Goal: Communication & Community: Participate in discussion

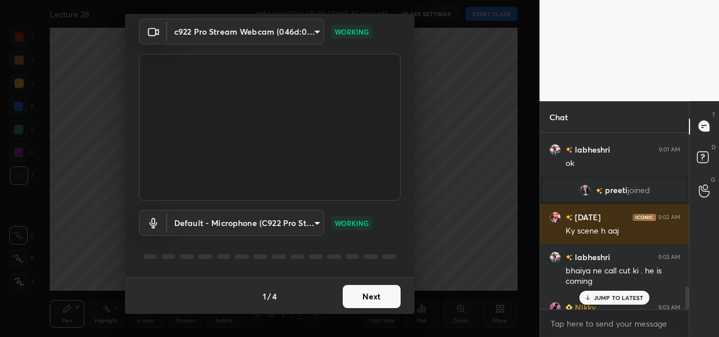
scroll to position [1201, 0]
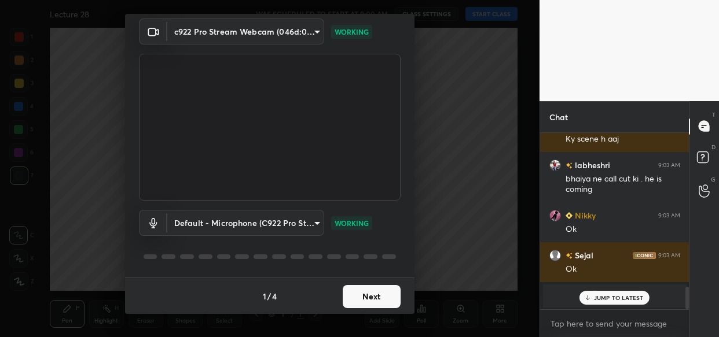
click at [379, 295] on button "Next" at bounding box center [372, 296] width 58 height 23
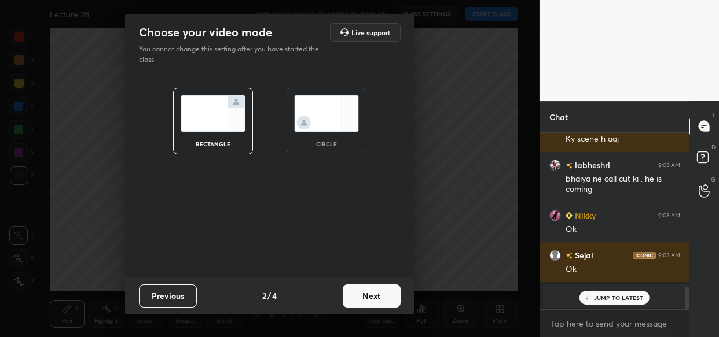
scroll to position [0, 0]
click at [379, 295] on button "Next" at bounding box center [372, 296] width 58 height 23
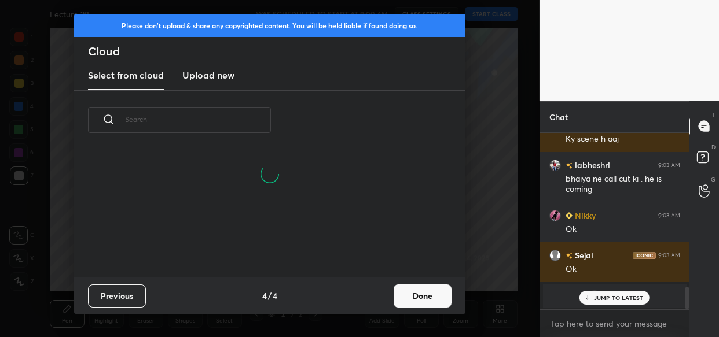
click at [413, 292] on button "Done" at bounding box center [423, 296] width 58 height 23
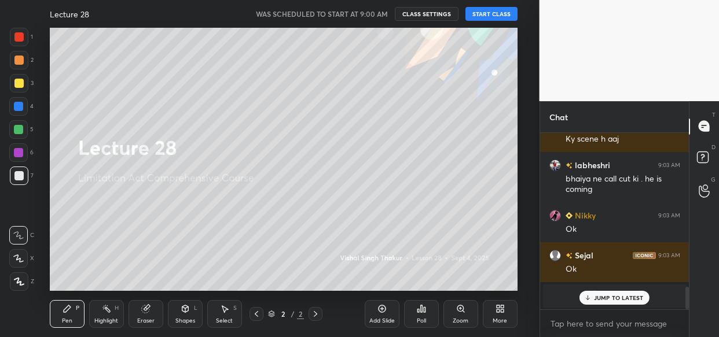
click at [607, 292] on div "JUMP TO LATEST" at bounding box center [613, 298] width 69 height 14
click at [594, 333] on div "x" at bounding box center [614, 323] width 149 height 27
paste textarea "[URL][DOMAIN_NAME]"
type textarea "[URL][DOMAIN_NAME]"
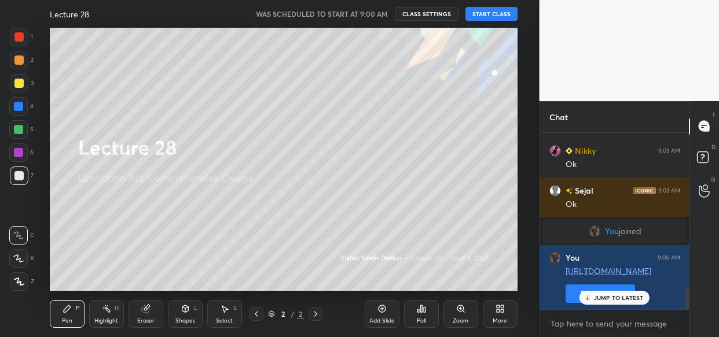
click at [622, 292] on div "JUMP TO LATEST" at bounding box center [613, 298] width 69 height 14
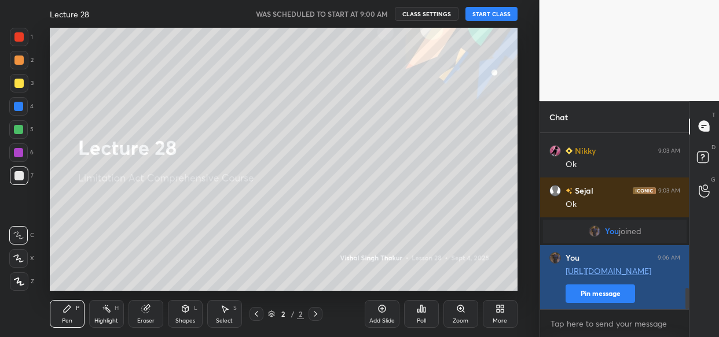
click at [606, 288] on button "Pin message" at bounding box center [600, 294] width 69 height 19
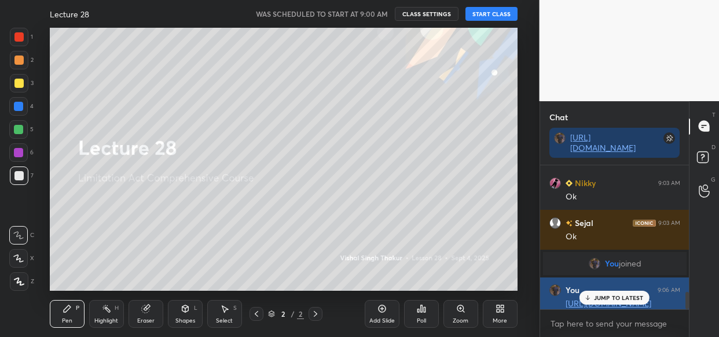
scroll to position [1266, 0]
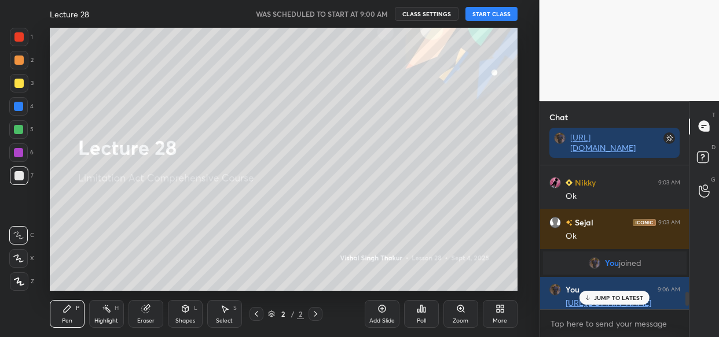
click at [488, 13] on button "START CLASS" at bounding box center [491, 14] width 52 height 14
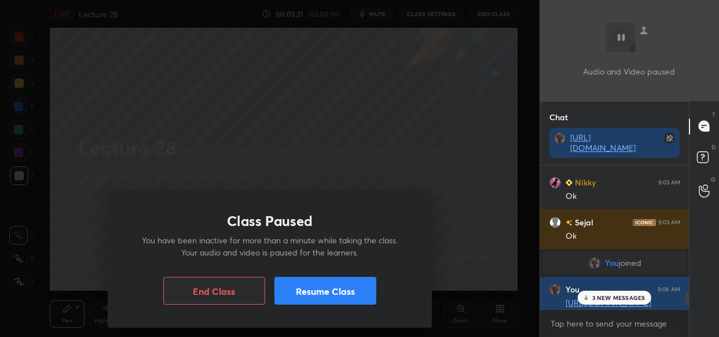
click at [335, 291] on button "Resume Class" at bounding box center [325, 291] width 102 height 28
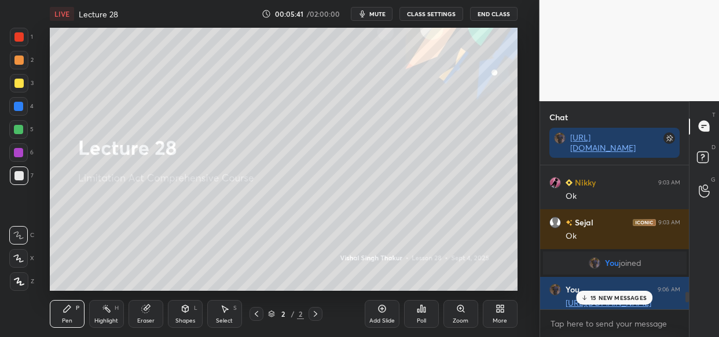
click at [622, 295] on p "15 NEW MESSAGES" at bounding box center [618, 298] width 56 height 7
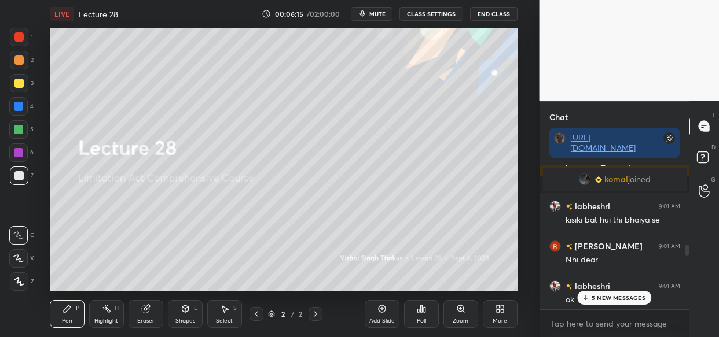
scroll to position [1048, 0]
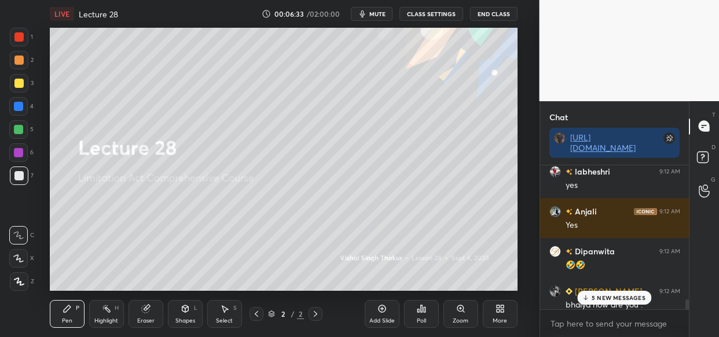
drag, startPoint x: 620, startPoint y: 299, endPoint x: 629, endPoint y: 300, distance: 9.3
click at [621, 298] on p "5 NEW MESSAGES" at bounding box center [619, 298] width 54 height 7
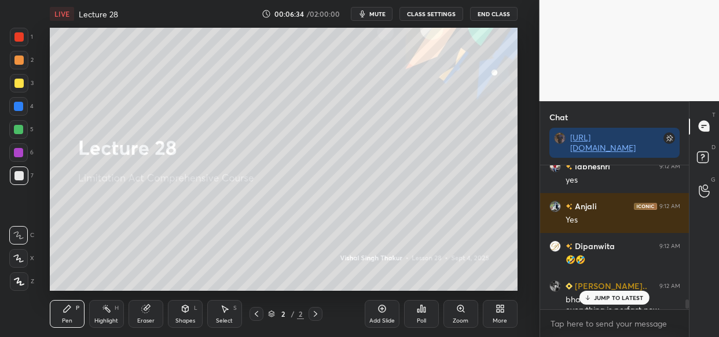
click at [625, 295] on p "JUMP TO LATEST" at bounding box center [619, 298] width 50 height 7
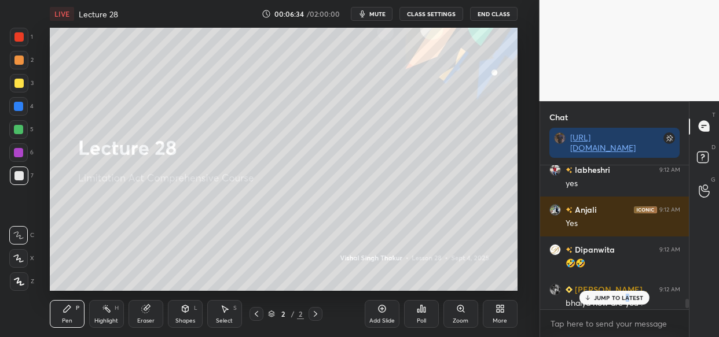
click at [628, 302] on div "JUMP TO LATEST" at bounding box center [613, 298] width 69 height 14
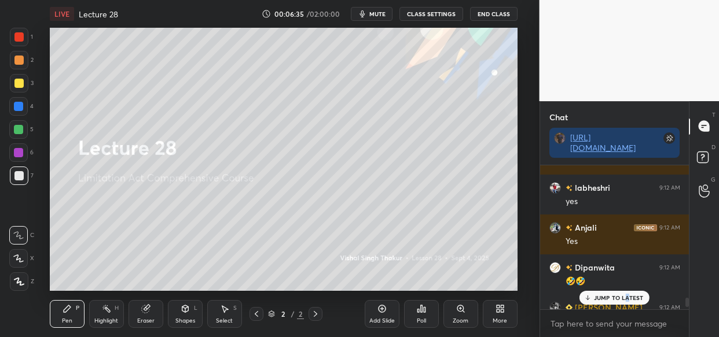
scroll to position [2113, 0]
click at [616, 298] on p "JUMP TO LATEST" at bounding box center [619, 298] width 50 height 7
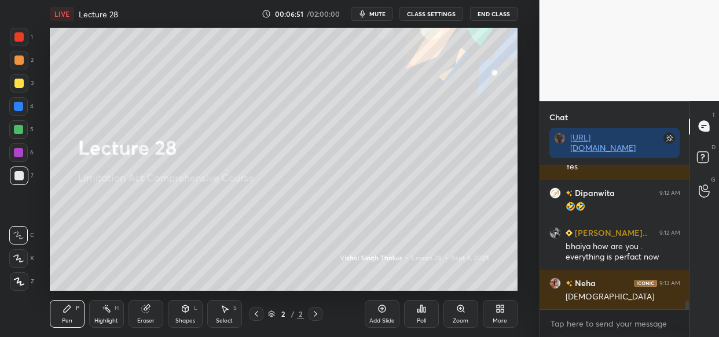
scroll to position [2229, 0]
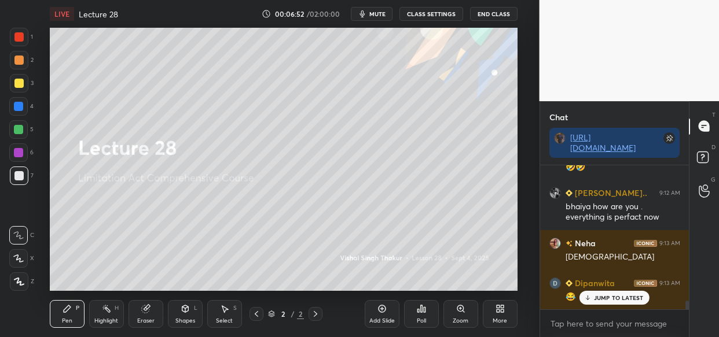
click at [17, 87] on div at bounding box center [18, 83] width 9 height 9
click at [23, 285] on icon at bounding box center [19, 282] width 10 height 8
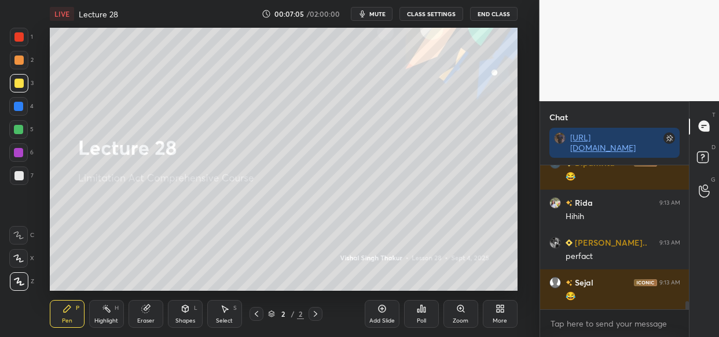
scroll to position [2389, 0]
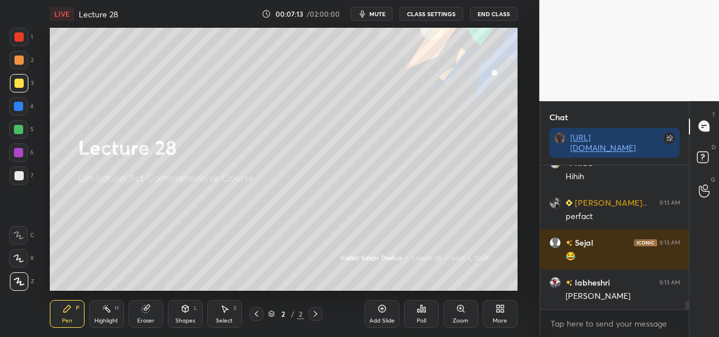
drag, startPoint x: 144, startPoint y: 313, endPoint x: 116, endPoint y: 321, distance: 29.1
click at [141, 312] on icon at bounding box center [145, 308] width 9 height 9
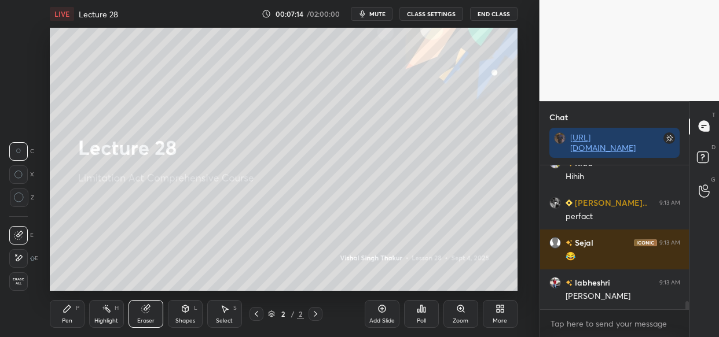
drag, startPoint x: 17, startPoint y: 281, endPoint x: 26, endPoint y: 285, distance: 9.4
click at [17, 281] on span "Erase all" at bounding box center [18, 282] width 17 height 8
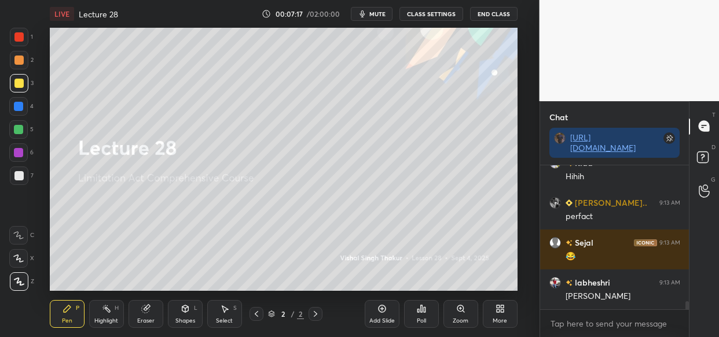
scroll to position [2429, 0]
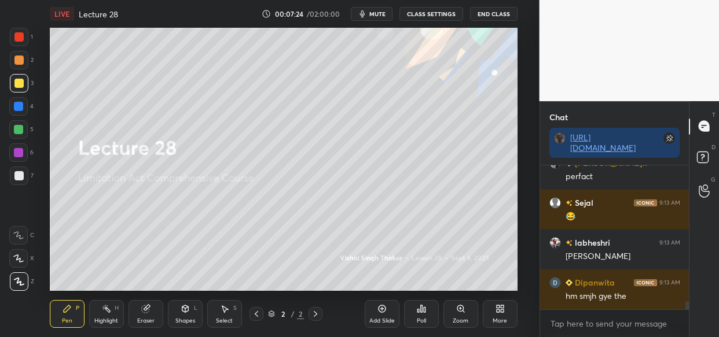
click at [23, 87] on div at bounding box center [19, 83] width 19 height 19
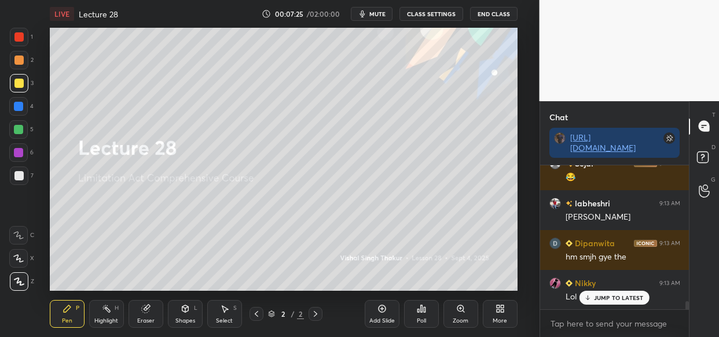
scroll to position [2519, 0]
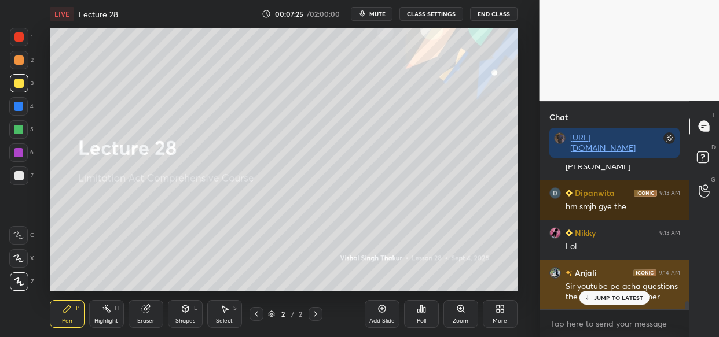
click at [610, 300] on p "JUMP TO LATEST" at bounding box center [619, 298] width 50 height 7
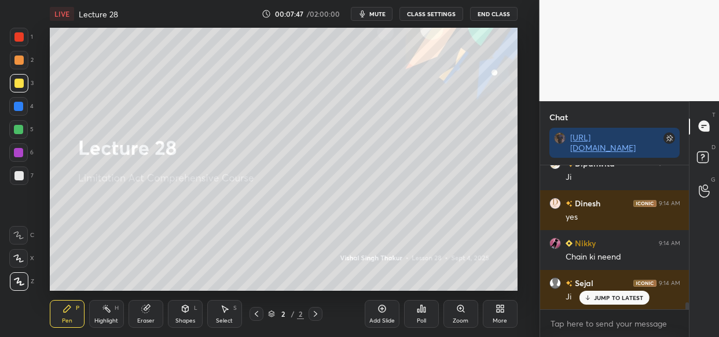
scroll to position [2849, 0]
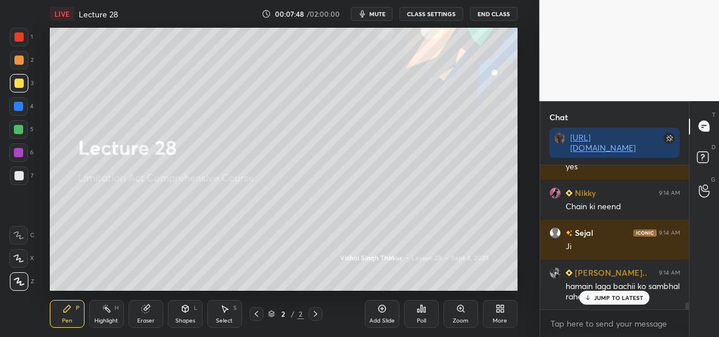
click at [25, 77] on div at bounding box center [19, 83] width 19 height 19
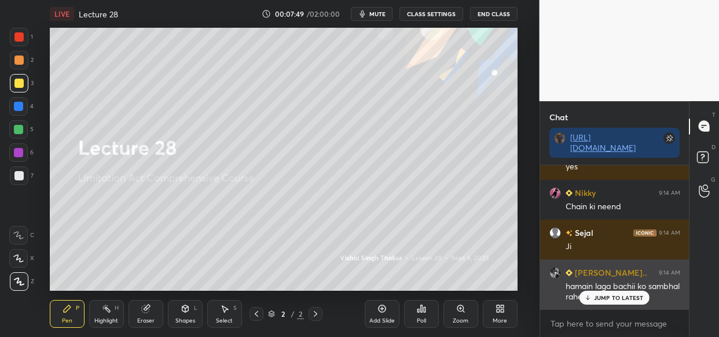
click at [588, 295] on icon at bounding box center [588, 298] width 8 height 7
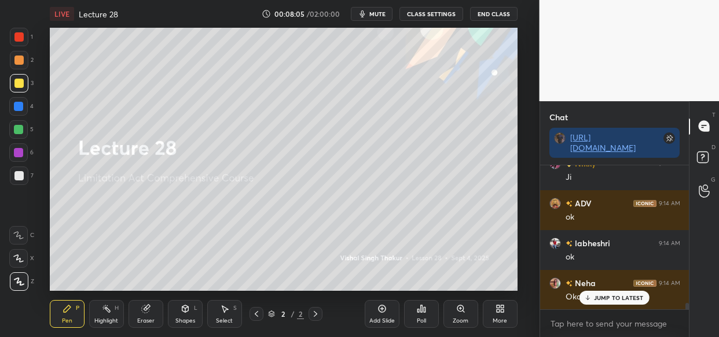
scroll to position [3218, 0]
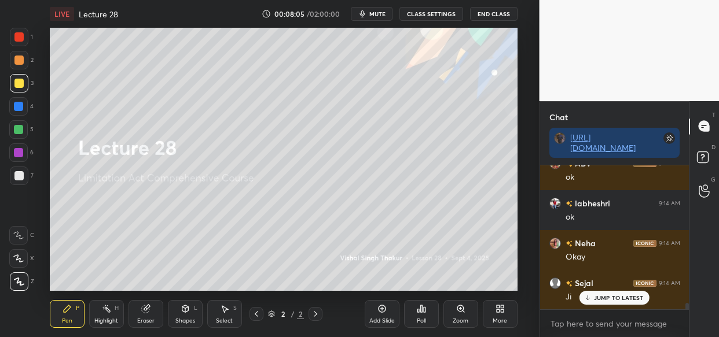
click at [590, 295] on icon at bounding box center [588, 298] width 8 height 7
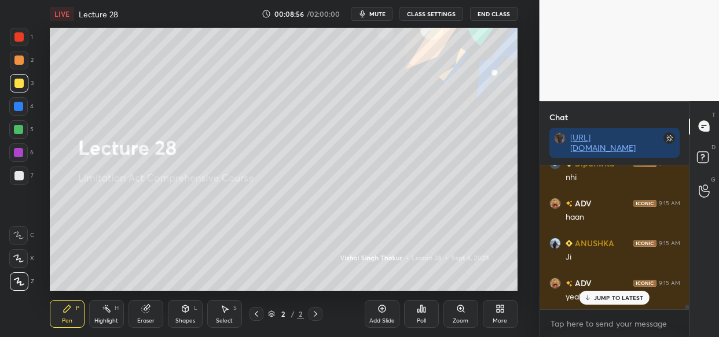
scroll to position [4187, 0]
click at [629, 305] on div "Anjali 9:15 AM Hn" at bounding box center [614, 290] width 149 height 40
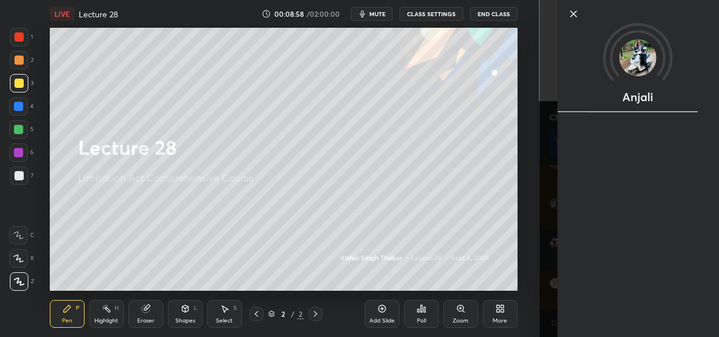
click at [628, 302] on div "Anjali" at bounding box center [638, 168] width 162 height 337
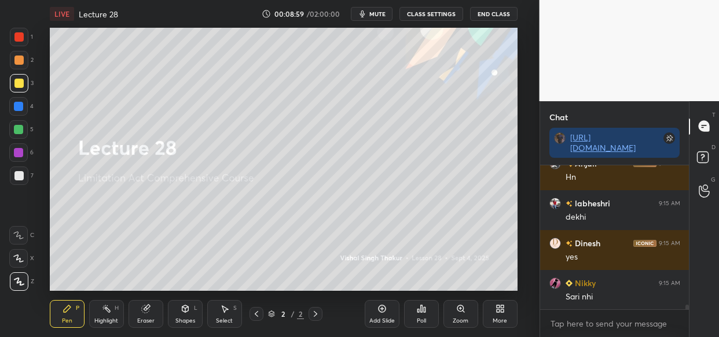
scroll to position [4347, 0]
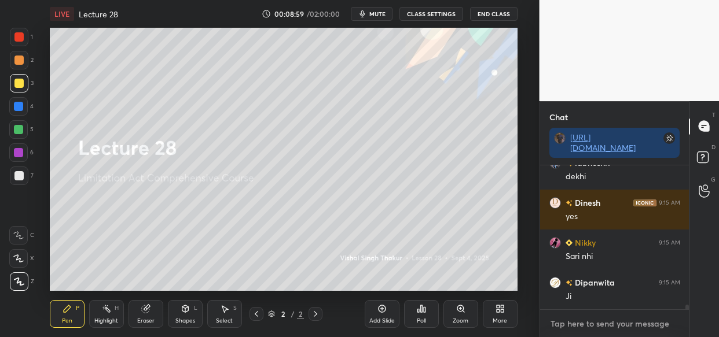
click at [558, 323] on textarea at bounding box center [614, 324] width 131 height 19
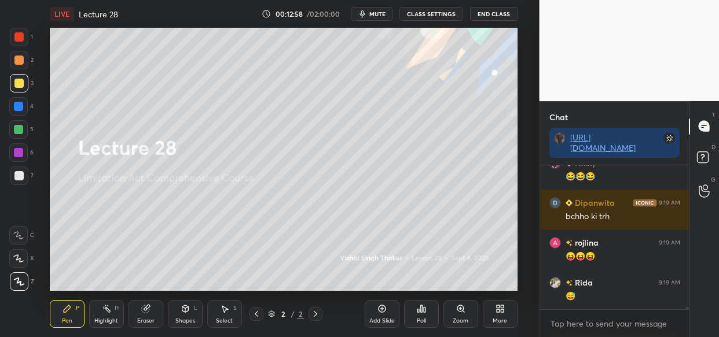
scroll to position [9450, 0]
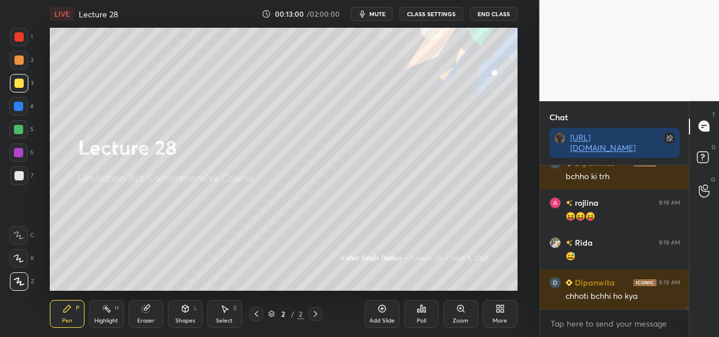
click at [142, 314] on div "Eraser" at bounding box center [146, 314] width 35 height 28
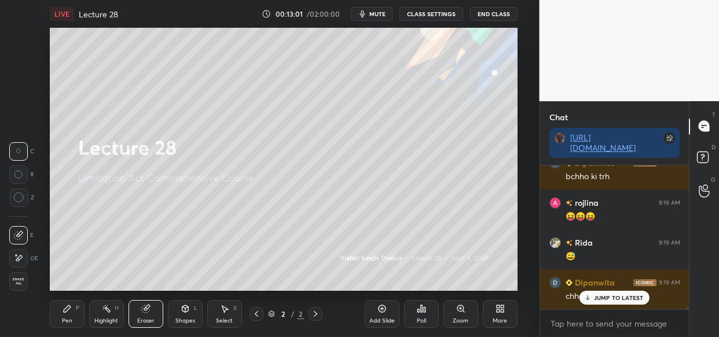
scroll to position [9490, 0]
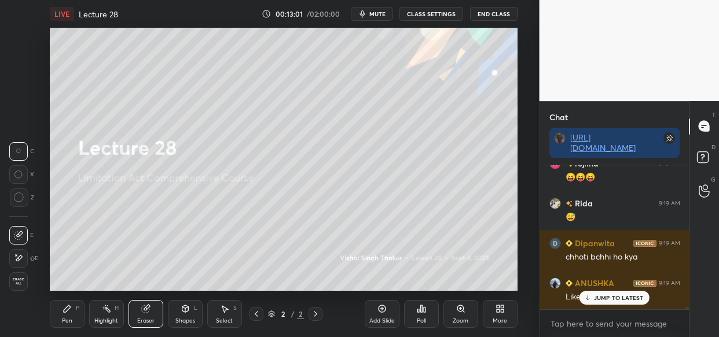
click at [10, 282] on span "Erase all" at bounding box center [18, 282] width 17 height 8
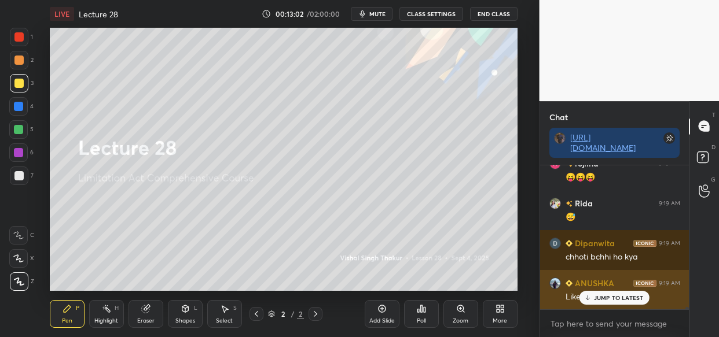
click at [592, 294] on div "JUMP TO LATEST" at bounding box center [613, 298] width 69 height 14
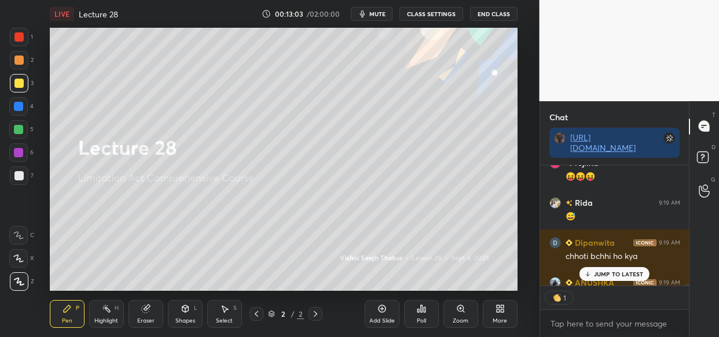
scroll to position [9554, 0]
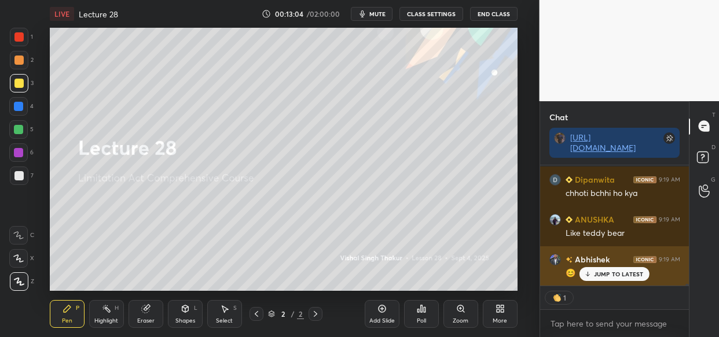
click at [619, 273] on p "JUMP TO LATEST" at bounding box center [619, 274] width 50 height 7
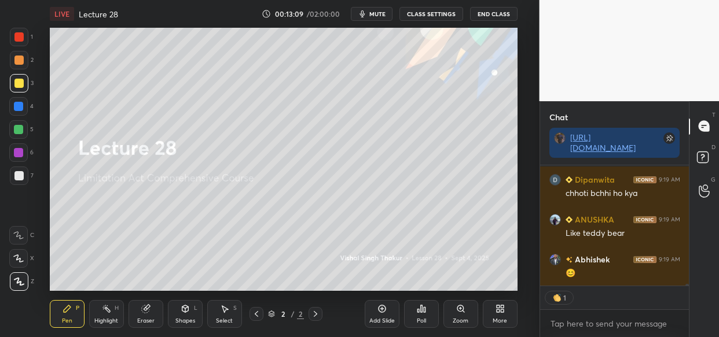
scroll to position [9593, 0]
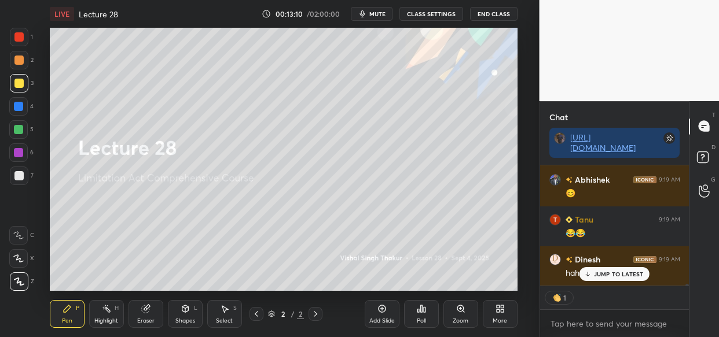
click at [606, 271] on p "JUMP TO LATEST" at bounding box center [619, 274] width 50 height 7
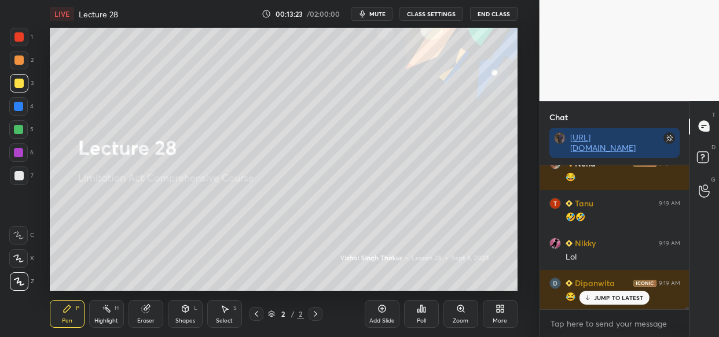
scroll to position [9980, 0]
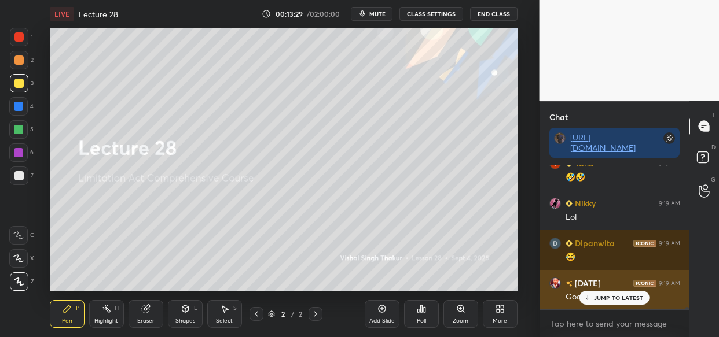
drag, startPoint x: 612, startPoint y: 297, endPoint x: 584, endPoint y: 300, distance: 27.9
click at [608, 298] on p "JUMP TO LATEST" at bounding box center [619, 298] width 50 height 7
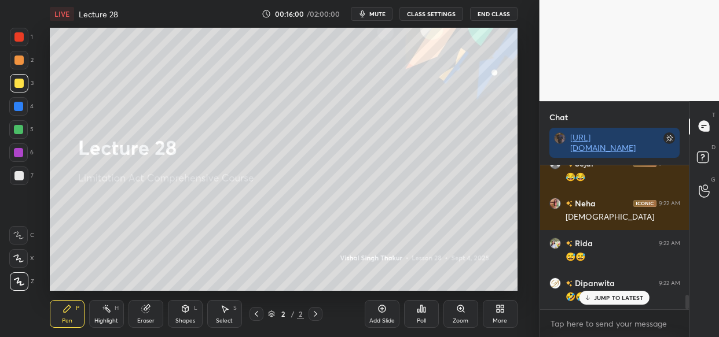
scroll to position [1315, 0]
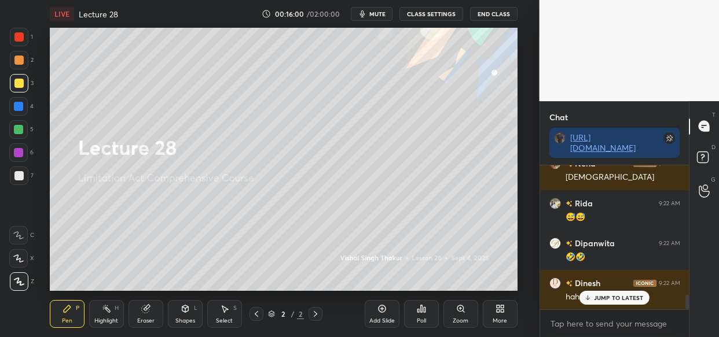
click at [618, 296] on p "JUMP TO LATEST" at bounding box center [619, 298] width 50 height 7
click at [135, 309] on div "Eraser" at bounding box center [146, 314] width 35 height 28
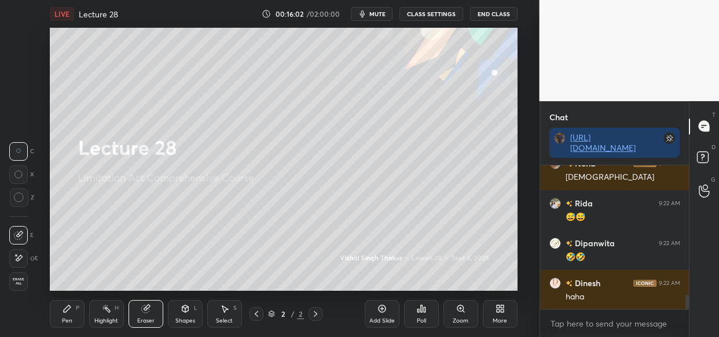
click at [17, 282] on span "Erase all" at bounding box center [18, 282] width 17 height 8
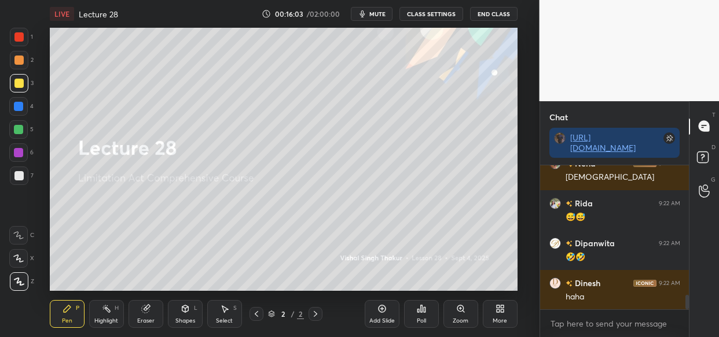
click at [503, 314] on div "More" at bounding box center [500, 314] width 35 height 28
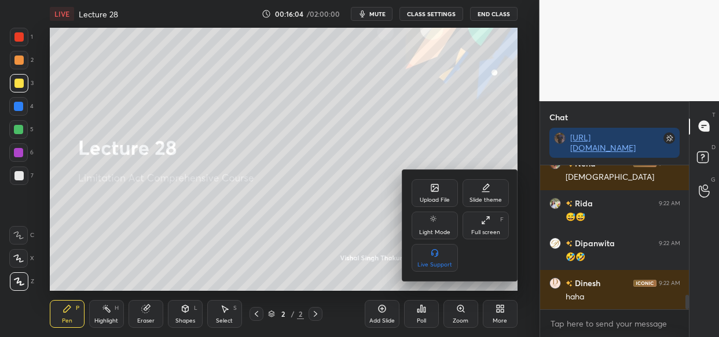
click at [424, 192] on div "Upload File" at bounding box center [435, 193] width 46 height 28
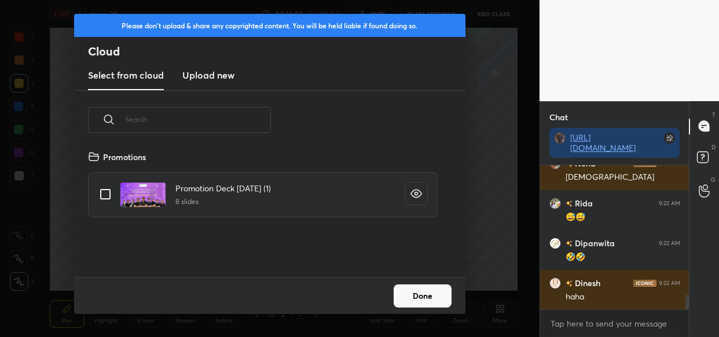
drag, startPoint x: 225, startPoint y: 72, endPoint x: 224, endPoint y: 78, distance: 6.4
click at [225, 74] on h3 "Upload new" at bounding box center [208, 75] width 52 height 14
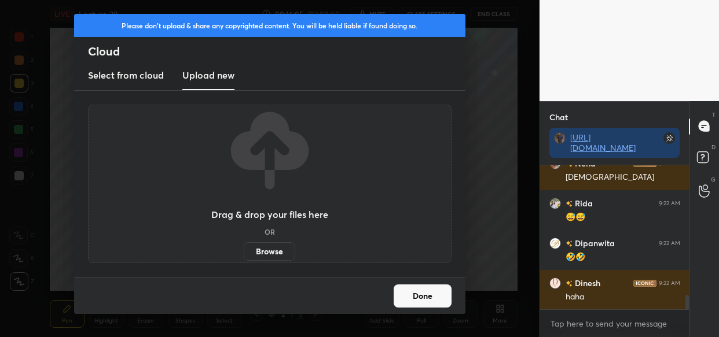
click at [284, 250] on label "Browse" at bounding box center [270, 252] width 52 height 19
click at [244, 250] on input "Browse" at bounding box center [244, 252] width 0 height 19
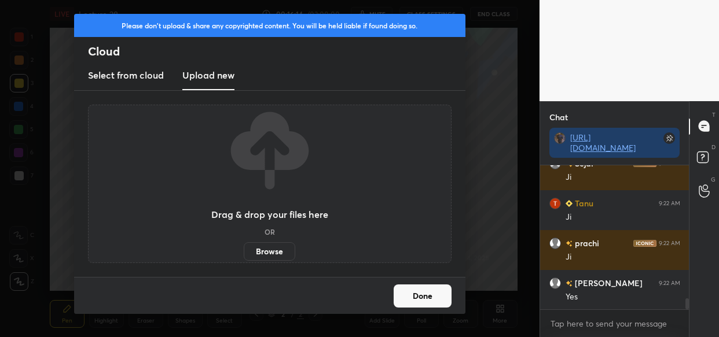
scroll to position [1766, 0]
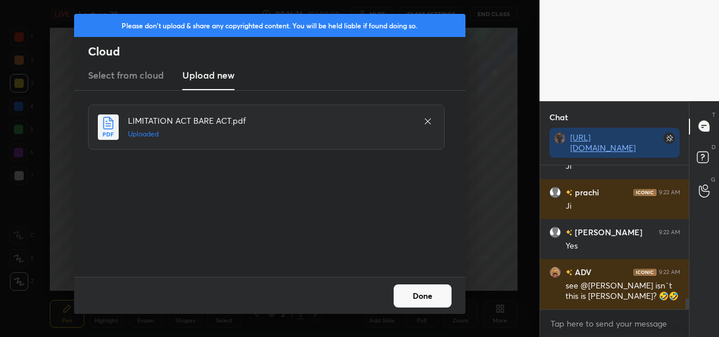
click at [428, 295] on button "Done" at bounding box center [423, 296] width 58 height 23
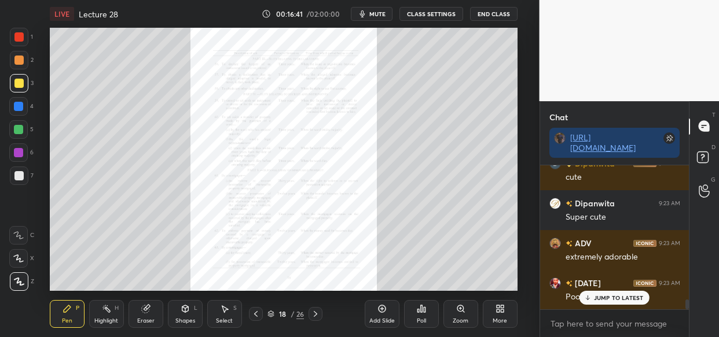
scroll to position [2045, 0]
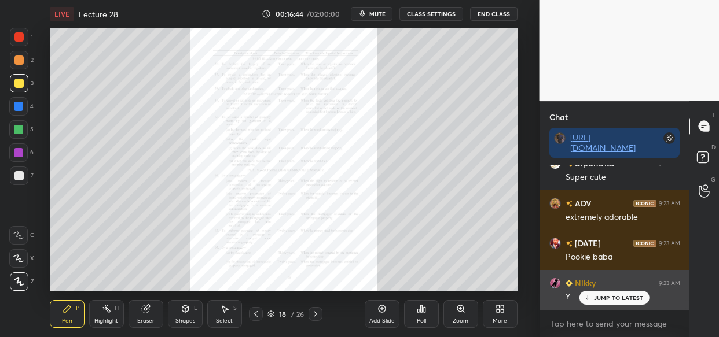
click at [619, 300] on p "JUMP TO LATEST" at bounding box center [619, 298] width 50 height 7
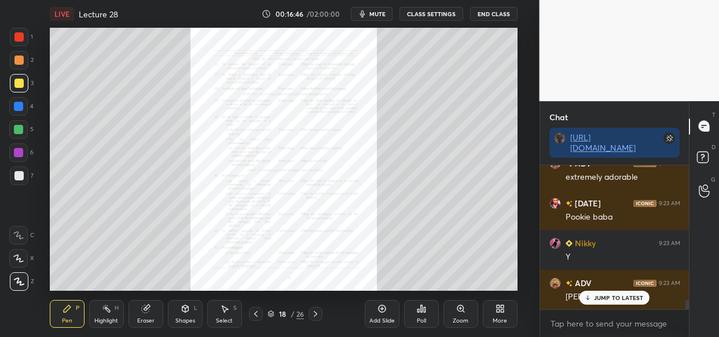
scroll to position [2124, 0]
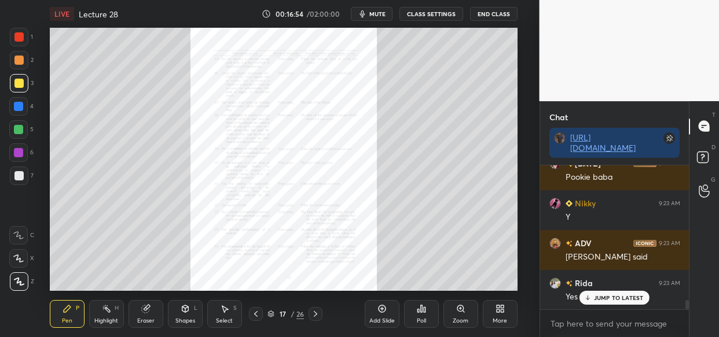
click at [455, 321] on div "Zoom" at bounding box center [461, 321] width 16 height 6
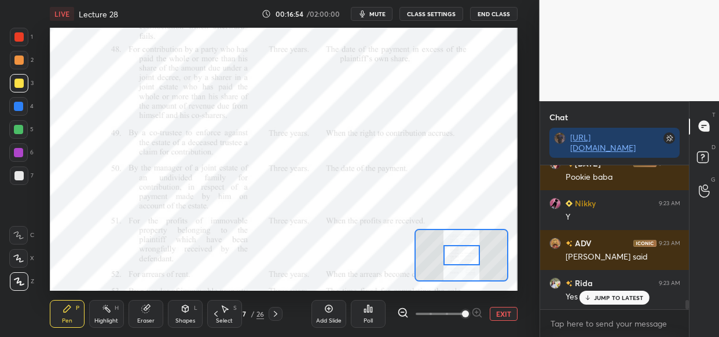
click at [465, 317] on span at bounding box center [465, 314] width 7 height 7
click at [467, 315] on span at bounding box center [465, 314] width 7 height 7
click at [469, 316] on span at bounding box center [465, 314] width 7 height 7
click at [469, 318] on span at bounding box center [465, 314] width 7 height 7
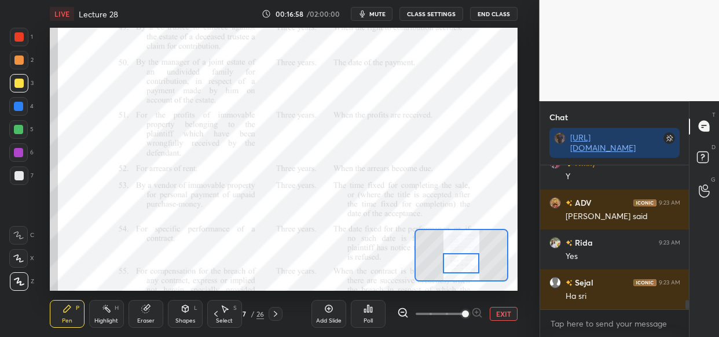
scroll to position [2205, 0]
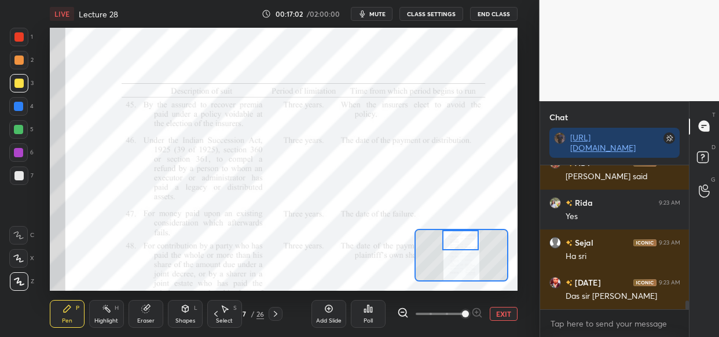
drag, startPoint x: 453, startPoint y: 254, endPoint x: 452, endPoint y: 237, distance: 16.8
click at [452, 237] on div at bounding box center [460, 240] width 36 height 20
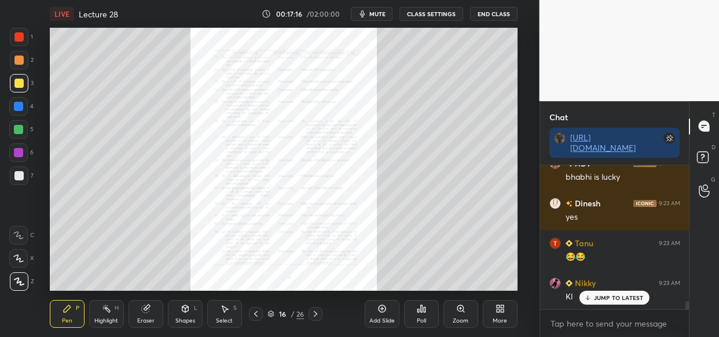
scroll to position [2444, 0]
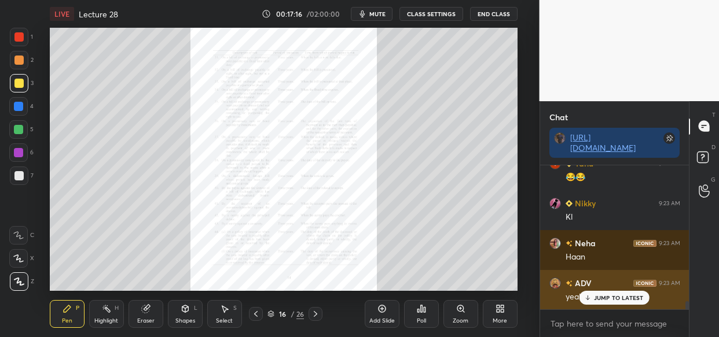
click at [605, 301] on div "JUMP TO LATEST" at bounding box center [613, 298] width 69 height 14
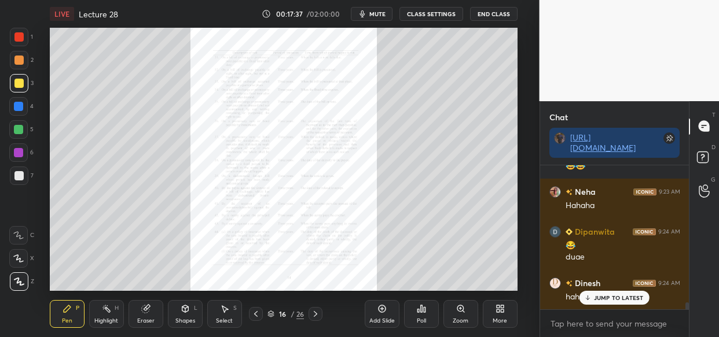
scroll to position [2855, 0]
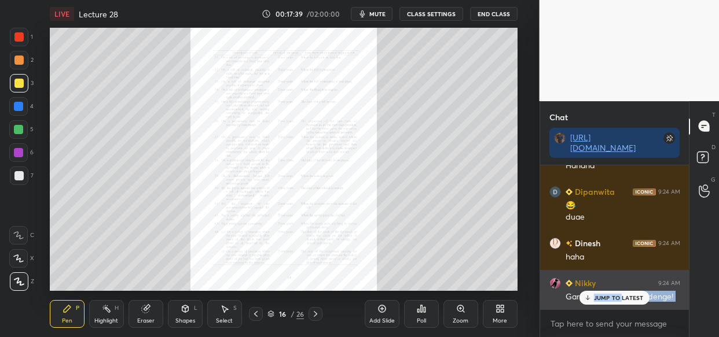
click at [621, 303] on div "Tanu 9:23 AM 😂😂 Nikky 9:23 AM Kl Neha 9:23 AM Haan ADV 9:23 AM yeah labheshri 9…" at bounding box center [614, 238] width 149 height 144
drag, startPoint x: 629, startPoint y: 295, endPoint x: 611, endPoint y: 304, distance: 20.5
click at [627, 295] on p "JUMP TO LATEST" at bounding box center [619, 298] width 50 height 7
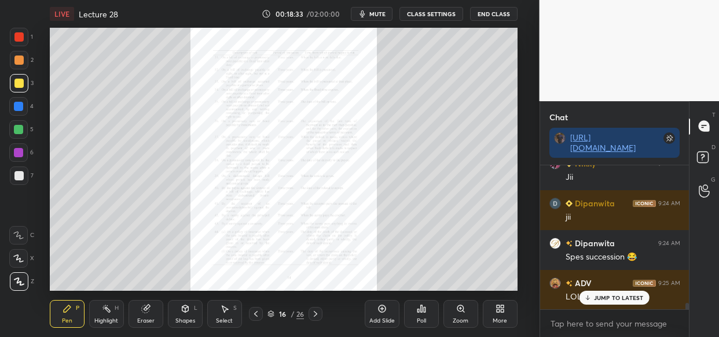
scroll to position [3058, 0]
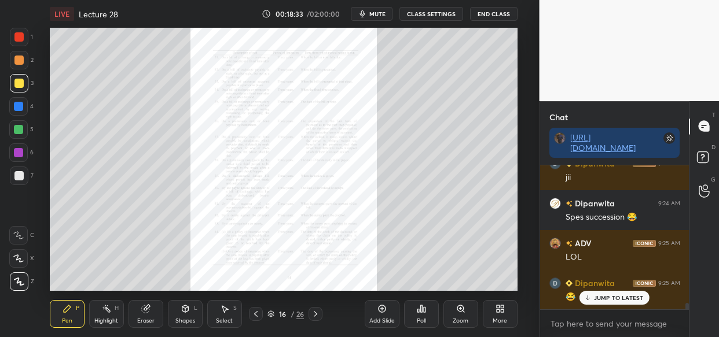
drag, startPoint x: 618, startPoint y: 297, endPoint x: 574, endPoint y: 313, distance: 46.3
click at [616, 298] on p "JUMP TO LATEST" at bounding box center [619, 298] width 50 height 7
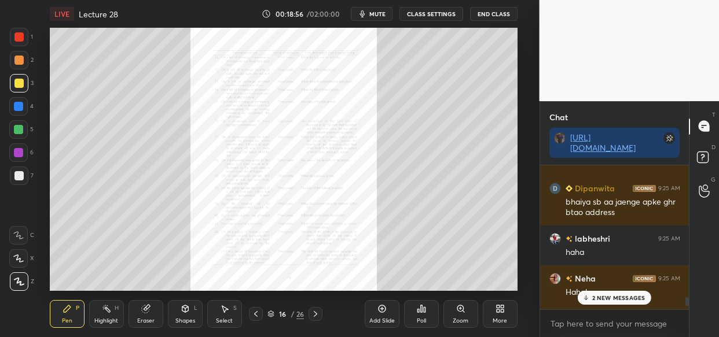
scroll to position [3322, 0]
drag, startPoint x: 612, startPoint y: 295, endPoint x: 605, endPoint y: 307, distance: 13.7
click at [609, 296] on p "2 NEW MESSAGES" at bounding box center [618, 298] width 53 height 7
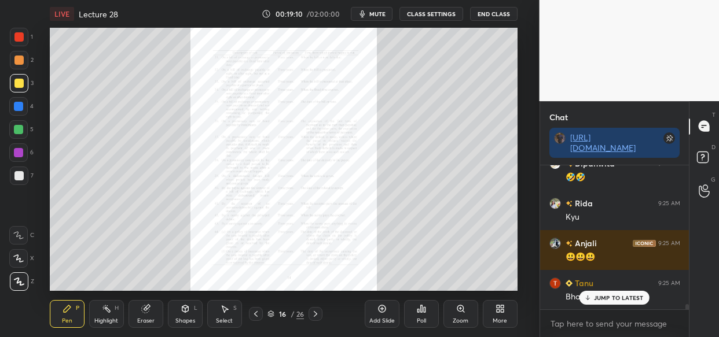
scroll to position [3718, 0]
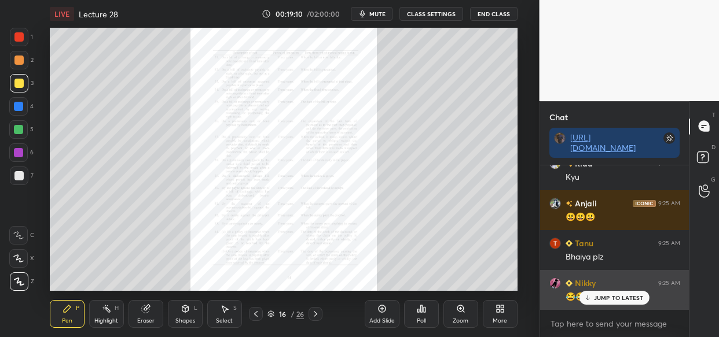
click at [623, 297] on p "JUMP TO LATEST" at bounding box center [619, 298] width 50 height 7
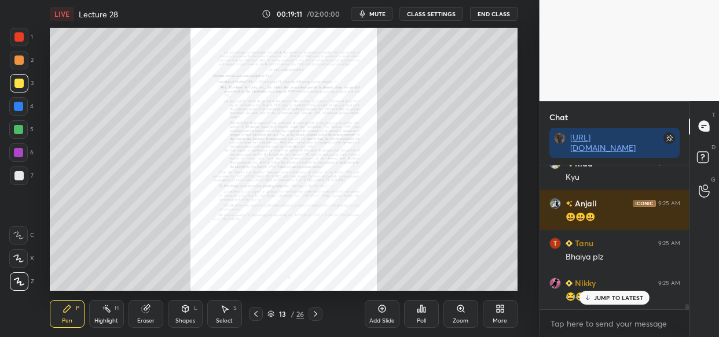
scroll to position [3758, 0]
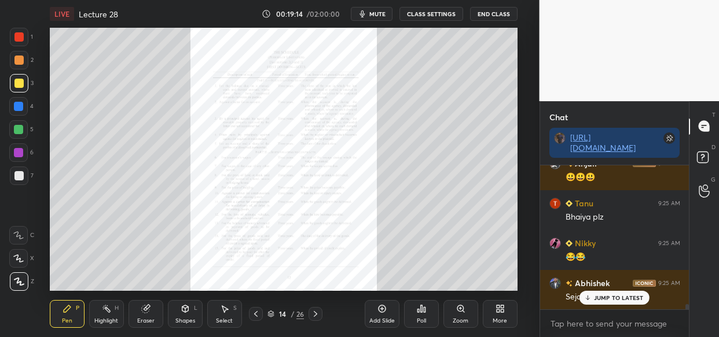
click at [619, 301] on p "JUMP TO LATEST" at bounding box center [619, 298] width 50 height 7
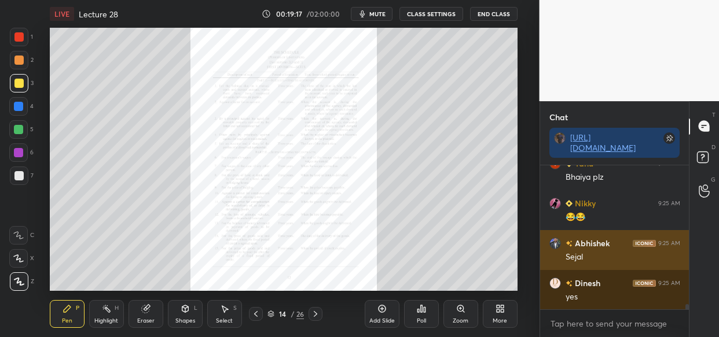
click at [556, 244] on img "grid" at bounding box center [555, 243] width 12 height 12
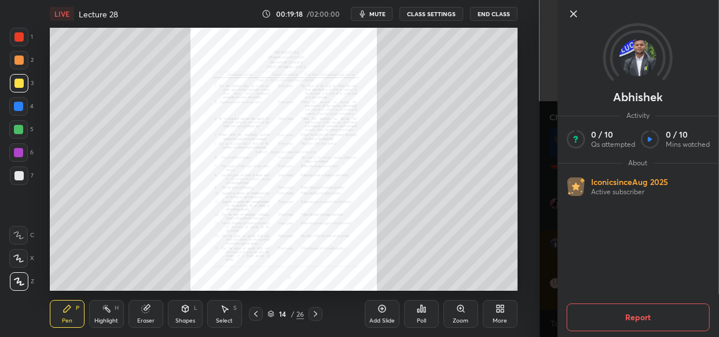
scroll to position [3838, 0]
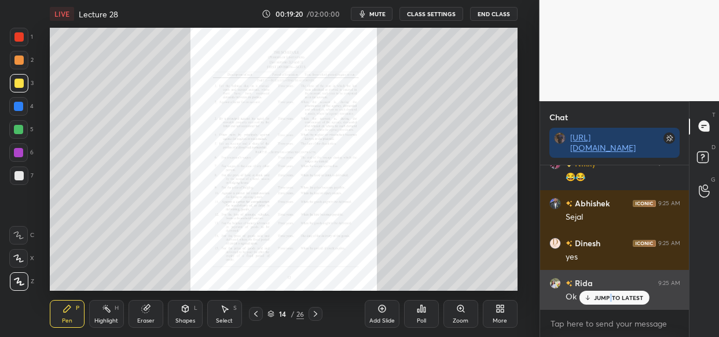
click at [608, 292] on div "JUMP TO LATEST" at bounding box center [613, 298] width 69 height 14
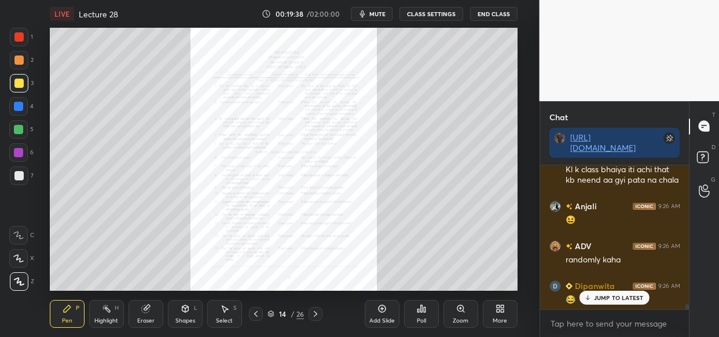
scroll to position [4088, 0]
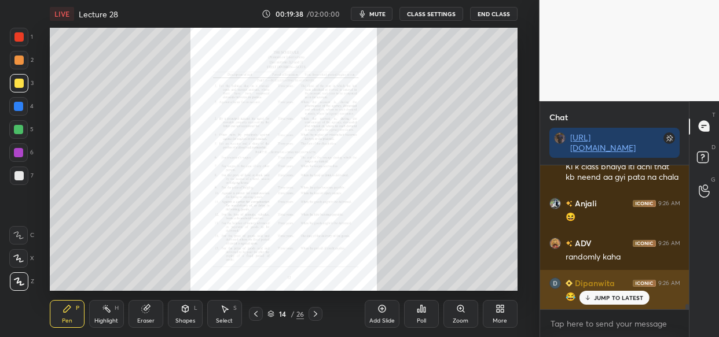
click at [616, 293] on div "JUMP TO LATEST" at bounding box center [613, 298] width 69 height 14
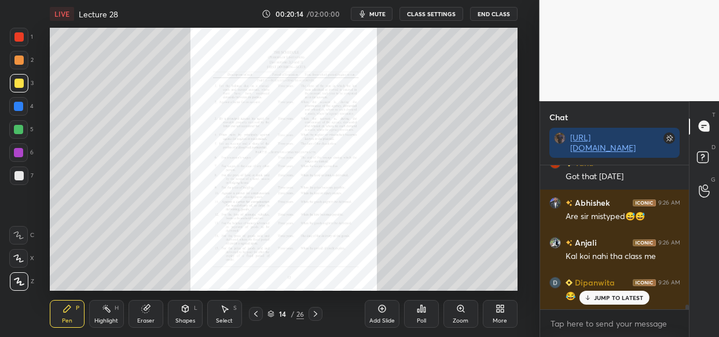
scroll to position [4598, 0]
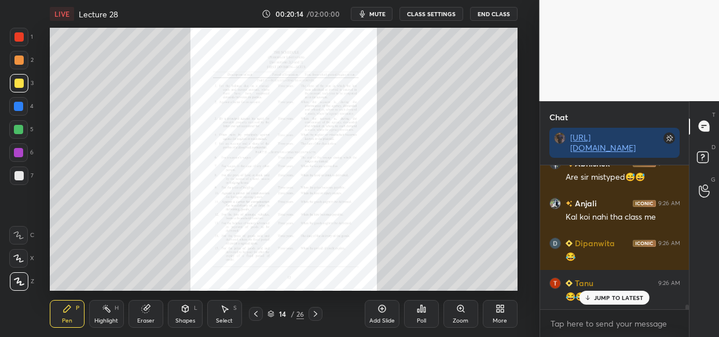
click at [470, 312] on div "Zoom" at bounding box center [460, 314] width 35 height 28
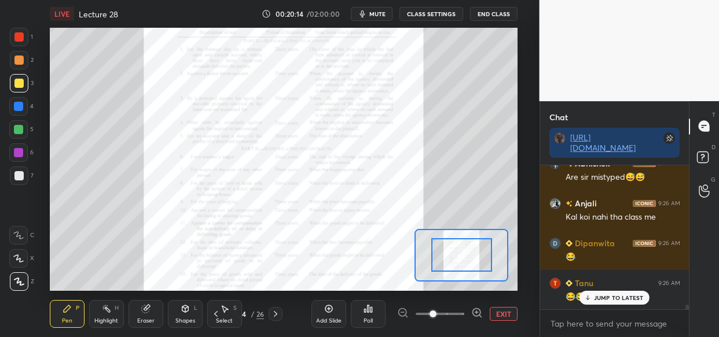
click at [467, 318] on div at bounding box center [440, 314] width 86 height 14
click at [469, 318] on div at bounding box center [440, 314] width 86 height 14
click at [465, 318] on div at bounding box center [440, 314] width 86 height 14
click at [464, 314] on div at bounding box center [440, 314] width 86 height 14
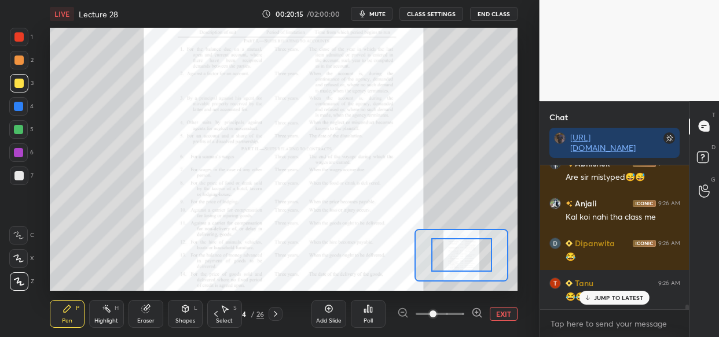
click at [463, 313] on span at bounding box center [440, 314] width 49 height 17
click at [436, 313] on span at bounding box center [433, 314] width 7 height 7
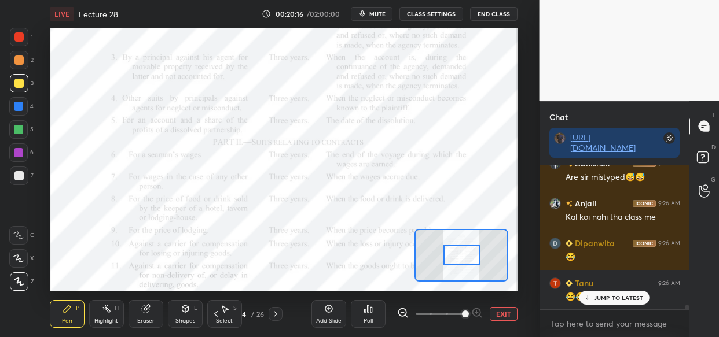
click at [469, 312] on span at bounding box center [465, 314] width 7 height 7
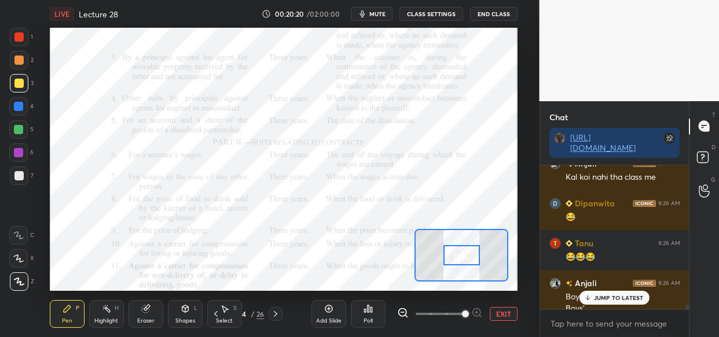
scroll to position [4650, 0]
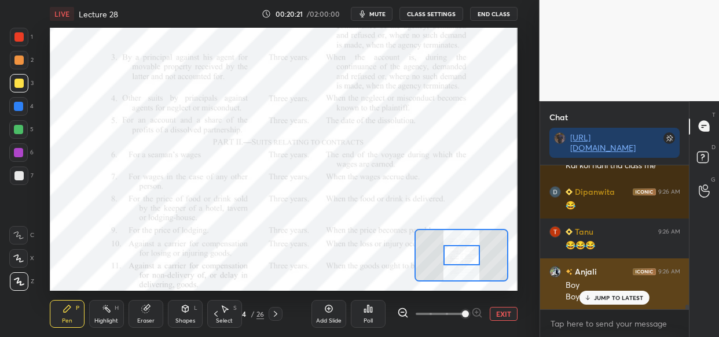
drag, startPoint x: 611, startPoint y: 302, endPoint x: 601, endPoint y: 306, distance: 9.9
click at [613, 298] on div "JUMP TO LATEST" at bounding box center [613, 298] width 69 height 14
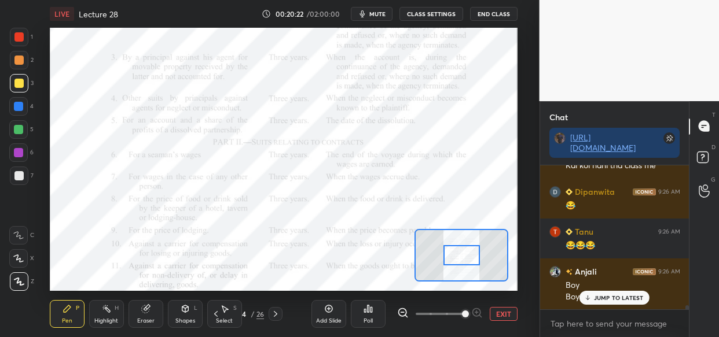
scroll to position [4690, 0]
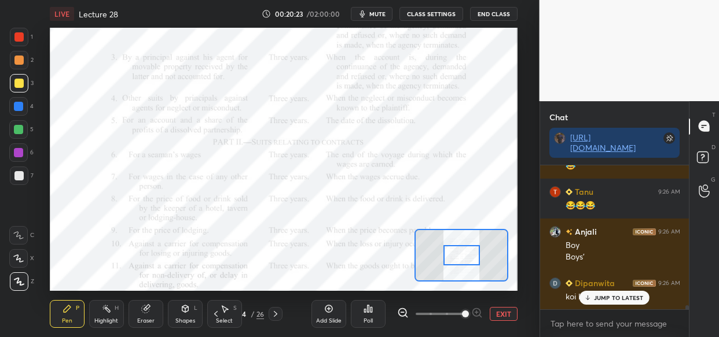
drag, startPoint x: 601, startPoint y: 299, endPoint x: 565, endPoint y: 311, distance: 38.4
click at [601, 299] on p "JUMP TO LATEST" at bounding box center [619, 298] width 50 height 7
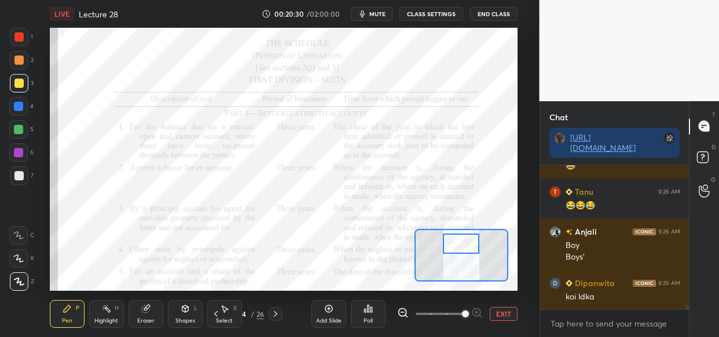
scroll to position [4741, 0]
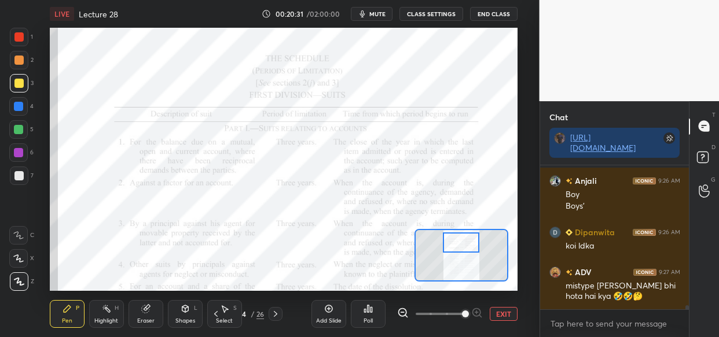
drag, startPoint x: 461, startPoint y: 249, endPoint x: 461, endPoint y: 237, distance: 12.7
click at [461, 237] on div at bounding box center [461, 243] width 36 height 20
click at [18, 108] on div at bounding box center [18, 106] width 9 height 9
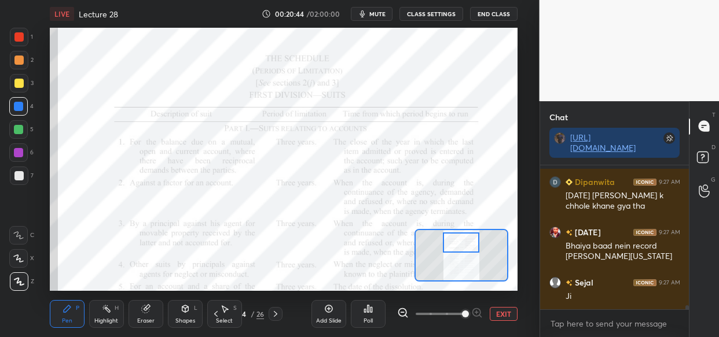
scroll to position [5012, 0]
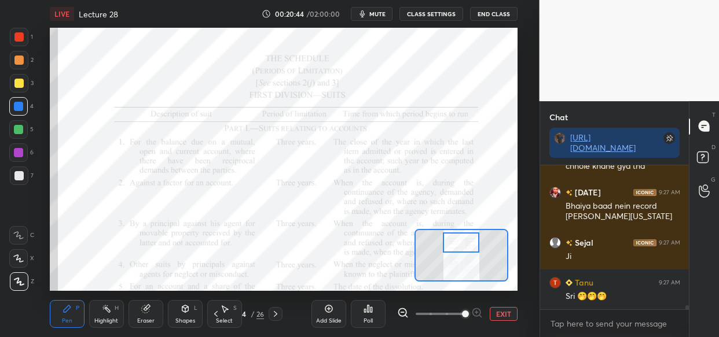
click at [184, 23] on div "LIVE Lecture 28 00:20:44 / 02:00:00 mute CLASS SETTINGS End Class Setting up yo…" at bounding box center [283, 168] width 493 height 337
drag, startPoint x: 181, startPoint y: 19, endPoint x: 191, endPoint y: 14, distance: 11.1
click at [191, 13] on div "LIVE Lecture 28" at bounding box center [153, 14] width 207 height 28
click at [197, 16] on div "LIVE Lecture 28" at bounding box center [153, 14] width 207 height 28
click at [158, 26] on div "LIVE Lecture 28 00:20:46 / 02:00:00 mute CLASS SETTINGS End Class Setting up yo…" at bounding box center [283, 168] width 493 height 337
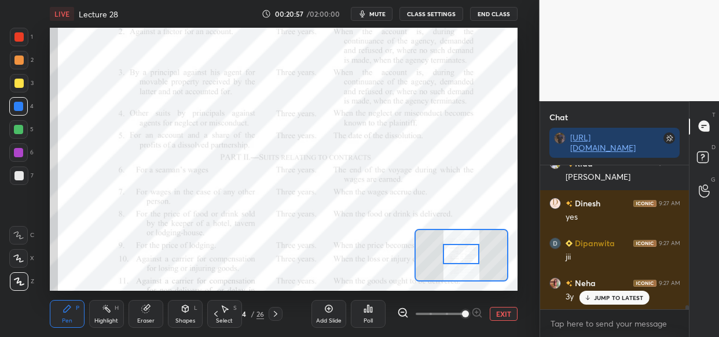
scroll to position [5222, 0]
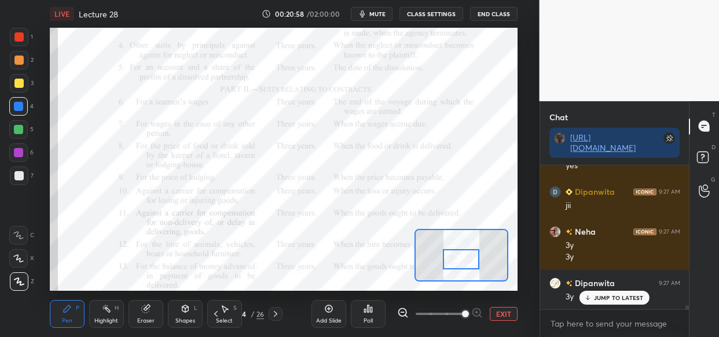
drag, startPoint x: 465, startPoint y: 248, endPoint x: 465, endPoint y: 265, distance: 16.8
click at [465, 265] on div at bounding box center [461, 259] width 36 height 20
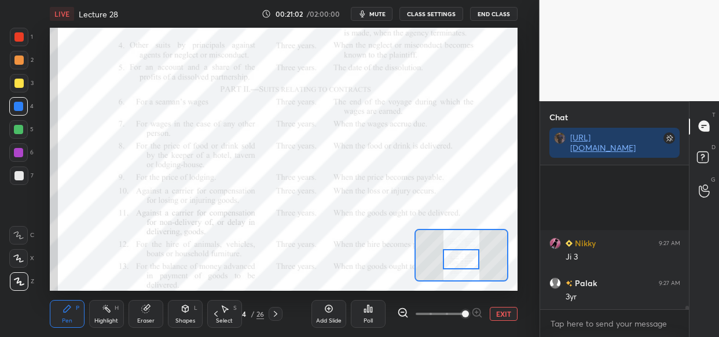
scroll to position [5411, 0]
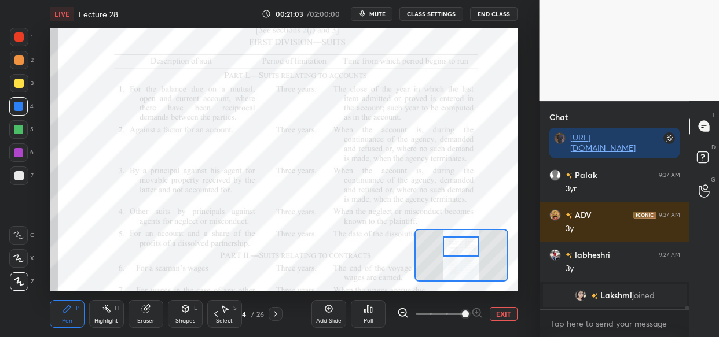
drag, startPoint x: 457, startPoint y: 253, endPoint x: 457, endPoint y: 240, distance: 12.7
click at [457, 240] on div at bounding box center [461, 247] width 36 height 20
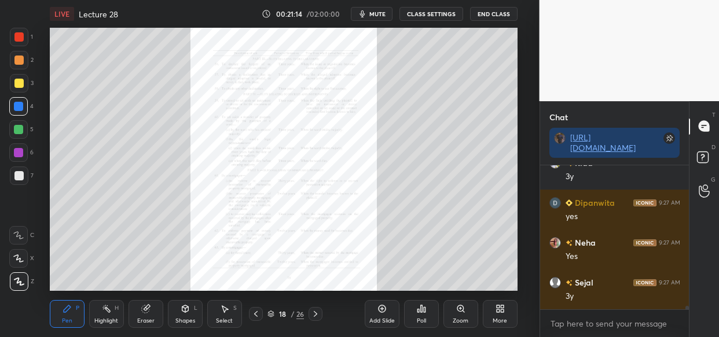
scroll to position [5810, 0]
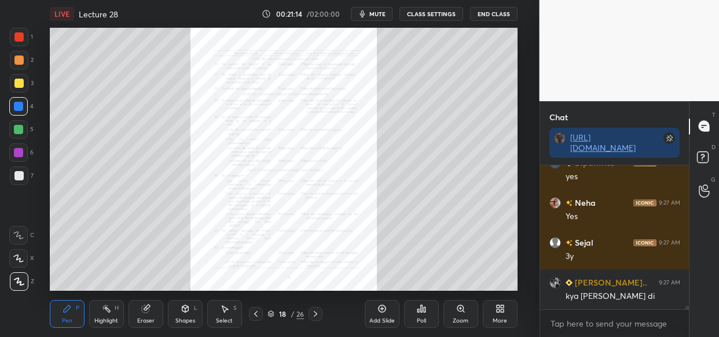
click at [457, 315] on div "Zoom" at bounding box center [460, 314] width 35 height 28
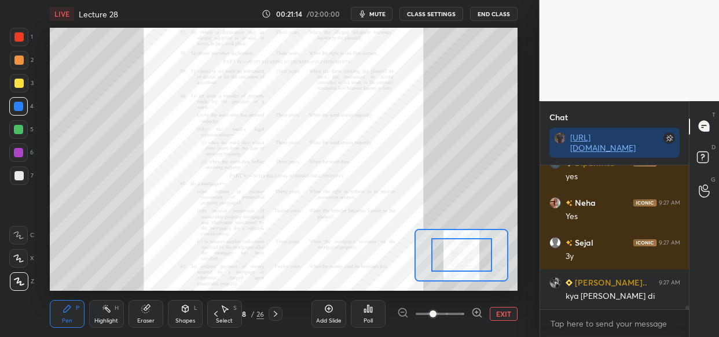
click at [460, 319] on span at bounding box center [440, 314] width 49 height 17
click at [436, 317] on span at bounding box center [433, 314] width 7 height 7
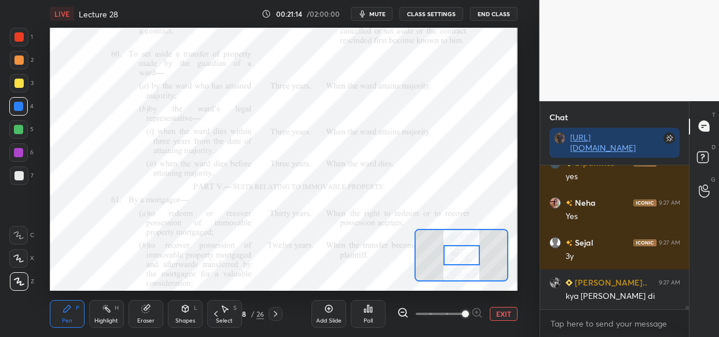
click at [468, 318] on span at bounding box center [465, 314] width 7 height 7
drag, startPoint x: 473, startPoint y: 315, endPoint x: 467, endPoint y: 307, distance: 9.5
click at [469, 313] on span at bounding box center [465, 314] width 7 height 7
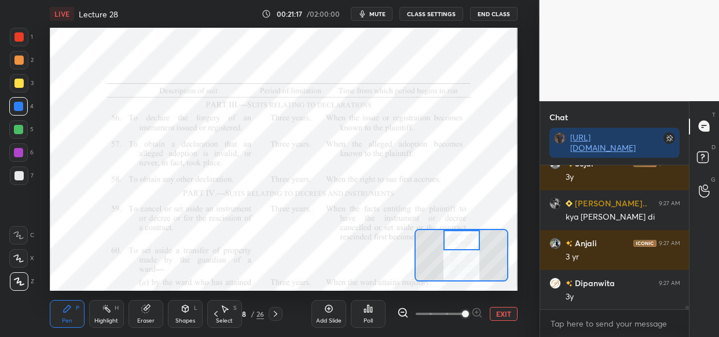
drag, startPoint x: 456, startPoint y: 252, endPoint x: 456, endPoint y: 230, distance: 22.6
click at [456, 230] on div at bounding box center [461, 240] width 36 height 20
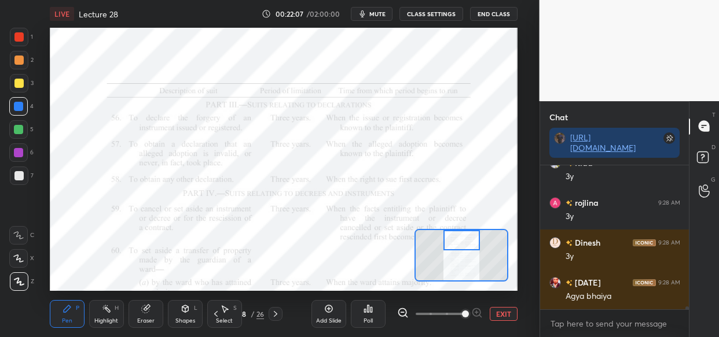
scroll to position [7408, 0]
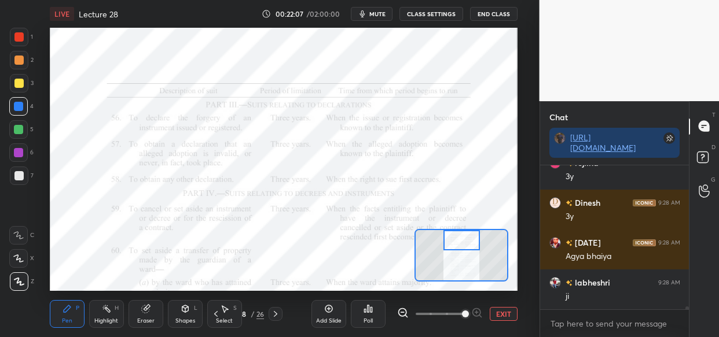
click at [149, 28] on div "LIVE Lecture 28 00:22:07 / 02:00:00 mute CLASS SETTINGS End Class Setting up yo…" at bounding box center [283, 168] width 493 height 337
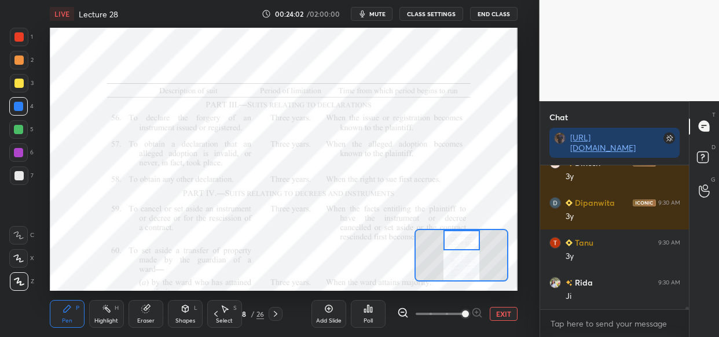
scroll to position [0, 0]
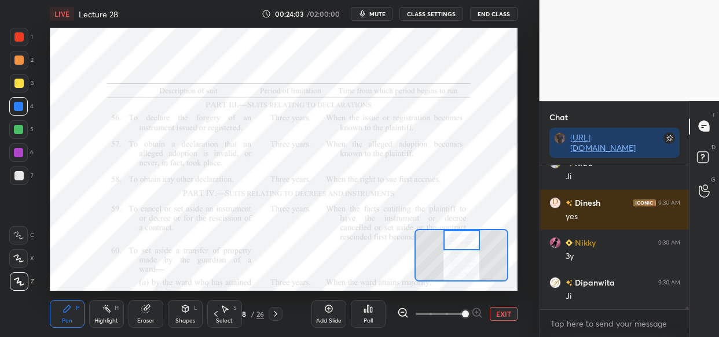
click at [144, 313] on div "Eraser" at bounding box center [146, 314] width 35 height 28
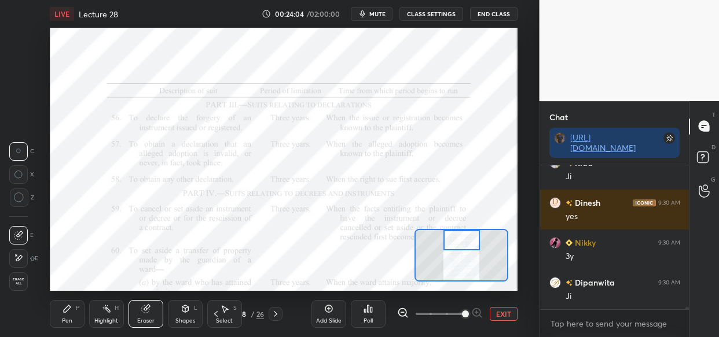
click at [19, 283] on span "Erase all" at bounding box center [18, 282] width 17 height 8
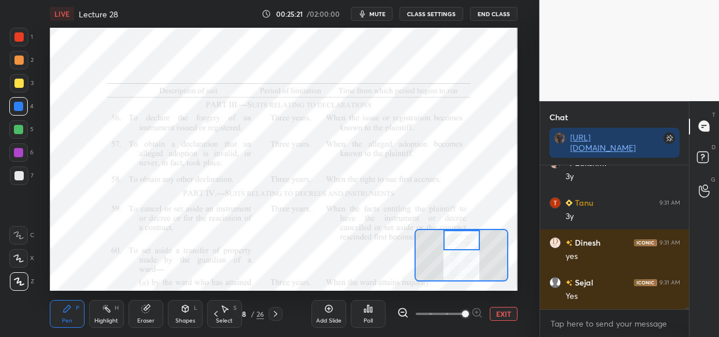
scroll to position [11695, 0]
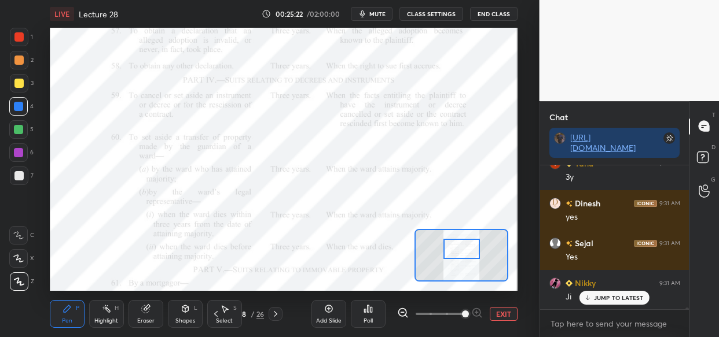
drag, startPoint x: 463, startPoint y: 247, endPoint x: 463, endPoint y: 256, distance: 8.7
click at [463, 256] on div at bounding box center [461, 249] width 36 height 20
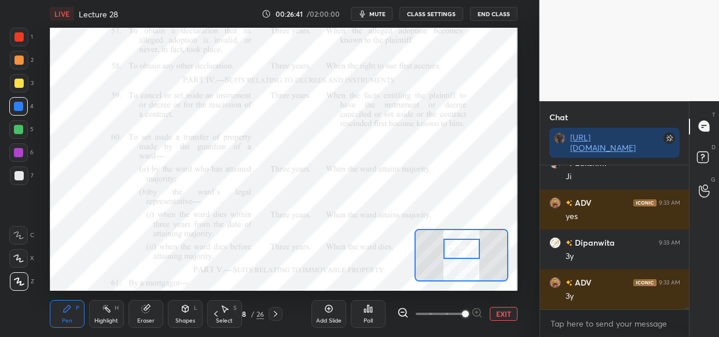
scroll to position [13214, 0]
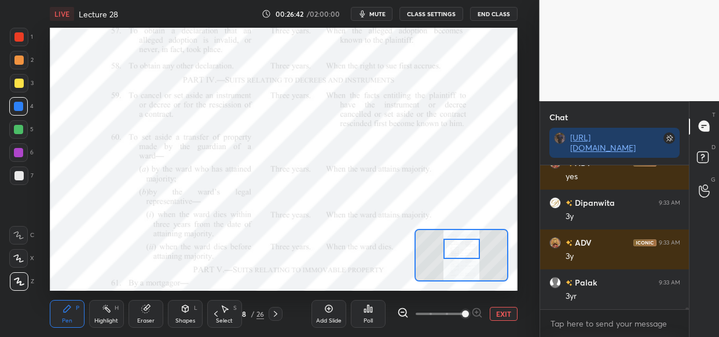
click at [85, 25] on div "LIVE Lecture 28 00:26:42 / 02:00:00 mute CLASS SETTINGS End Class Setting up yo…" at bounding box center [283, 168] width 493 height 337
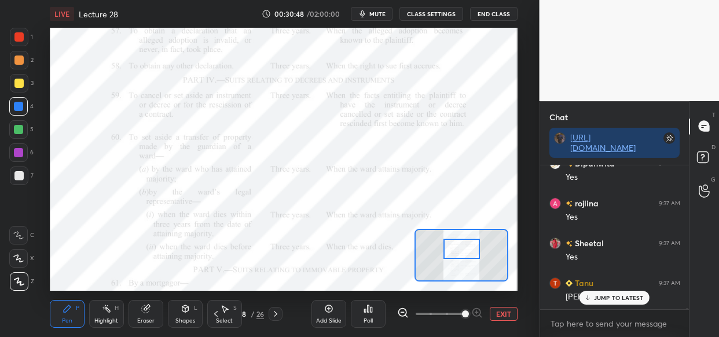
scroll to position [15838, 0]
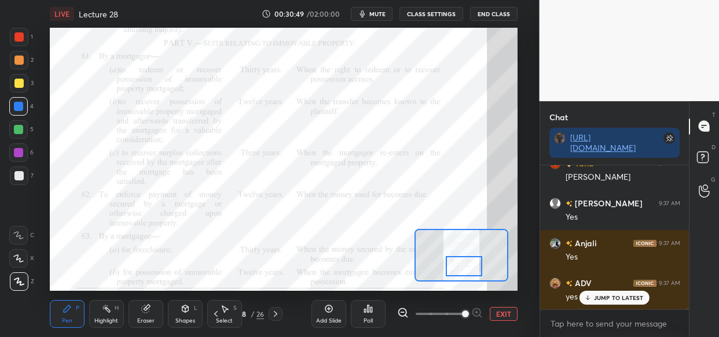
drag, startPoint x: 467, startPoint y: 243, endPoint x: 469, endPoint y: 260, distance: 17.5
click at [469, 260] on div at bounding box center [464, 266] width 36 height 20
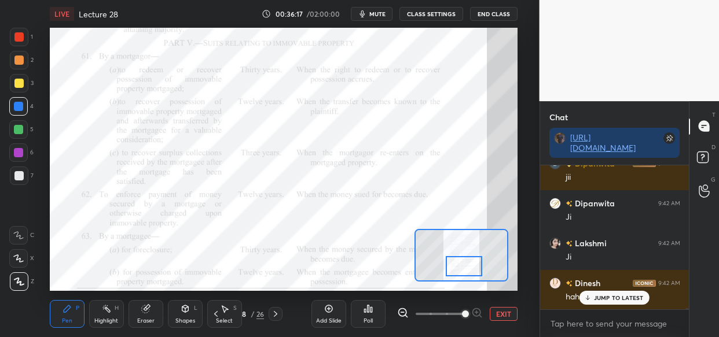
scroll to position [23159, 0]
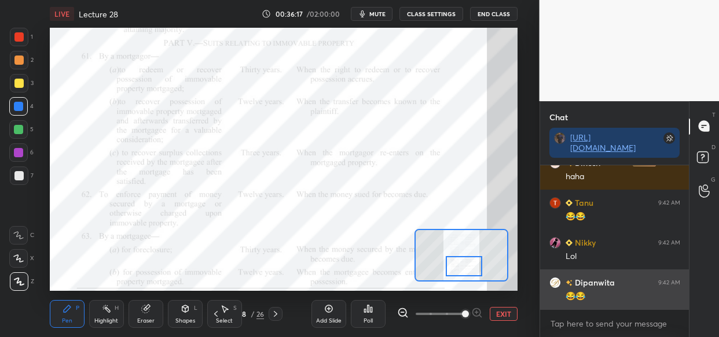
click at [608, 292] on div "😂😂" at bounding box center [623, 297] width 115 height 12
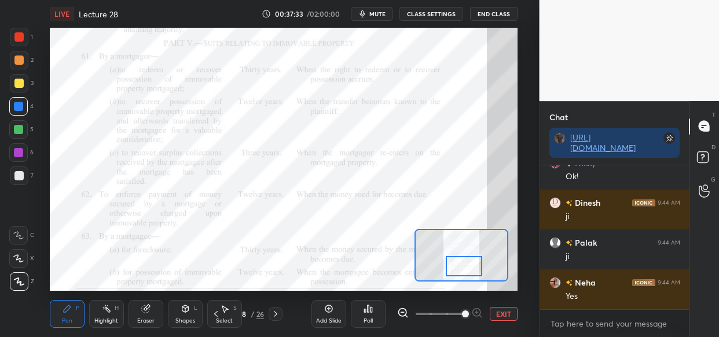
scroll to position [25156, 0]
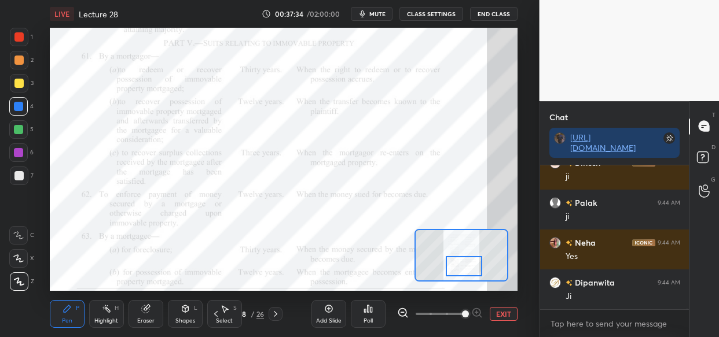
click at [20, 130] on div at bounding box center [18, 129] width 9 height 9
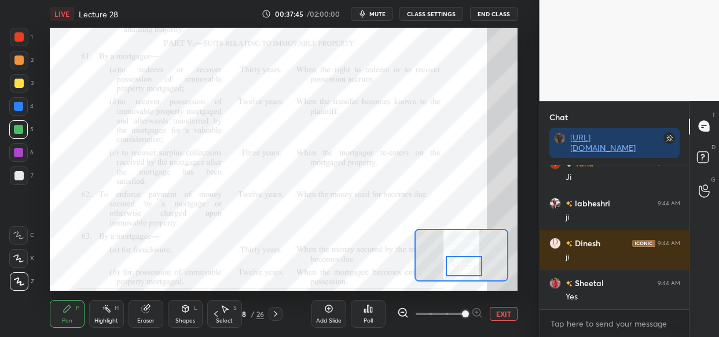
scroll to position [25355, 0]
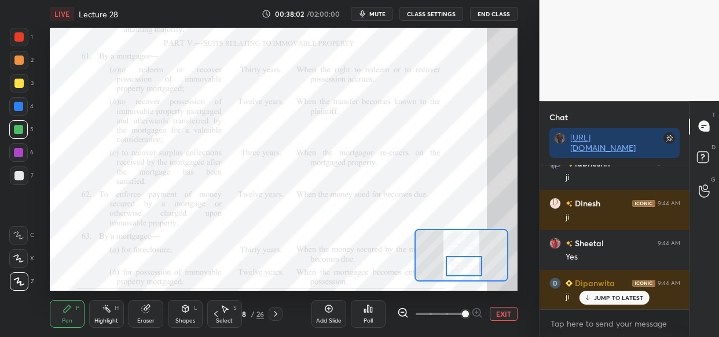
click at [49, 174] on div "Setting up your live class Poll for secs No correct answer Start poll" at bounding box center [283, 159] width 493 height 263
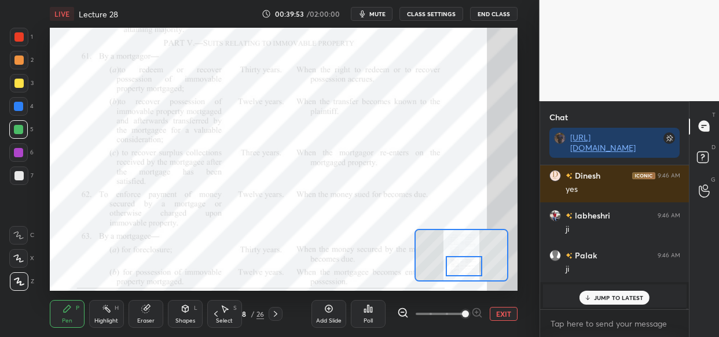
scroll to position [23712, 0]
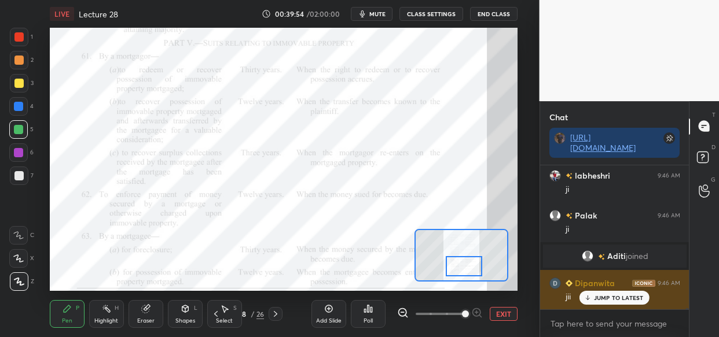
drag, startPoint x: 603, startPoint y: 295, endPoint x: 602, endPoint y: 303, distance: 8.1
click at [603, 293] on div "JUMP TO LATEST" at bounding box center [613, 298] width 69 height 14
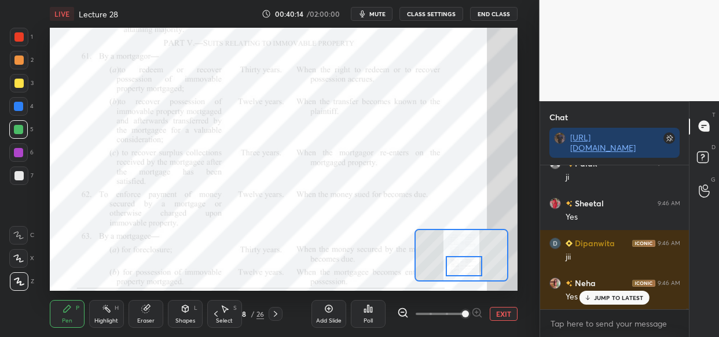
scroll to position [24232, 0]
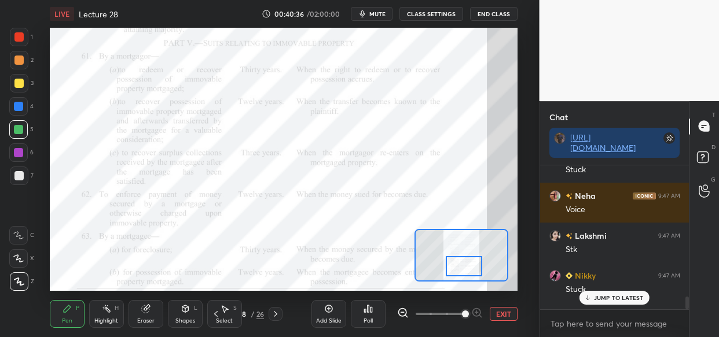
scroll to position [45, 146]
click at [602, 295] on p "JUMP TO LATEST" at bounding box center [619, 298] width 50 height 7
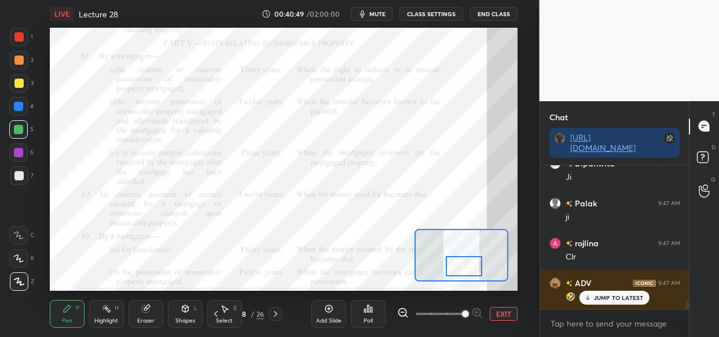
scroll to position [2344, 0]
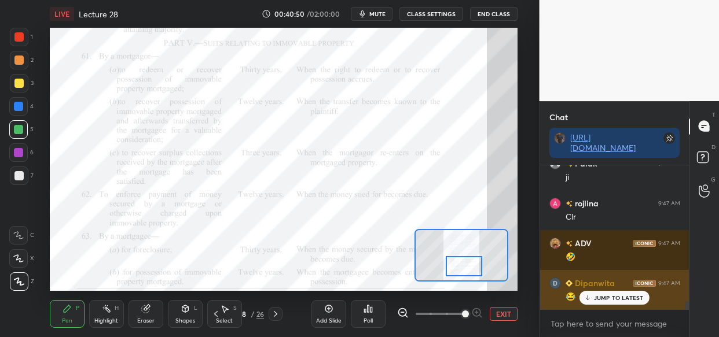
drag, startPoint x: 597, startPoint y: 299, endPoint x: 585, endPoint y: 298, distance: 11.7
click at [596, 298] on p "JUMP TO LATEST" at bounding box center [619, 298] width 50 height 7
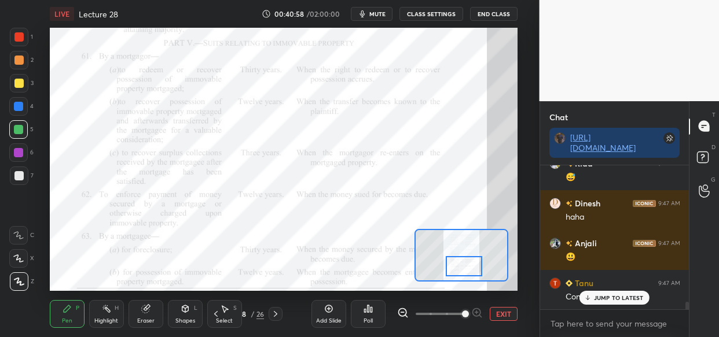
scroll to position [2634, 0]
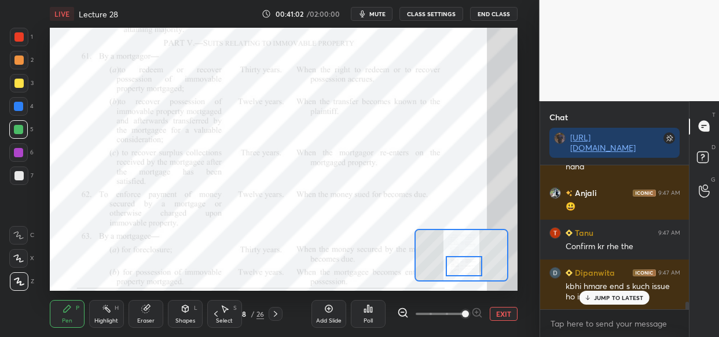
click at [604, 295] on p "JUMP TO LATEST" at bounding box center [619, 298] width 50 height 7
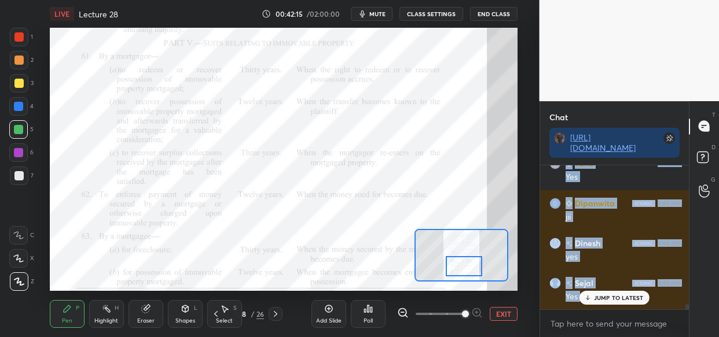
scroll to position [4083, 0]
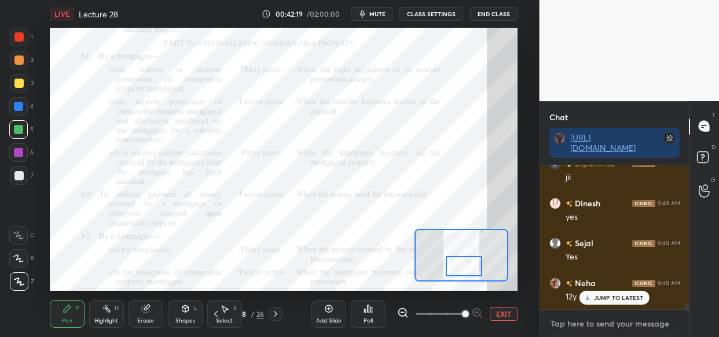
click at [567, 321] on textarea at bounding box center [614, 324] width 131 height 19
click at [604, 293] on div "JUMP TO LATEST" at bounding box center [613, 298] width 69 height 14
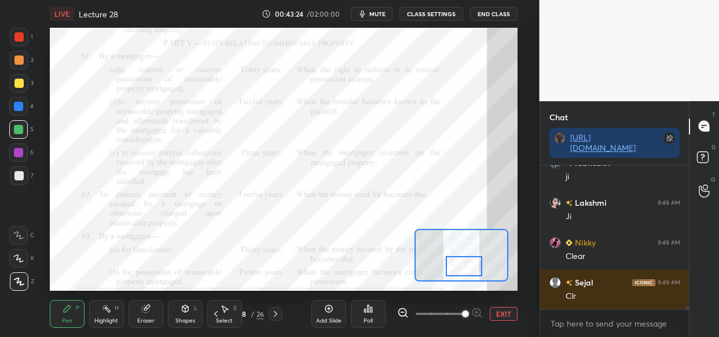
scroll to position [5921, 0]
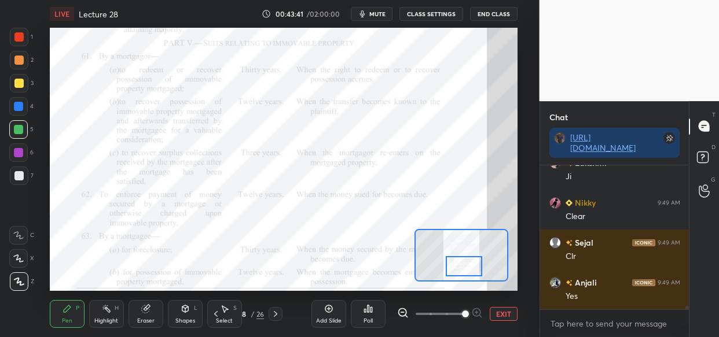
click at [328, 318] on div "Add Slide" at bounding box center [328, 321] width 25 height 6
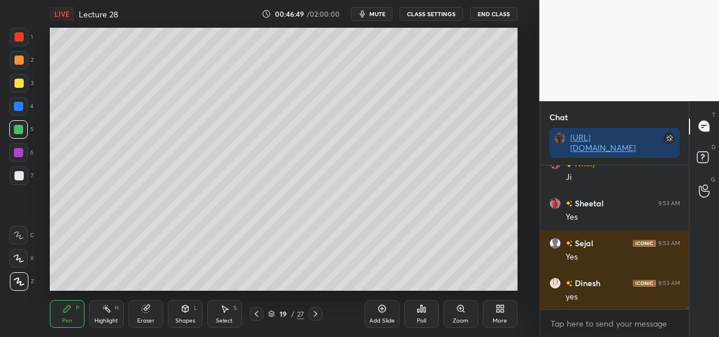
scroll to position [9778, 0]
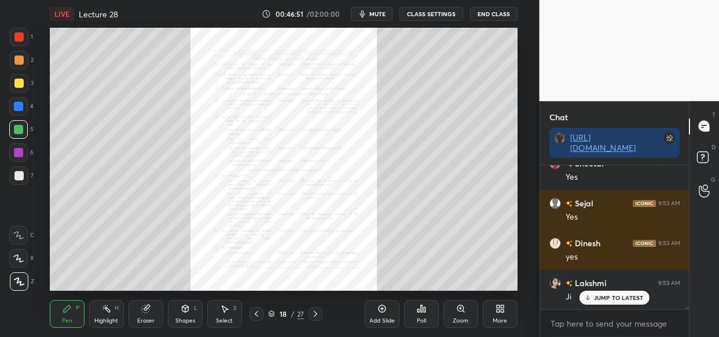
click at [461, 316] on div "Zoom" at bounding box center [460, 314] width 35 height 28
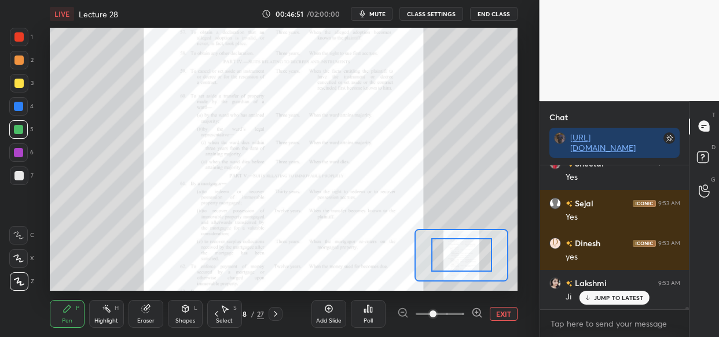
click at [469, 314] on div at bounding box center [440, 314] width 86 height 14
click at [469, 316] on div at bounding box center [440, 314] width 86 height 14
click at [472, 314] on icon at bounding box center [477, 313] width 12 height 12
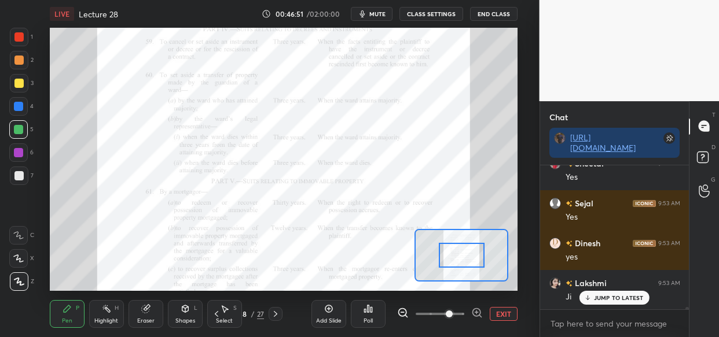
click at [475, 317] on icon at bounding box center [477, 313] width 12 height 12
click at [453, 318] on span at bounding box center [449, 314] width 7 height 7
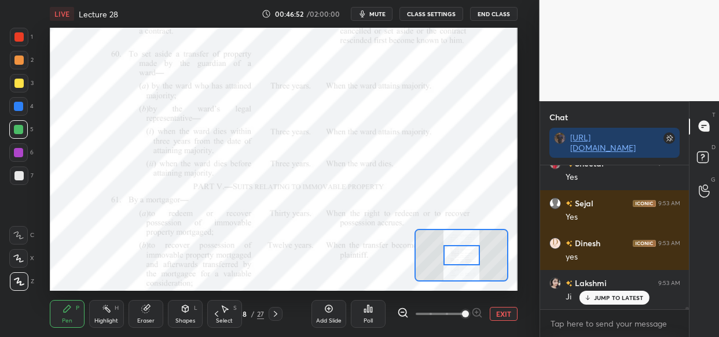
click at [469, 318] on span at bounding box center [465, 314] width 7 height 7
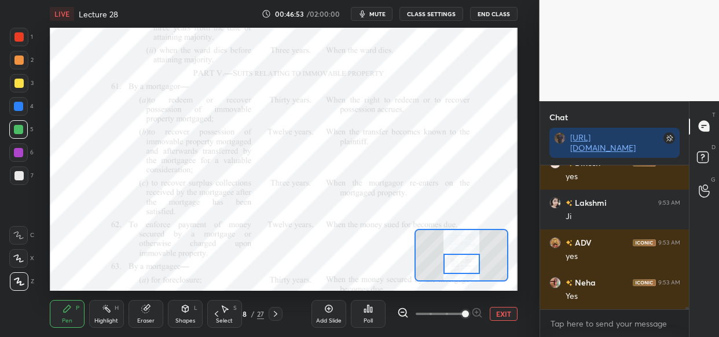
drag, startPoint x: 446, startPoint y: 260, endPoint x: 446, endPoint y: 269, distance: 8.7
click at [446, 269] on div at bounding box center [461, 264] width 36 height 20
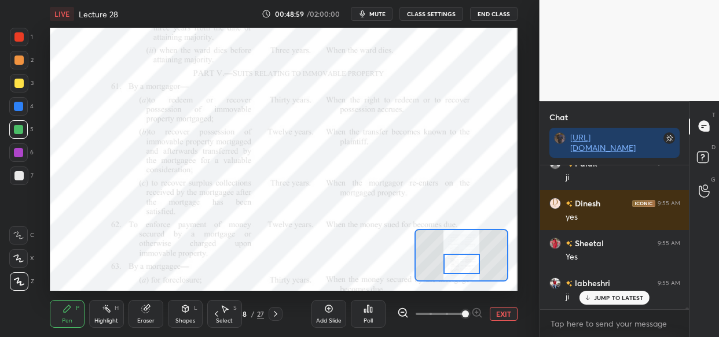
scroll to position [12494, 0]
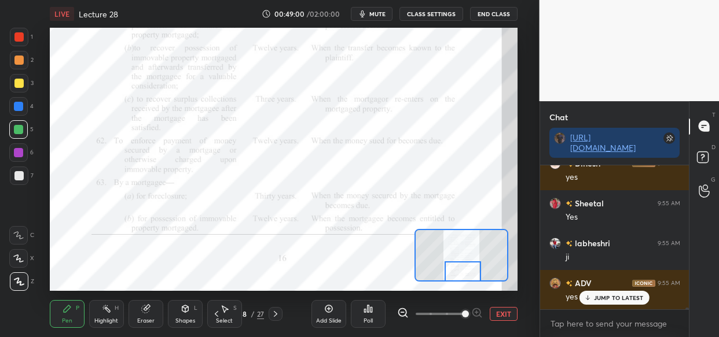
drag, startPoint x: 457, startPoint y: 263, endPoint x: 459, endPoint y: 273, distance: 10.0
click at [459, 275] on div at bounding box center [463, 272] width 36 height 20
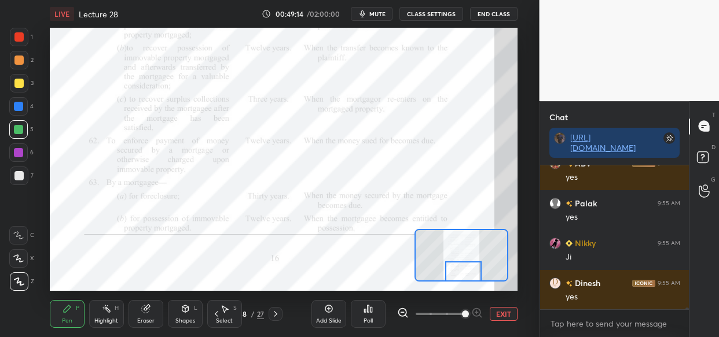
scroll to position [12654, 0]
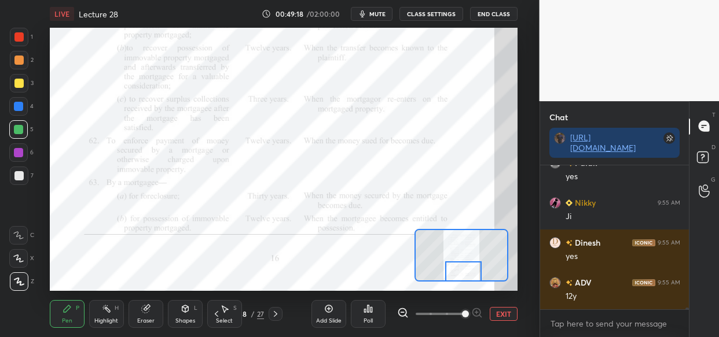
click at [144, 259] on div "LIVE Lecture 28 00:49:18 / 02:00:00 mute CLASS SETTINGS End Class Setting up yo…" at bounding box center [283, 168] width 493 height 337
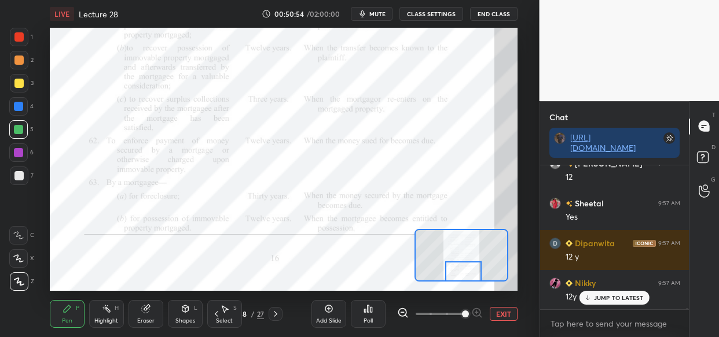
scroll to position [14622, 0]
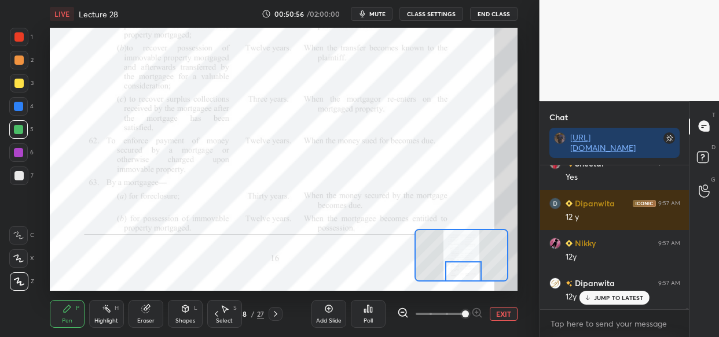
drag, startPoint x: 98, startPoint y: 294, endPoint x: 216, endPoint y: 295, distance: 118.1
click at [214, 301] on div "LIVE Lecture 28 00:50:56 / 02:00:00 mute CLASS SETTINGS End Class Setting up yo…" at bounding box center [283, 168] width 493 height 337
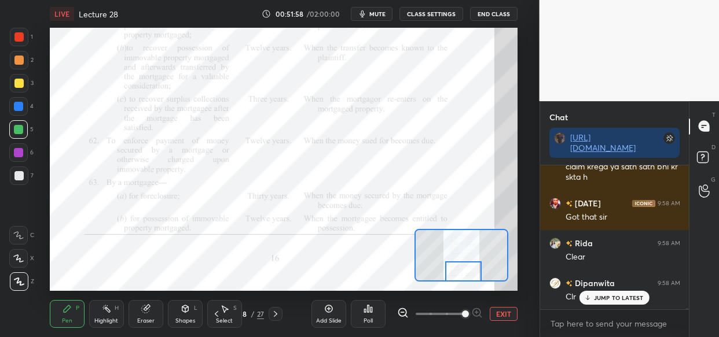
click at [622, 296] on p "JUMP TO LATEST" at bounding box center [619, 298] width 50 height 7
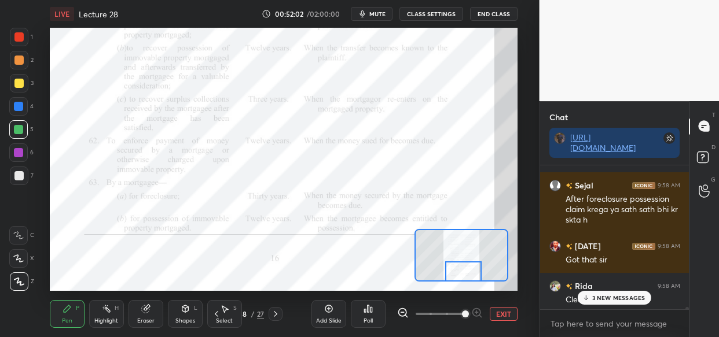
scroll to position [15487, 0]
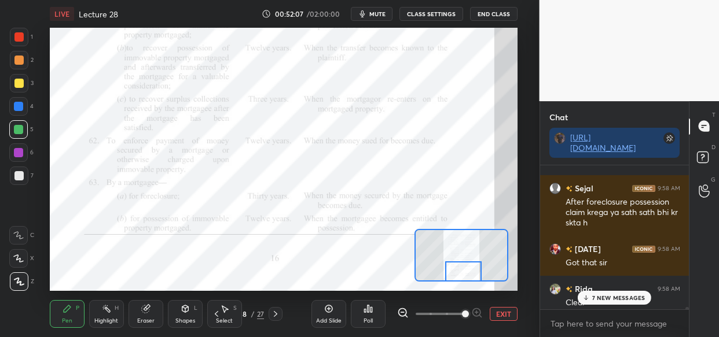
click at [618, 301] on p "7 NEW MESSAGES" at bounding box center [618, 298] width 53 height 7
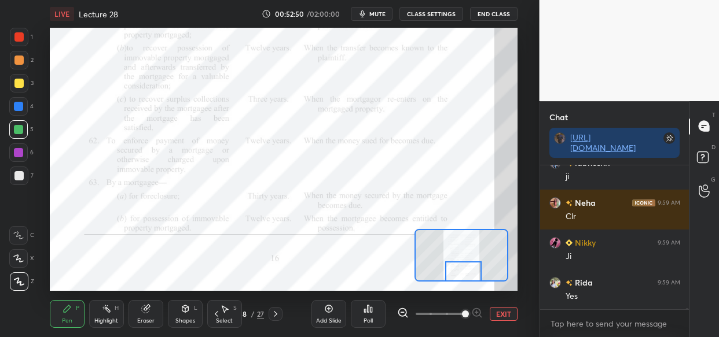
scroll to position [16253, 0]
click at [375, 14] on span "mute" at bounding box center [377, 14] width 16 height 8
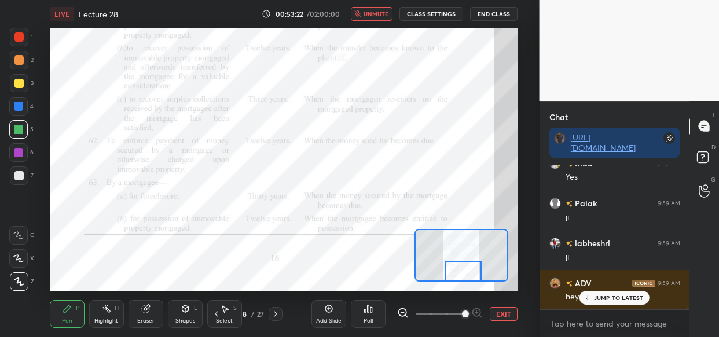
scroll to position [16372, 0]
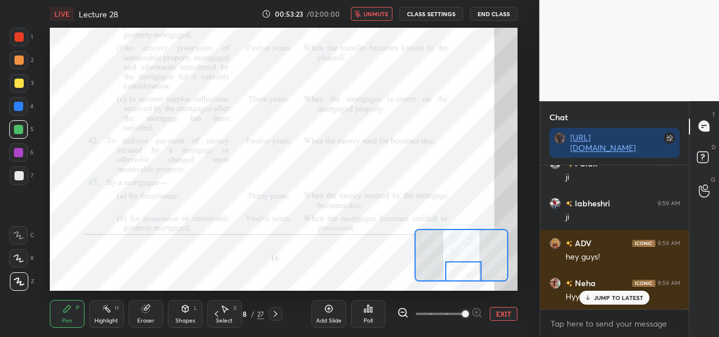
click at [375, 12] on span "unmute" at bounding box center [376, 14] width 25 height 8
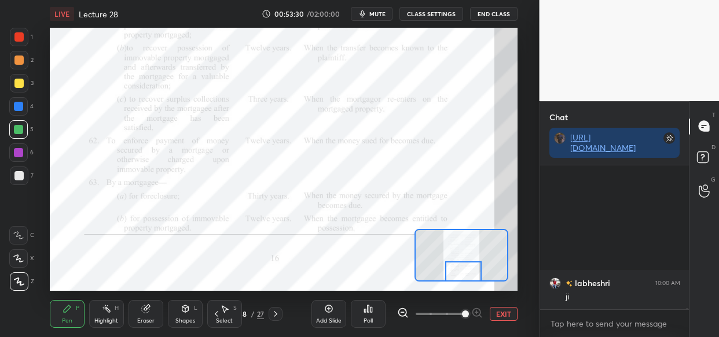
scroll to position [16612, 0]
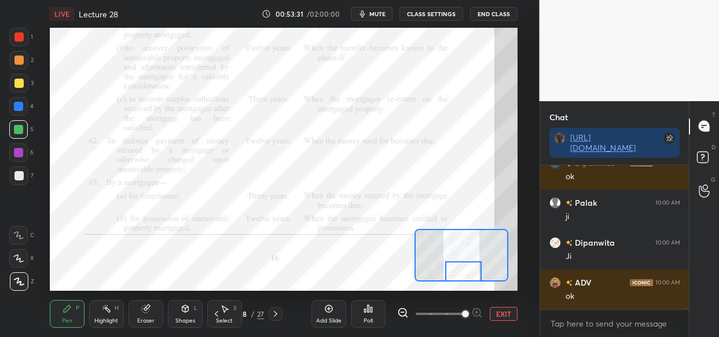
drag, startPoint x: 372, startPoint y: 14, endPoint x: 358, endPoint y: 23, distance: 15.9
click at [370, 13] on button "mute" at bounding box center [372, 14] width 42 height 14
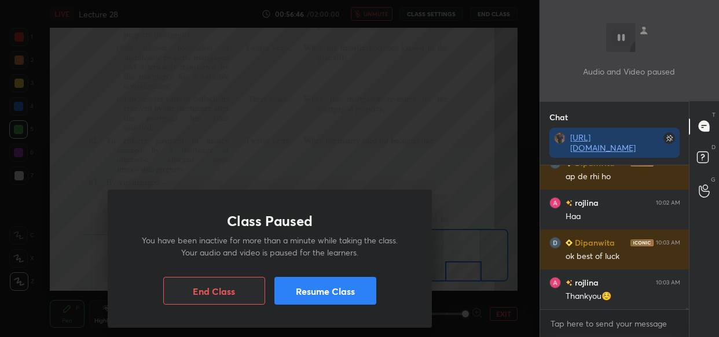
scroll to position [17791, 0]
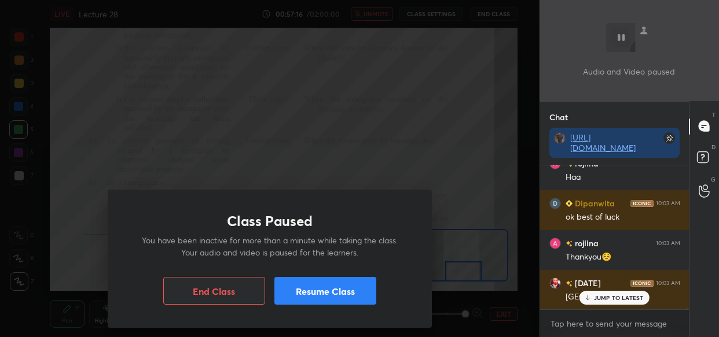
click at [324, 291] on button "Resume Class" at bounding box center [325, 291] width 102 height 28
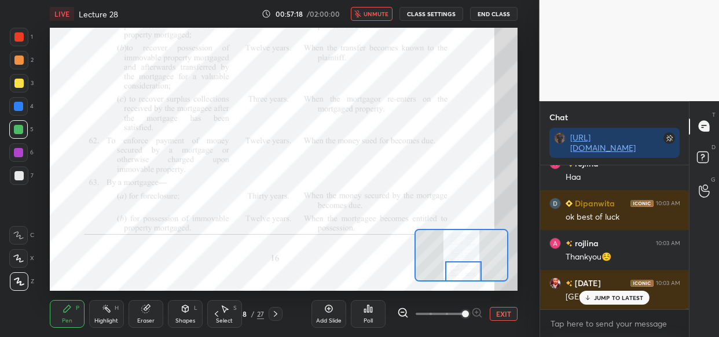
click at [364, 9] on button "unmute" at bounding box center [372, 14] width 42 height 14
click at [364, 9] on icon "button" at bounding box center [362, 13] width 9 height 9
click at [596, 292] on div "JUMP TO LATEST" at bounding box center [613, 298] width 69 height 14
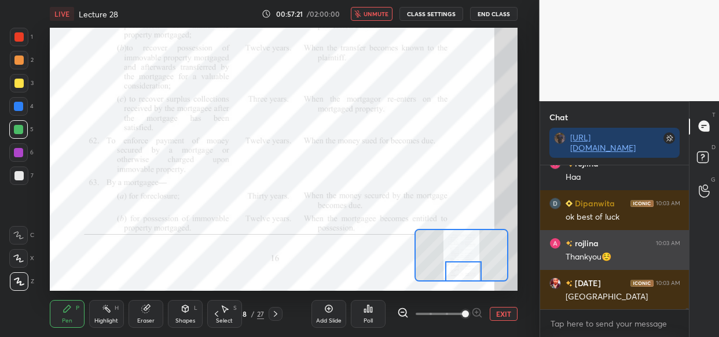
scroll to position [17831, 0]
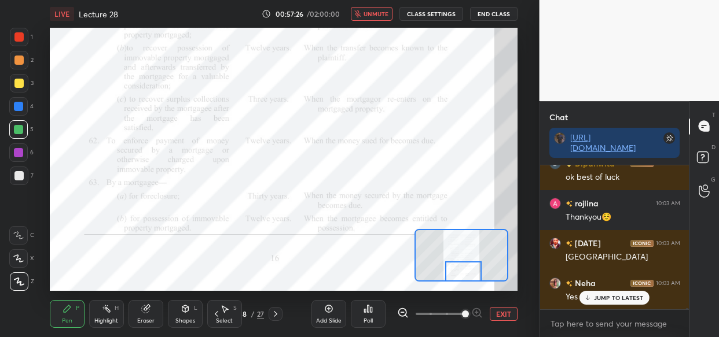
click at [370, 10] on span "unmute" at bounding box center [376, 14] width 25 height 8
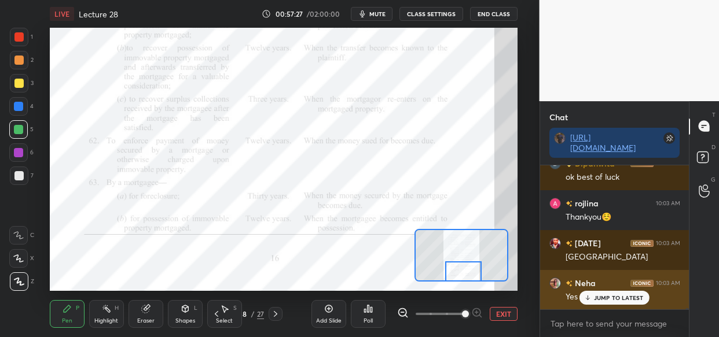
click at [620, 299] on p "JUMP TO LATEST" at bounding box center [619, 298] width 50 height 7
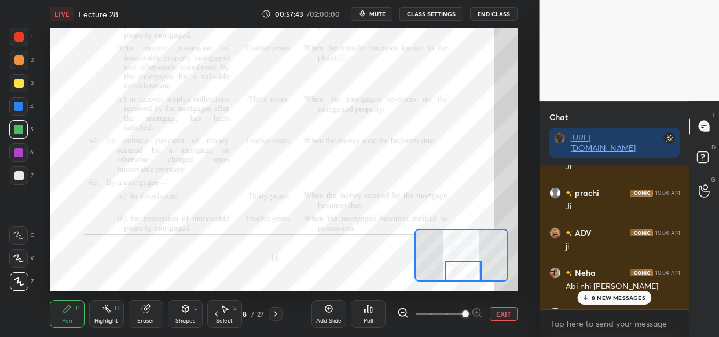
scroll to position [18270, 0]
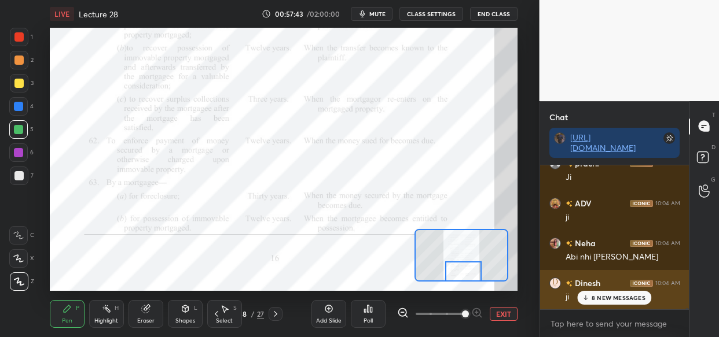
click at [615, 295] on p "8 NEW MESSAGES" at bounding box center [619, 298] width 54 height 7
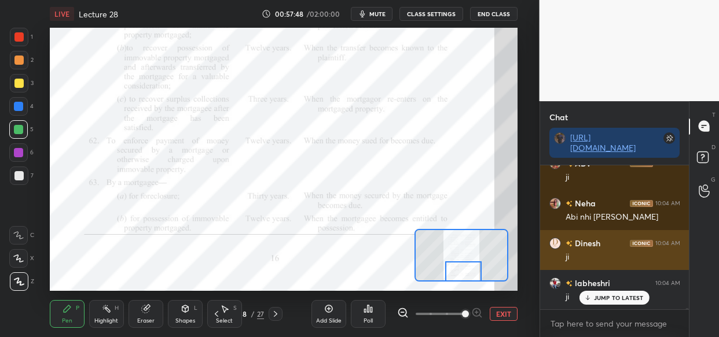
scroll to position [18350, 0]
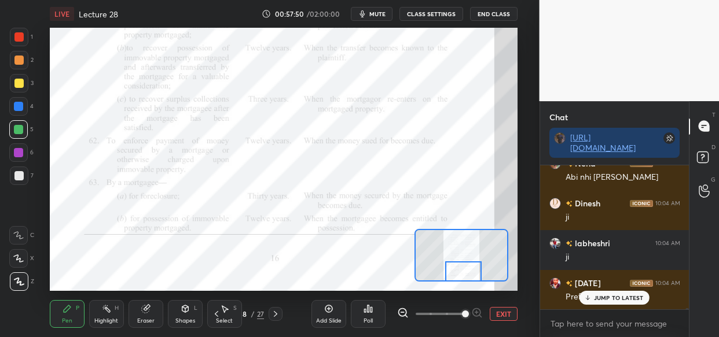
drag, startPoint x: 622, startPoint y: 299, endPoint x: 570, endPoint y: 319, distance: 55.7
click at [619, 299] on p "JUMP TO LATEST" at bounding box center [619, 298] width 50 height 7
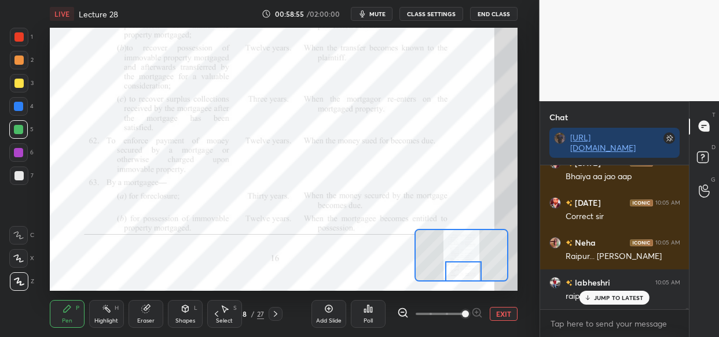
scroll to position [18590, 0]
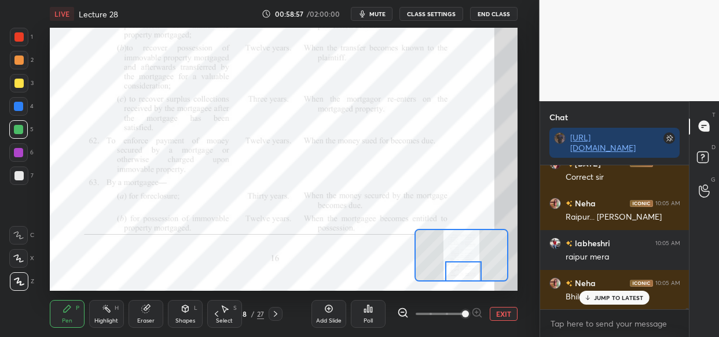
drag, startPoint x: 608, startPoint y: 296, endPoint x: 589, endPoint y: 303, distance: 20.3
click at [607, 296] on p "JUMP TO LATEST" at bounding box center [619, 298] width 50 height 7
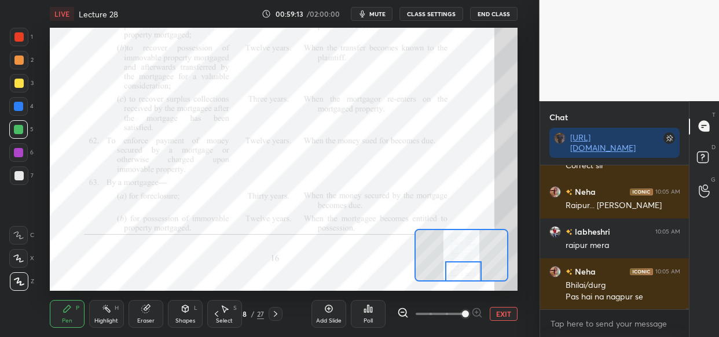
click at [149, 312] on icon at bounding box center [145, 308] width 9 height 9
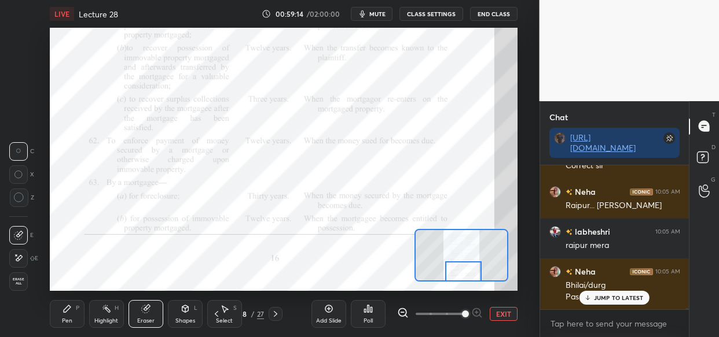
scroll to position [18651, 0]
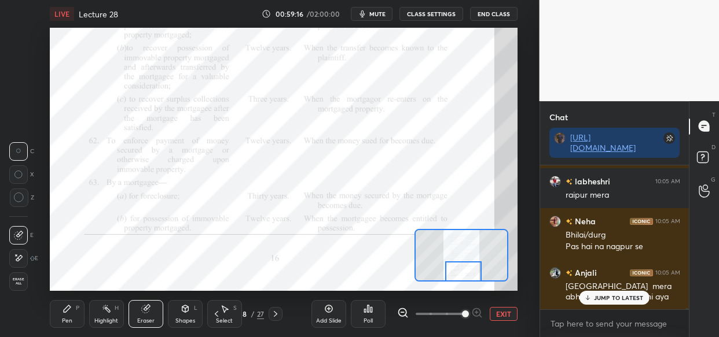
click at [617, 304] on div "Sejal 10:04 AM Ji prachi 10:04 AM Ji ADV 10:04 AM ji Neha 10:04 AM Abi nhi aya …" at bounding box center [614, 238] width 149 height 144
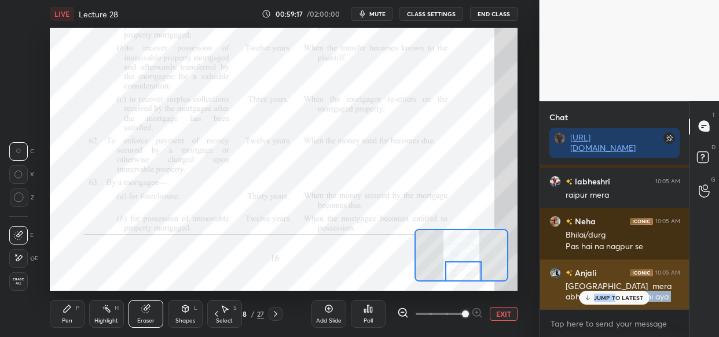
click at [623, 295] on p "JUMP TO LATEST" at bounding box center [619, 298] width 50 height 7
click at [555, 271] on div "grid" at bounding box center [555, 273] width 12 height 12
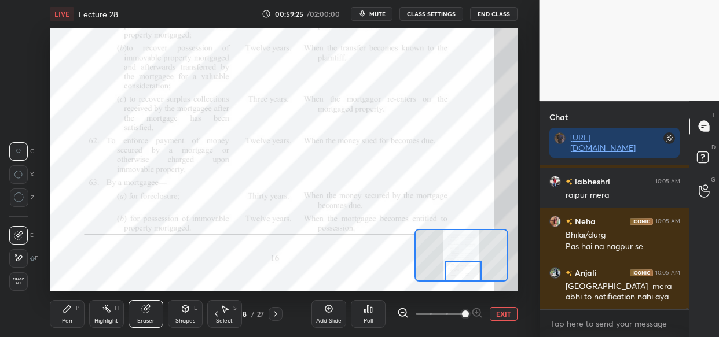
click at [65, 318] on div "Pen" at bounding box center [67, 321] width 10 height 6
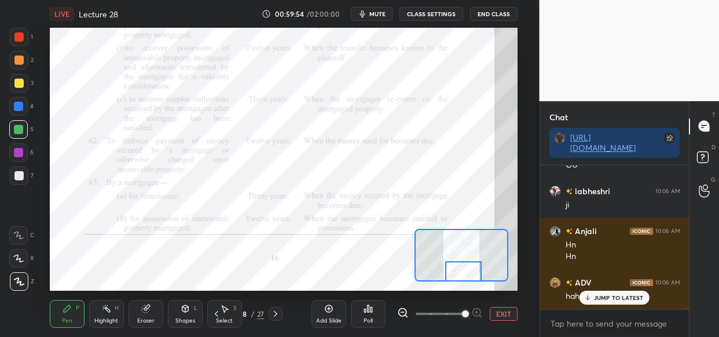
scroll to position [18943, 0]
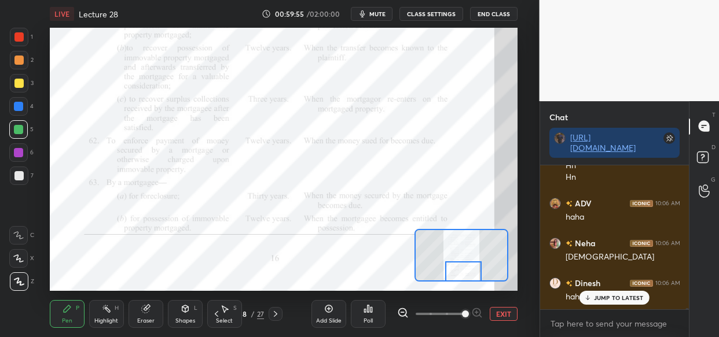
drag, startPoint x: 625, startPoint y: 293, endPoint x: 612, endPoint y: 298, distance: 12.8
click at [623, 294] on div "JUMP TO LATEST" at bounding box center [613, 298] width 69 height 14
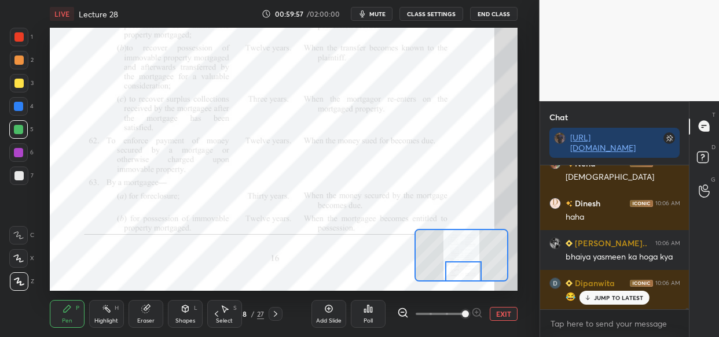
scroll to position [19062, 0]
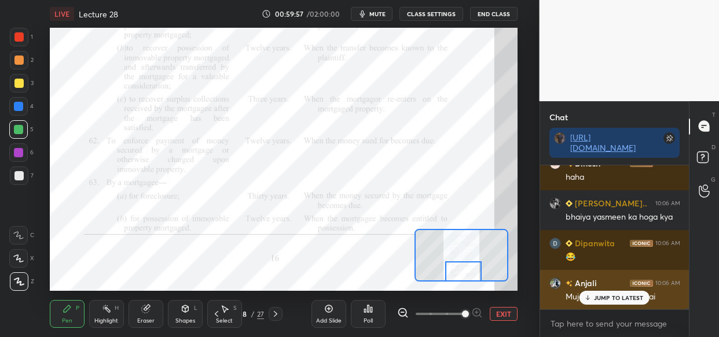
click at [633, 297] on p "JUMP TO LATEST" at bounding box center [619, 298] width 50 height 7
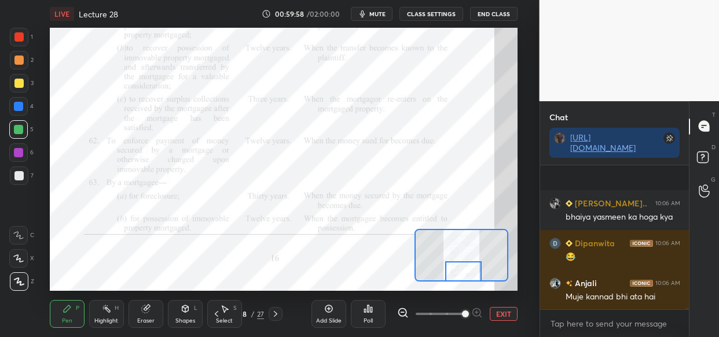
scroll to position [19143, 0]
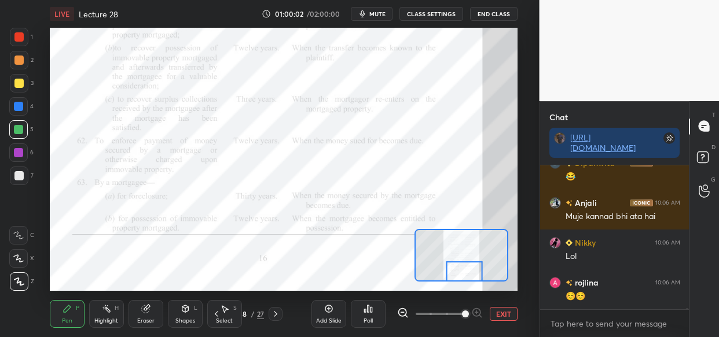
drag, startPoint x: 435, startPoint y: 270, endPoint x: 465, endPoint y: 271, distance: 30.1
click at [465, 271] on div at bounding box center [464, 272] width 36 height 20
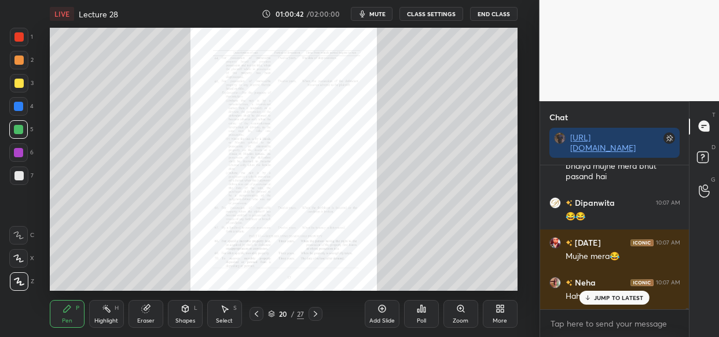
scroll to position [19672, 0]
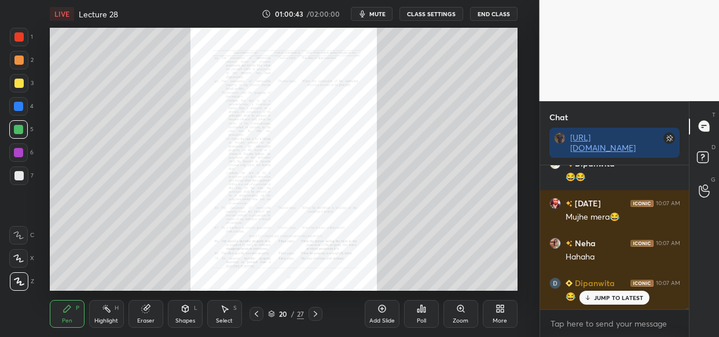
click at [456, 324] on div "Zoom" at bounding box center [461, 321] width 16 height 6
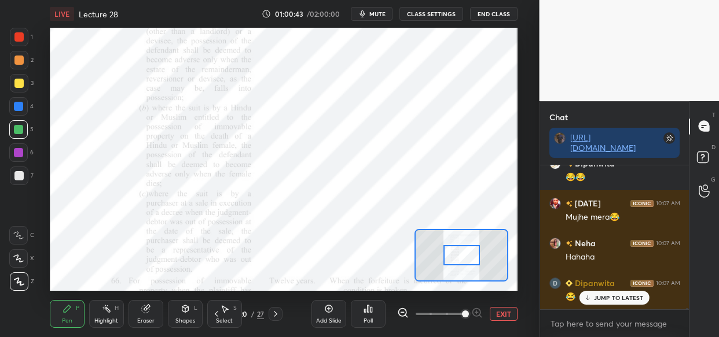
click at [461, 318] on span at bounding box center [440, 314] width 49 height 17
click at [467, 311] on span at bounding box center [465, 314] width 7 height 7
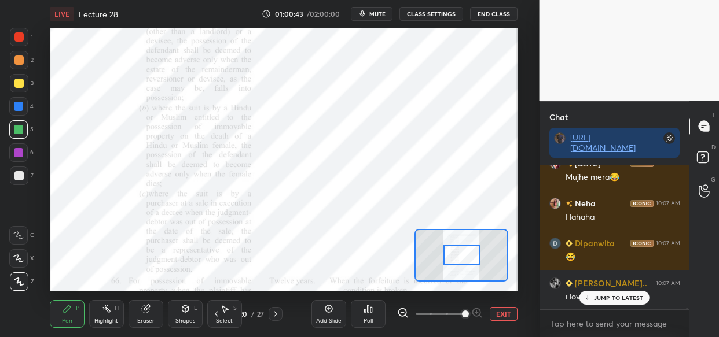
click at [469, 316] on span at bounding box center [465, 314] width 7 height 7
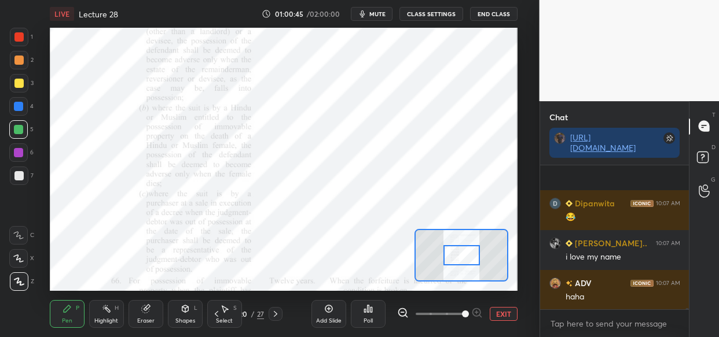
scroll to position [19872, 0]
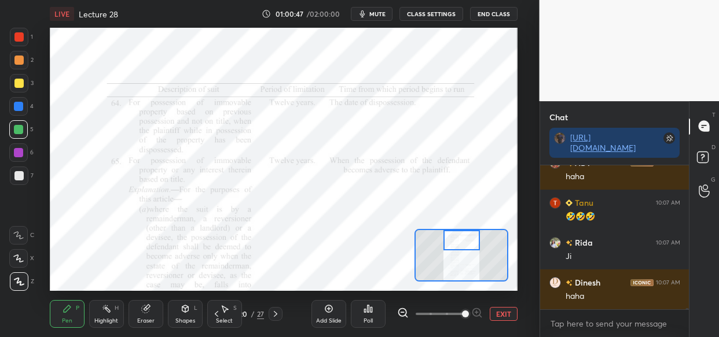
click at [463, 226] on div "Setting up your live class Poll for secs No correct answer Start poll" at bounding box center [284, 159] width 468 height 263
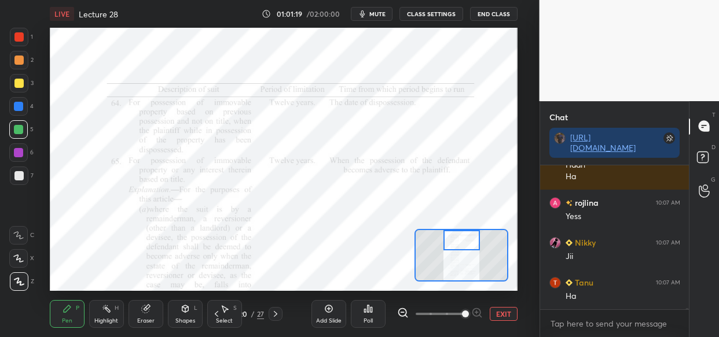
scroll to position [20534, 0]
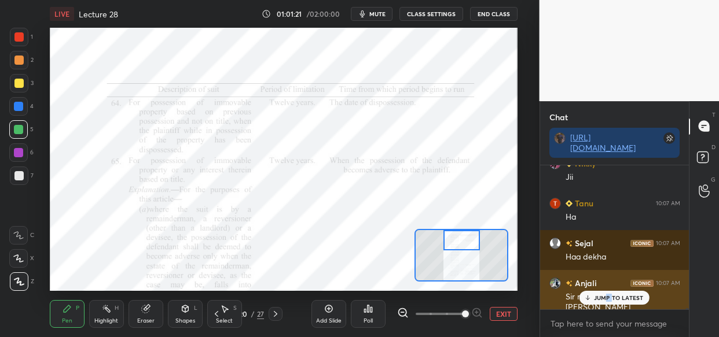
click at [611, 296] on p "JUMP TO LATEST" at bounding box center [619, 298] width 50 height 7
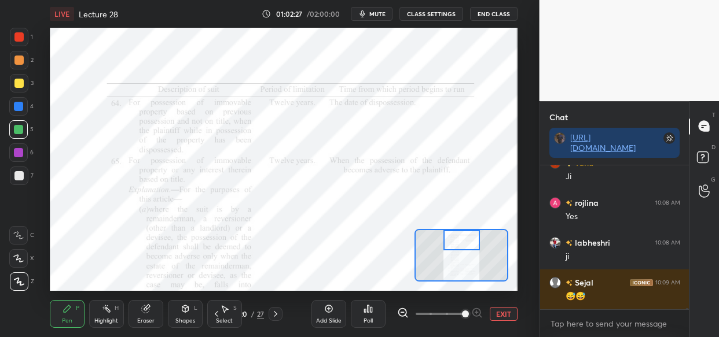
scroll to position [21624, 0]
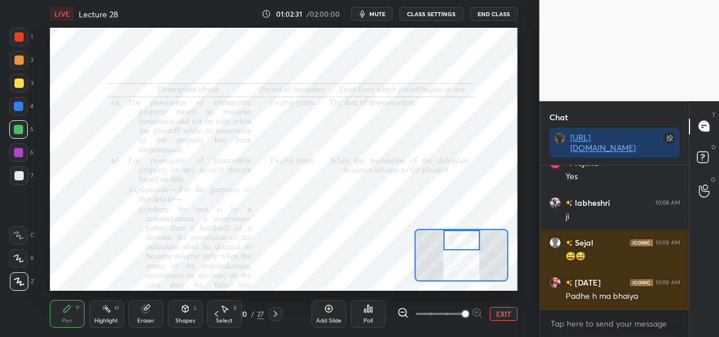
drag, startPoint x: 13, startPoint y: 108, endPoint x: 8, endPoint y: 159, distance: 50.6
click at [13, 110] on div at bounding box center [18, 106] width 19 height 19
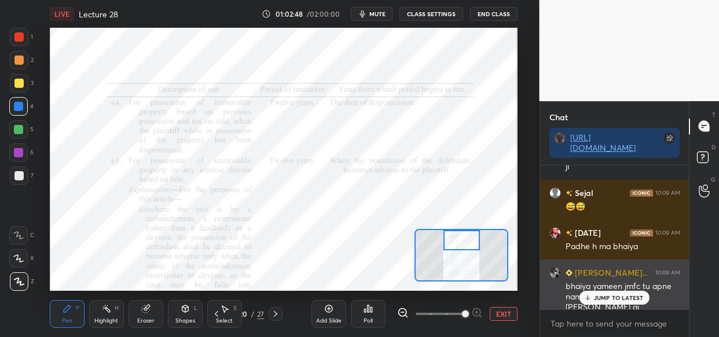
click at [625, 301] on p "JUMP TO LATEST" at bounding box center [619, 298] width 50 height 7
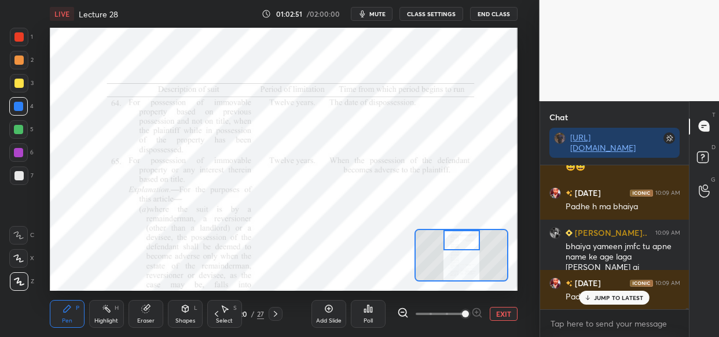
scroll to position [21754, 0]
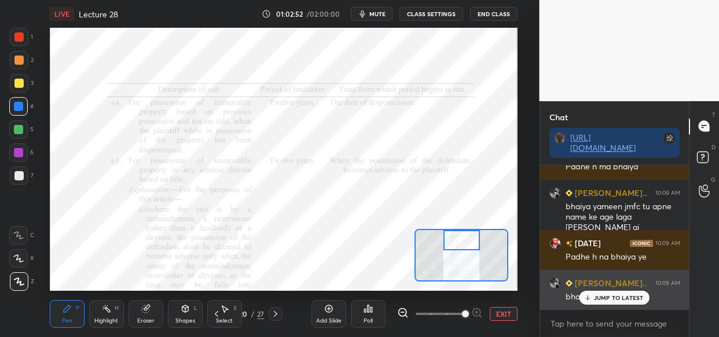
drag, startPoint x: 604, startPoint y: 303, endPoint x: 600, endPoint y: 298, distance: 6.3
click at [604, 301] on div "JUMP TO LATEST" at bounding box center [613, 298] width 69 height 14
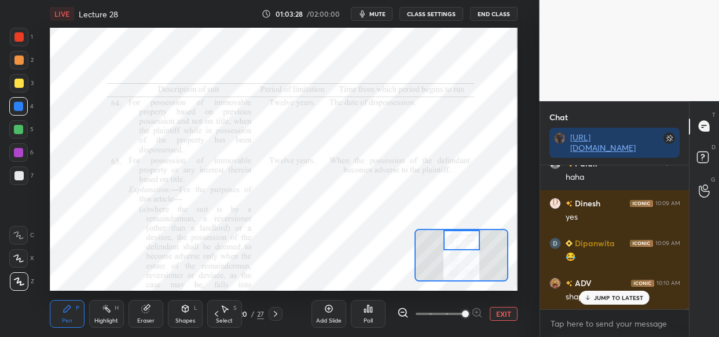
scroll to position [22193, 0]
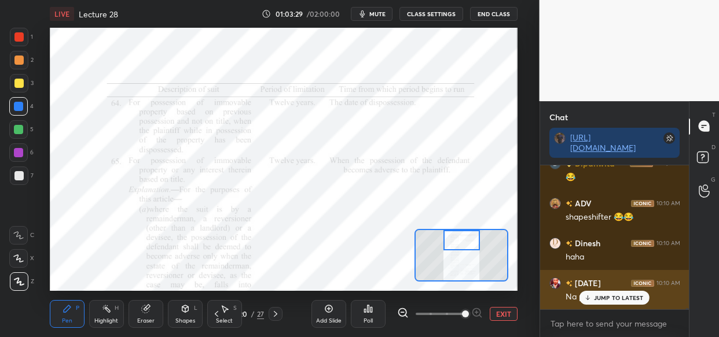
click at [621, 293] on div "JUMP TO LATEST" at bounding box center [613, 298] width 69 height 14
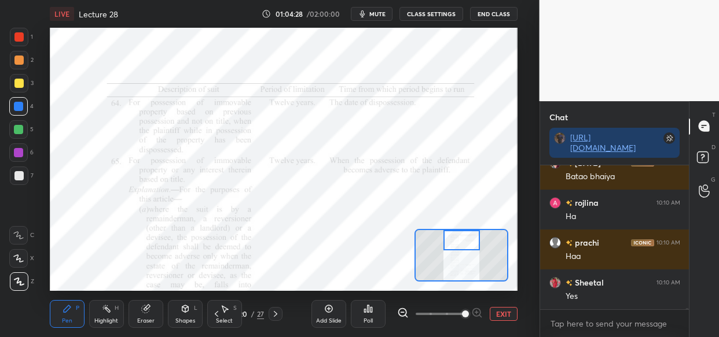
scroll to position [23043, 0]
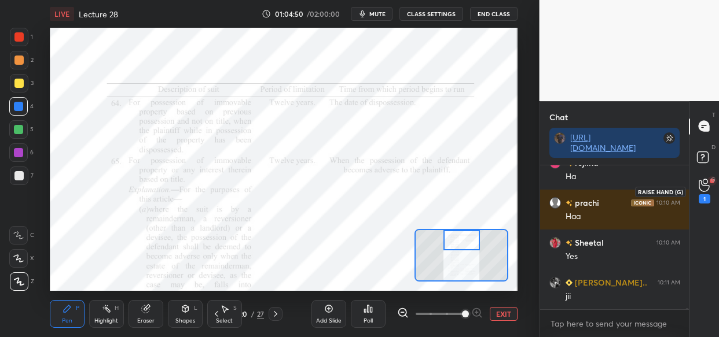
click at [704, 189] on icon at bounding box center [704, 185] width 11 height 13
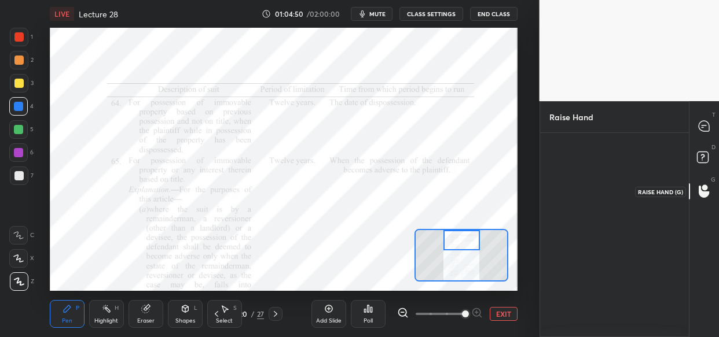
scroll to position [3, 4]
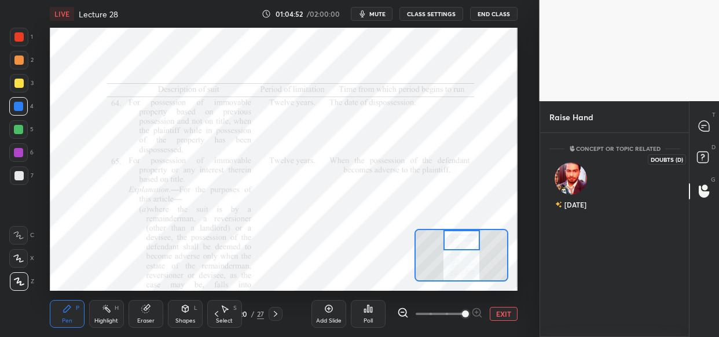
click at [700, 153] on rect at bounding box center [702, 157] width 11 height 11
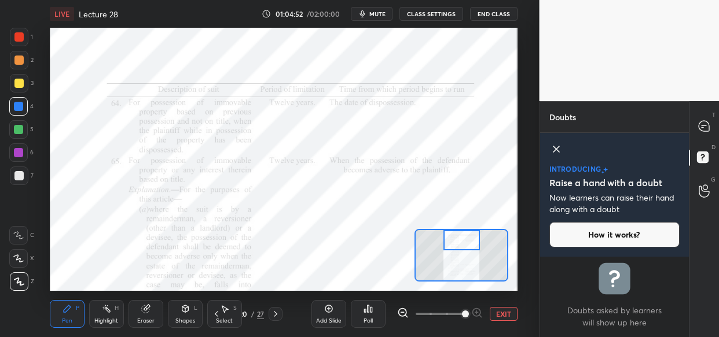
click at [700, 130] on icon at bounding box center [704, 126] width 10 height 10
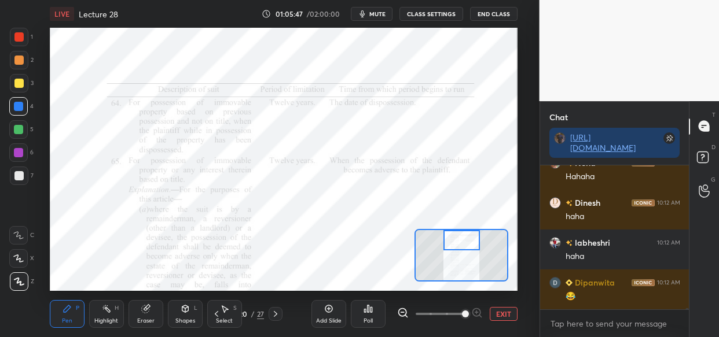
scroll to position [23443, 0]
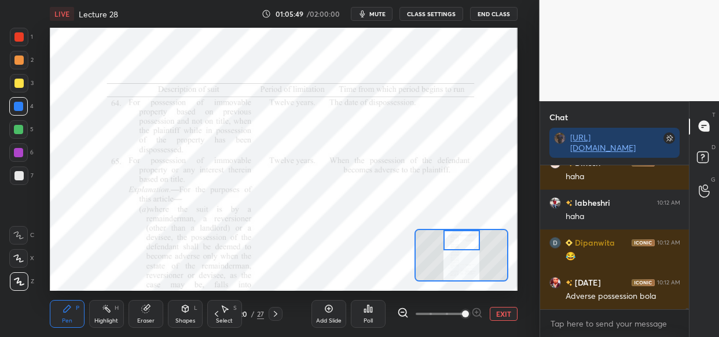
click at [326, 315] on div "Add Slide" at bounding box center [328, 314] width 35 height 28
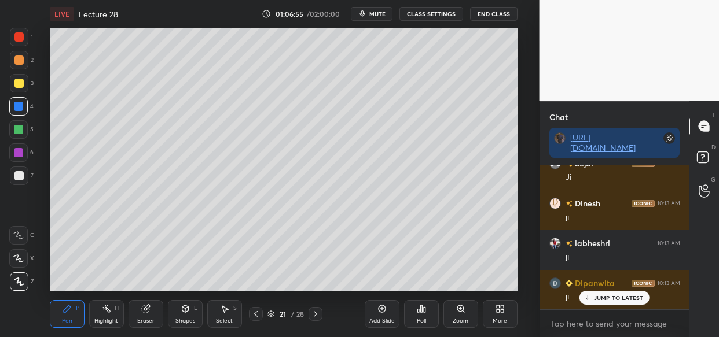
scroll to position [24262, 0]
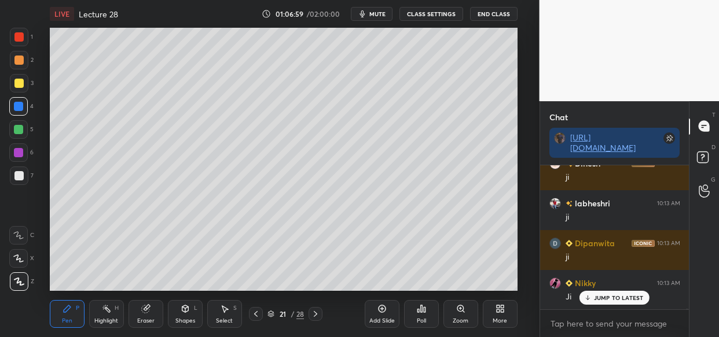
click at [52, 219] on div "Setting up your live class Poll for secs No correct answer Start poll" at bounding box center [283, 159] width 493 height 263
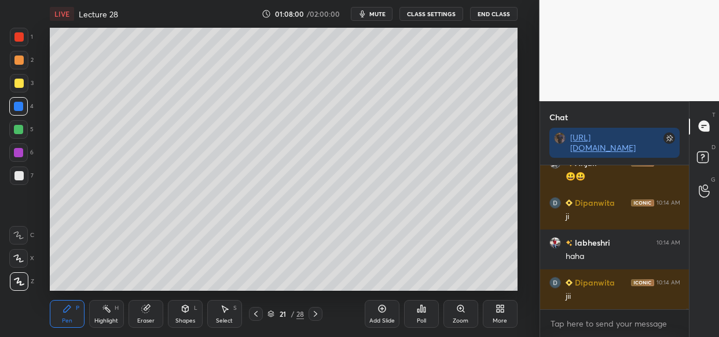
scroll to position [24941, 0]
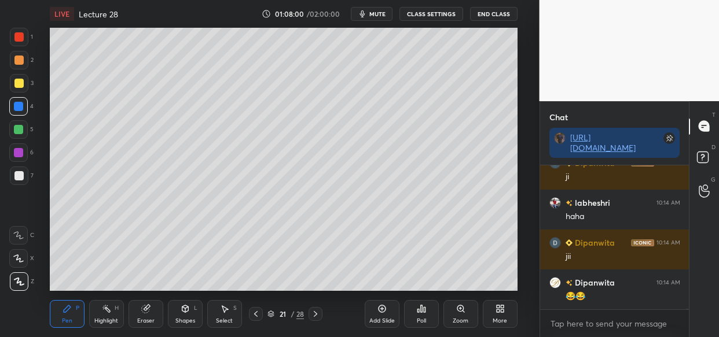
click at [16, 87] on div at bounding box center [18, 83] width 9 height 9
click at [15, 78] on div at bounding box center [19, 83] width 19 height 19
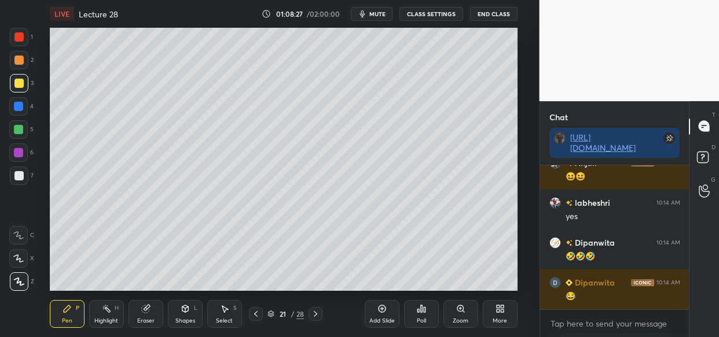
scroll to position [25351, 0]
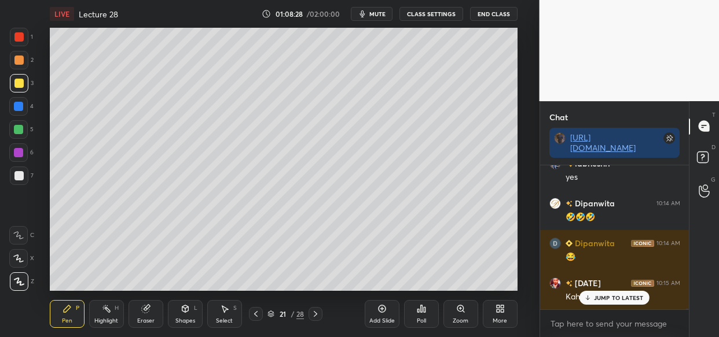
drag, startPoint x: 603, startPoint y: 296, endPoint x: 579, endPoint y: 314, distance: 29.3
click at [598, 300] on p "JUMP TO LATEST" at bounding box center [619, 298] width 50 height 7
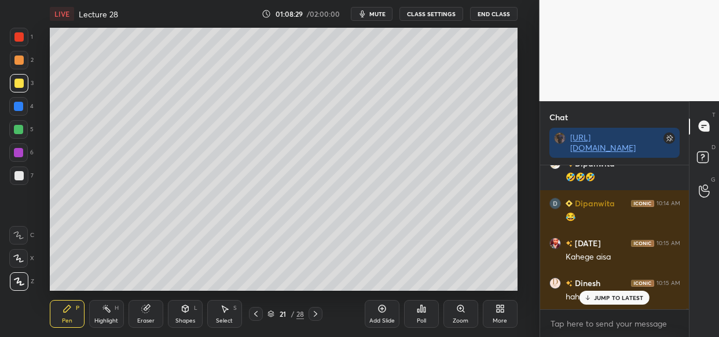
click at [621, 303] on div "labheshri 10:14 AM haha Dipanwita 10:14 AM jii Dipanwita 10:14 AM 😂😂 Dinesh 10:…" at bounding box center [614, 238] width 149 height 144
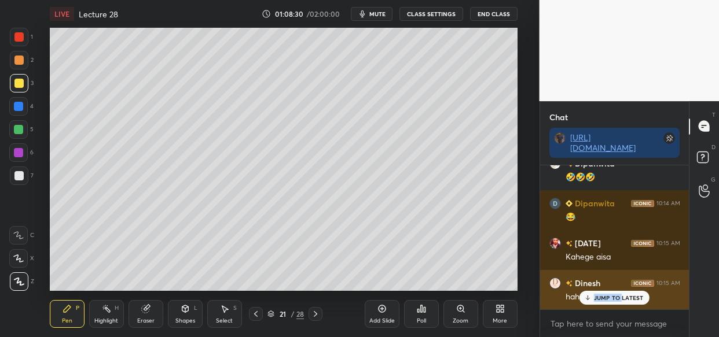
click at [628, 298] on p "JUMP TO LATEST" at bounding box center [619, 298] width 50 height 7
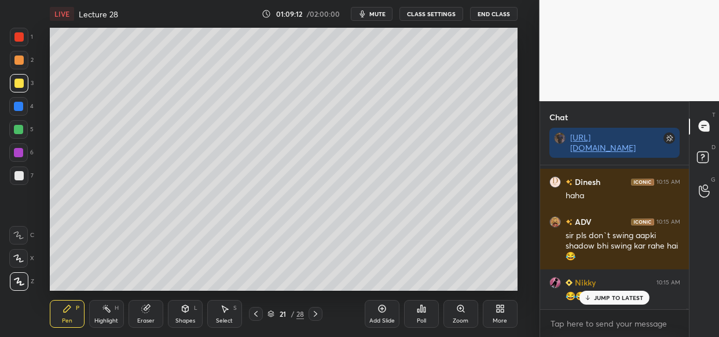
scroll to position [25941, 0]
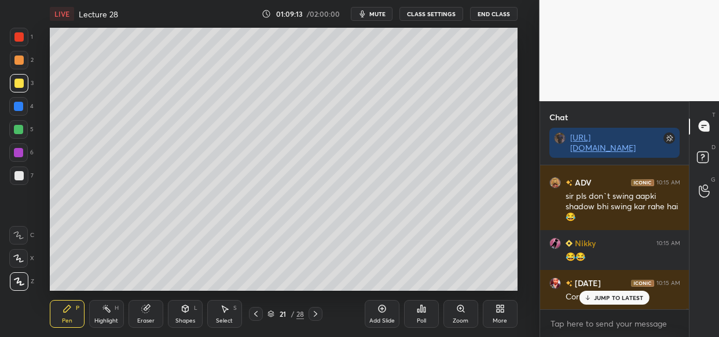
drag, startPoint x: 618, startPoint y: 299, endPoint x: 570, endPoint y: 321, distance: 52.6
click at [616, 299] on p "JUMP TO LATEST" at bounding box center [619, 298] width 50 height 7
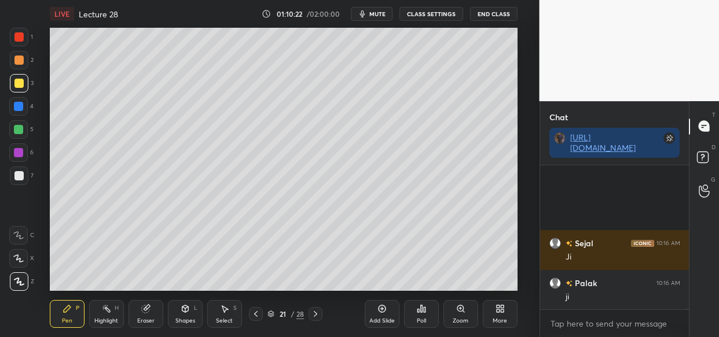
scroll to position [27419, 0]
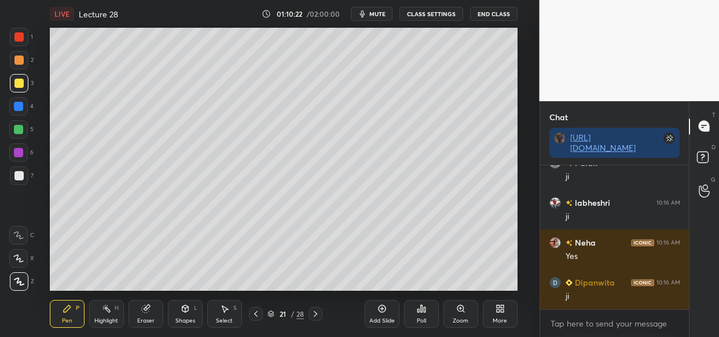
click at [373, 323] on div "Add Slide" at bounding box center [381, 321] width 25 height 6
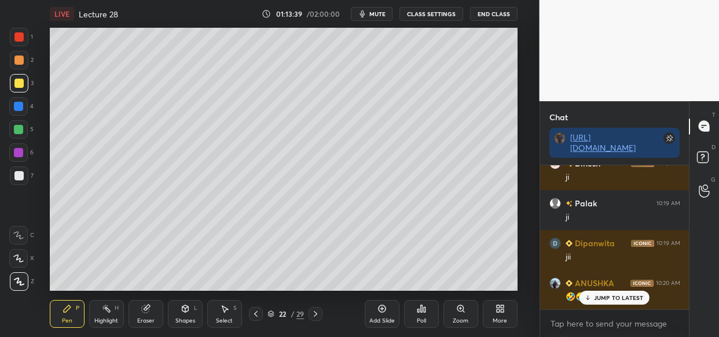
scroll to position [30095, 0]
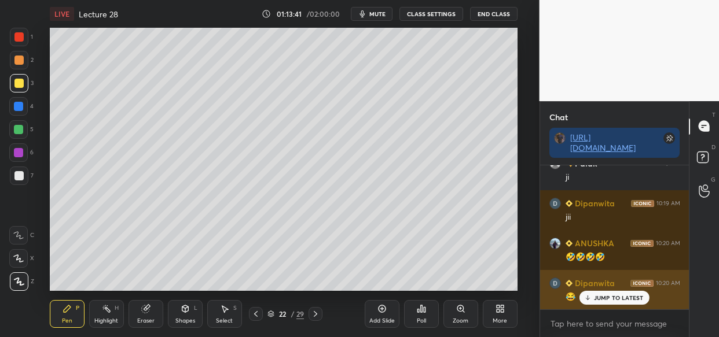
click at [597, 302] on div "JUMP TO LATEST" at bounding box center [613, 298] width 69 height 14
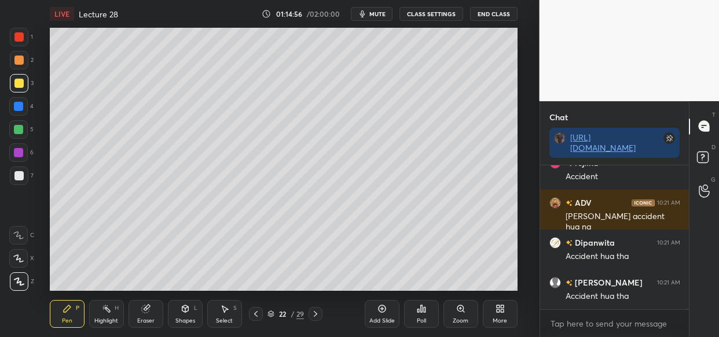
scroll to position [31324, 0]
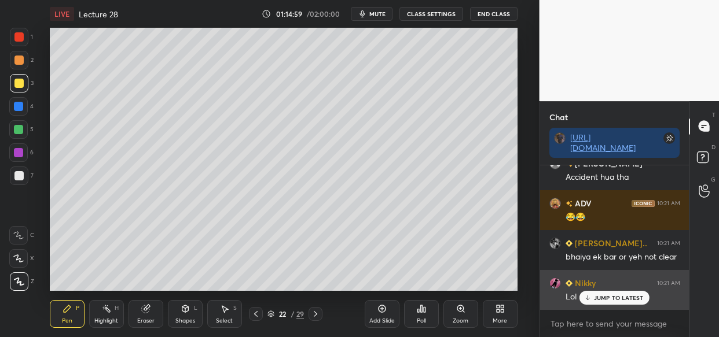
drag, startPoint x: 623, startPoint y: 293, endPoint x: 616, endPoint y: 298, distance: 8.8
click at [623, 295] on div "JUMP TO LATEST" at bounding box center [613, 298] width 69 height 14
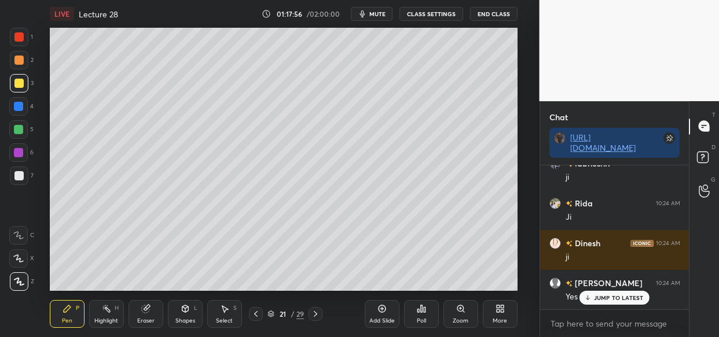
scroll to position [34051, 0]
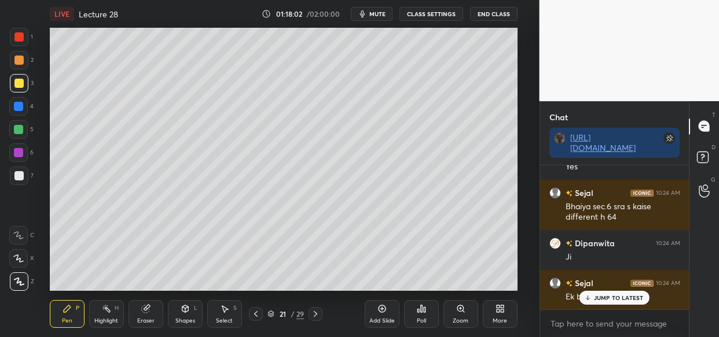
click at [630, 300] on p "JUMP TO LATEST" at bounding box center [619, 298] width 50 height 7
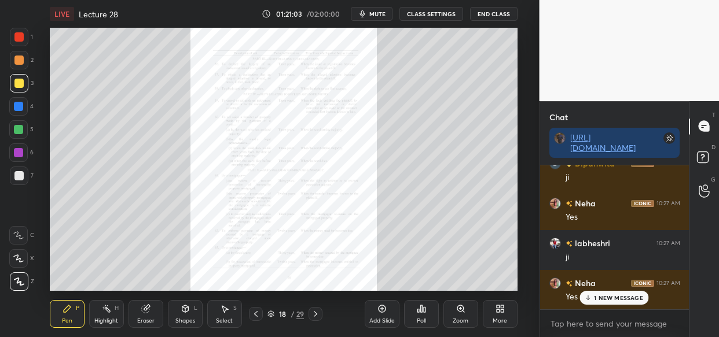
scroll to position [36509, 0]
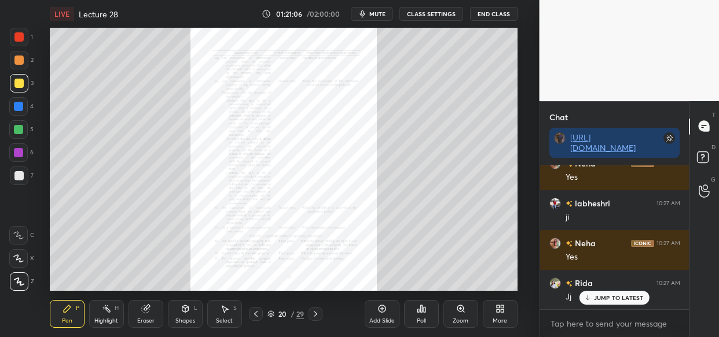
click at [458, 318] on div "Zoom" at bounding box center [461, 321] width 16 height 6
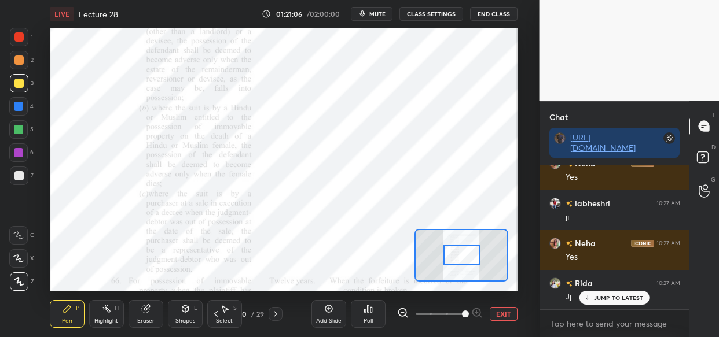
click at [458, 318] on span at bounding box center [440, 314] width 49 height 17
click at [462, 318] on span at bounding box center [465, 314] width 7 height 7
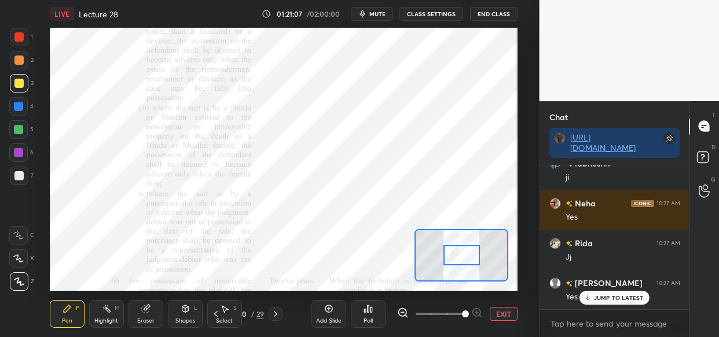
click at [462, 318] on span at bounding box center [465, 314] width 7 height 7
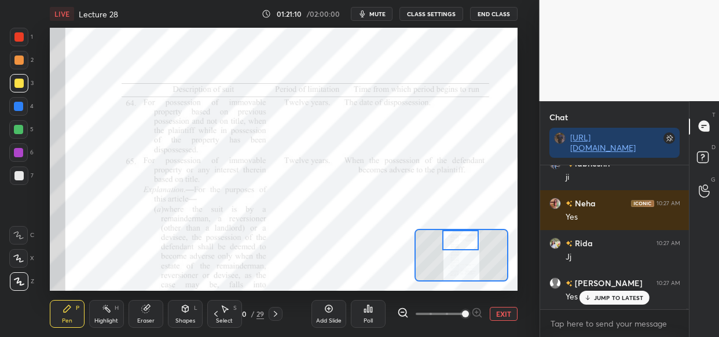
drag, startPoint x: 453, startPoint y: 258, endPoint x: 452, endPoint y: 240, distance: 18.6
click at [452, 240] on div at bounding box center [460, 240] width 36 height 20
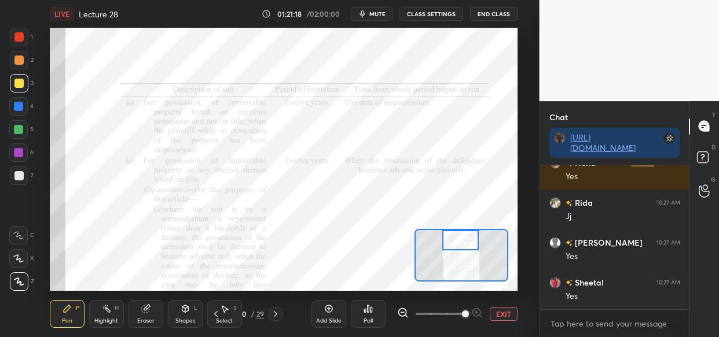
drag, startPoint x: 17, startPoint y: 105, endPoint x: 43, endPoint y: 116, distance: 27.7
click at [17, 102] on div at bounding box center [18, 106] width 9 height 9
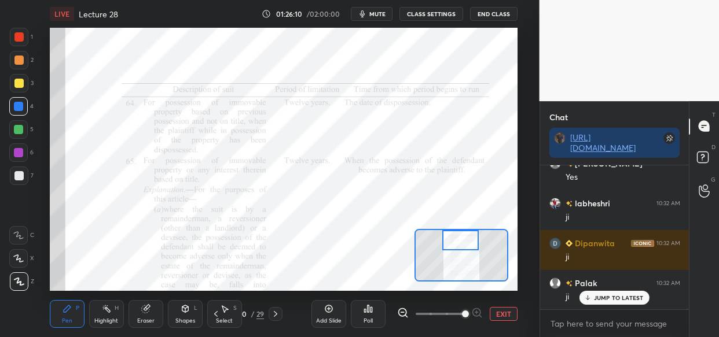
scroll to position [39896, 0]
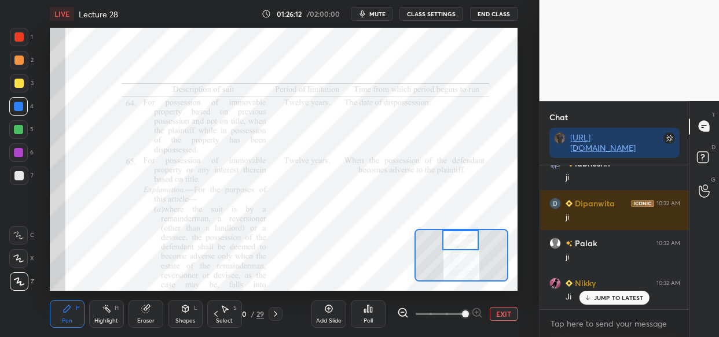
click at [599, 294] on div "Neha 10:30 AM Yes Dipanwita 10:30 AM jii Nikky 10:30 AM Ji Neha 10:30 AM Yes sr…" at bounding box center [614, 238] width 149 height 144
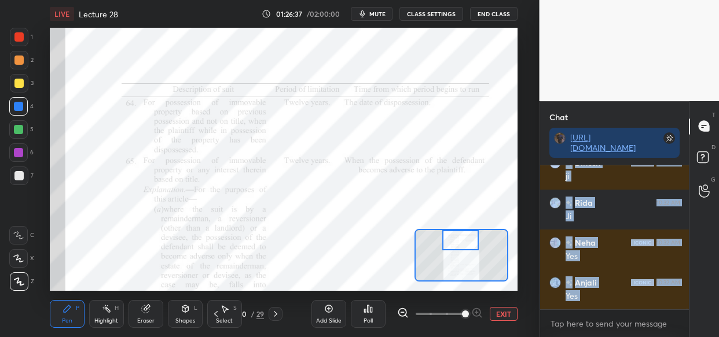
scroll to position [40136, 0]
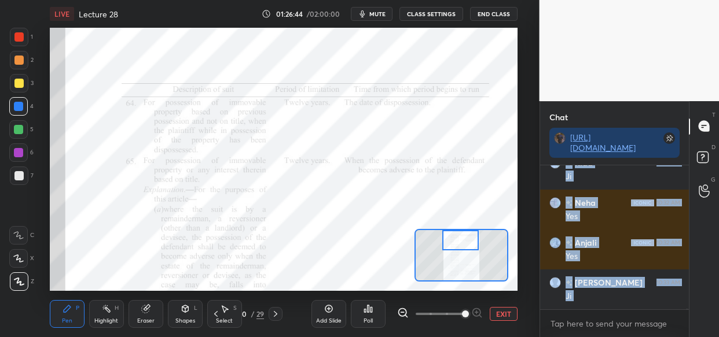
click at [328, 283] on div "LIVE Lecture 28 01:26:44 / 02:00:00 mute CLASS SETTINGS End Class Setting up yo…" at bounding box center [283, 168] width 493 height 337
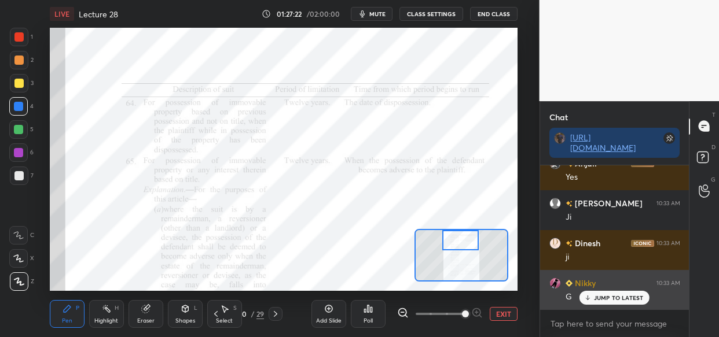
click at [613, 295] on p "JUMP TO LATEST" at bounding box center [619, 298] width 50 height 7
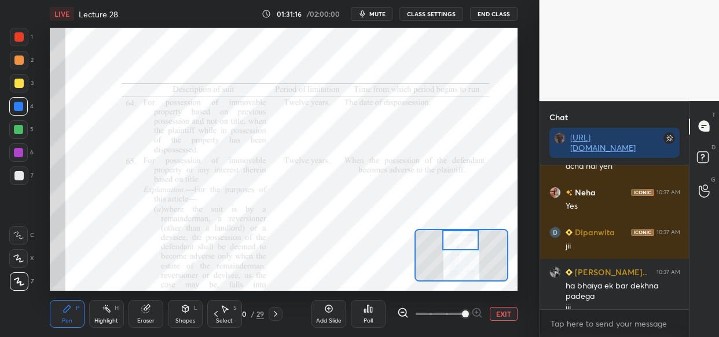
scroll to position [43285, 0]
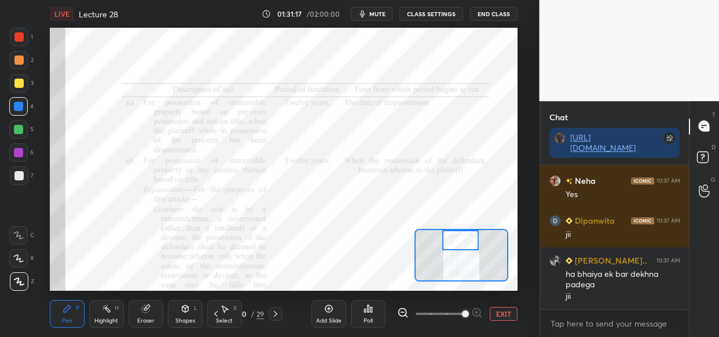
click at [326, 313] on div "Add Slide" at bounding box center [328, 314] width 35 height 28
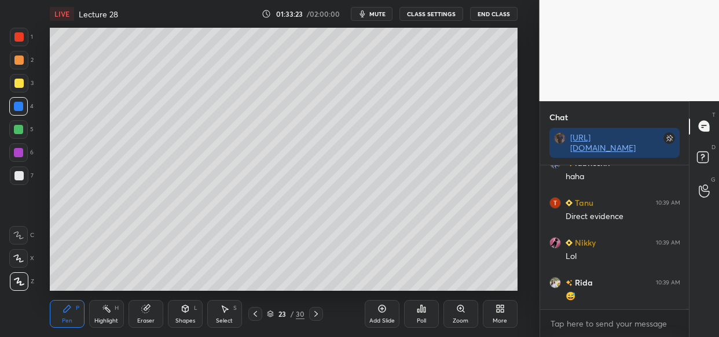
scroll to position [44773, 0]
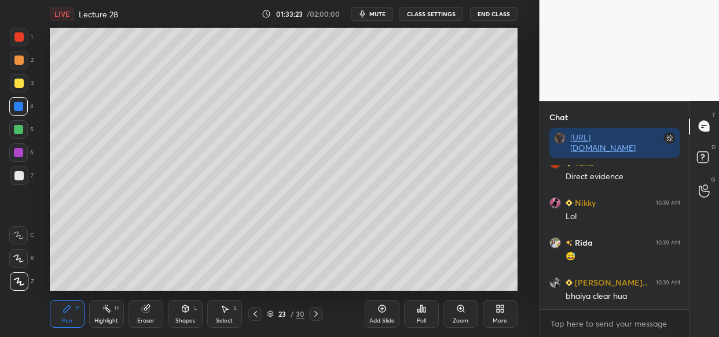
click at [318, 291] on div "LIVE Lecture 28 01:33:23 / 02:00:00 mute CLASS SETTINGS End Class Setting up yo…" at bounding box center [283, 168] width 493 height 337
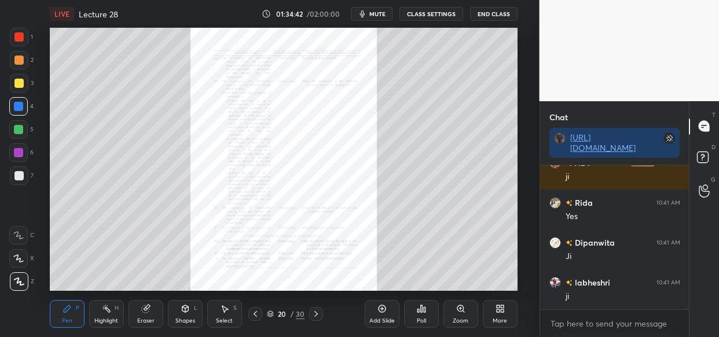
scroll to position [45663, 0]
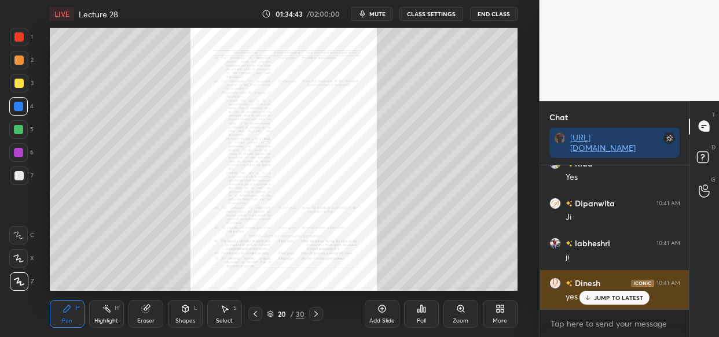
click at [605, 297] on p "JUMP TO LATEST" at bounding box center [619, 298] width 50 height 7
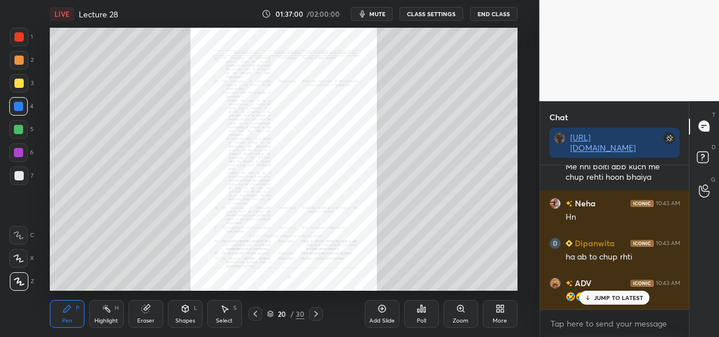
scroll to position [47172, 0]
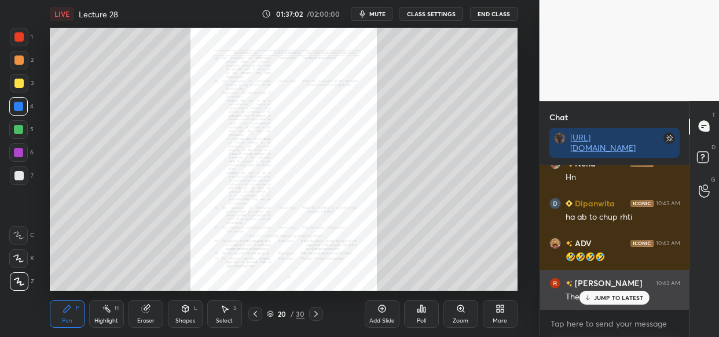
click at [624, 298] on div "JUMP TO LATEST" at bounding box center [613, 298] width 69 height 14
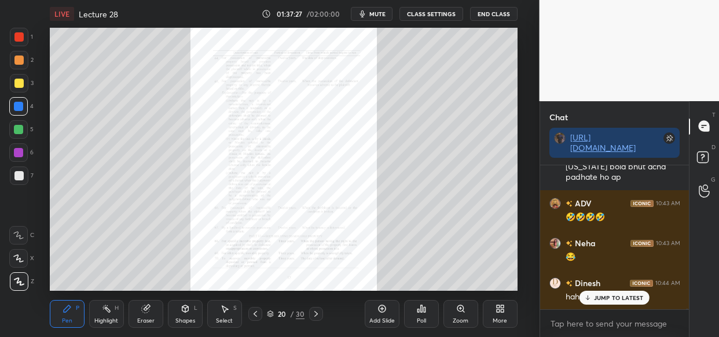
scroll to position [47462, 0]
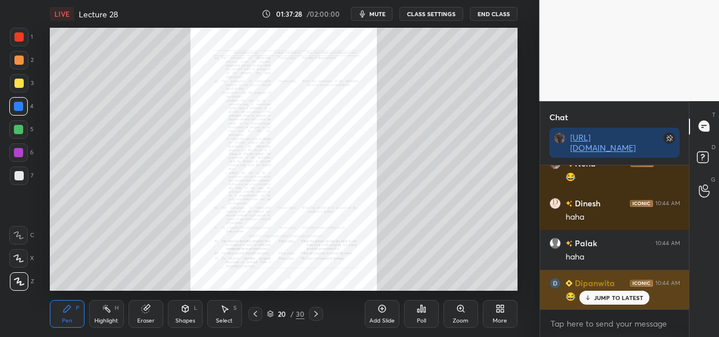
click at [607, 299] on p "JUMP TO LATEST" at bounding box center [619, 298] width 50 height 7
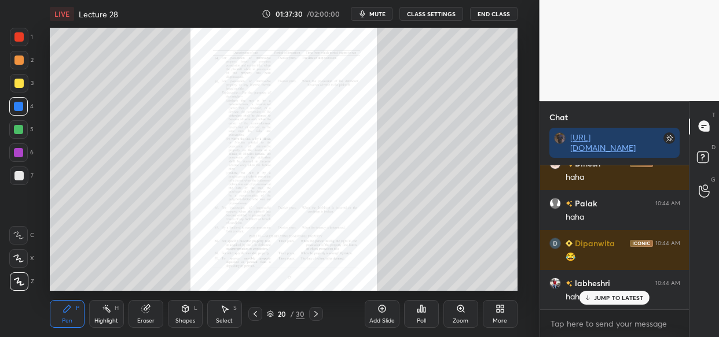
scroll to position [47542, 0]
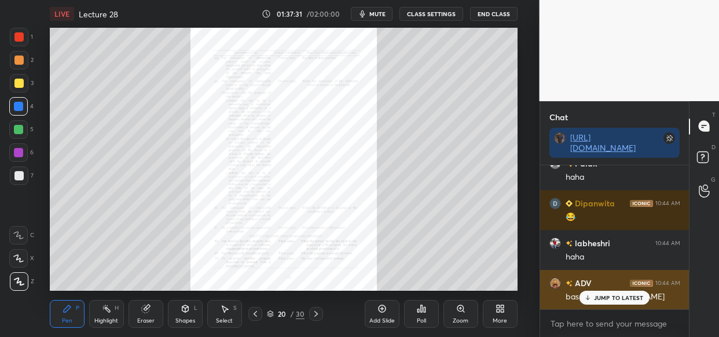
drag, startPoint x: 602, startPoint y: 301, endPoint x: 588, endPoint y: 298, distance: 14.2
click at [602, 301] on p "JUMP TO LATEST" at bounding box center [619, 298] width 50 height 7
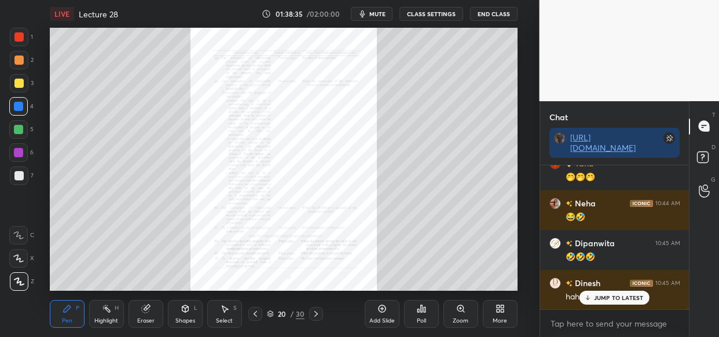
scroll to position [3, 4]
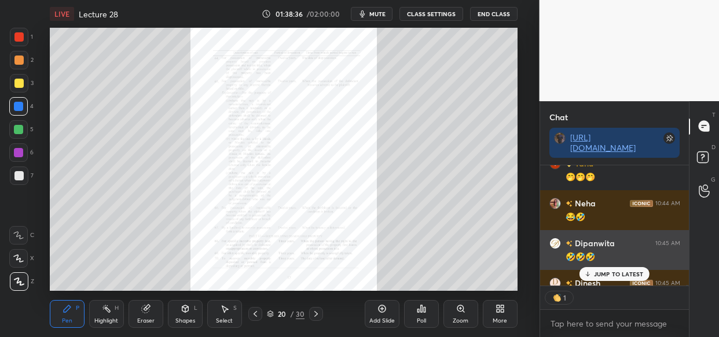
click at [623, 265] on div "Dipanwita 10:45 AM 🤣🤣🤣" at bounding box center [614, 250] width 149 height 40
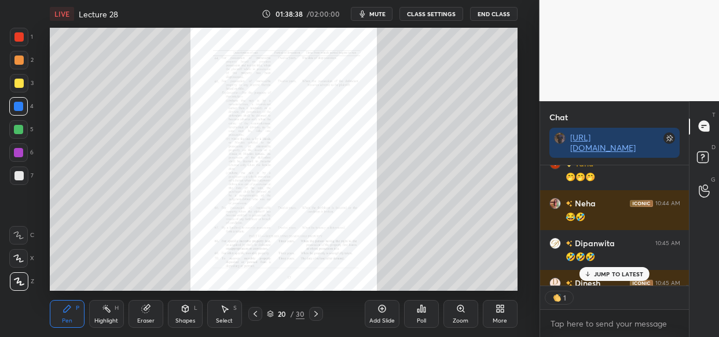
click at [634, 277] on div "JUMP TO LATEST" at bounding box center [613, 274] width 69 height 14
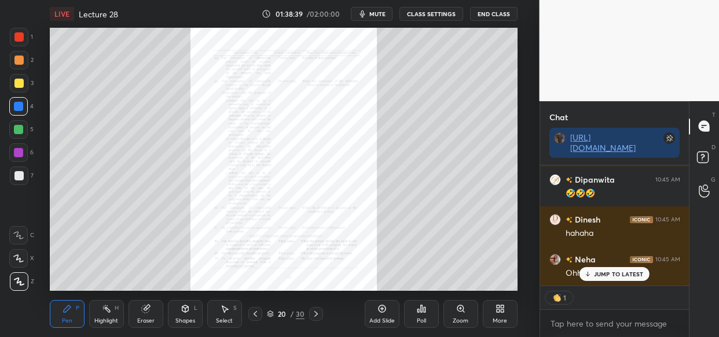
scroll to position [48376, 0]
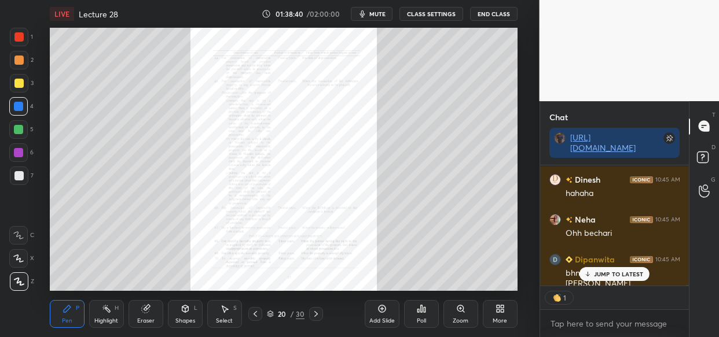
click at [610, 280] on div "JUMP TO LATEST" at bounding box center [613, 274] width 69 height 14
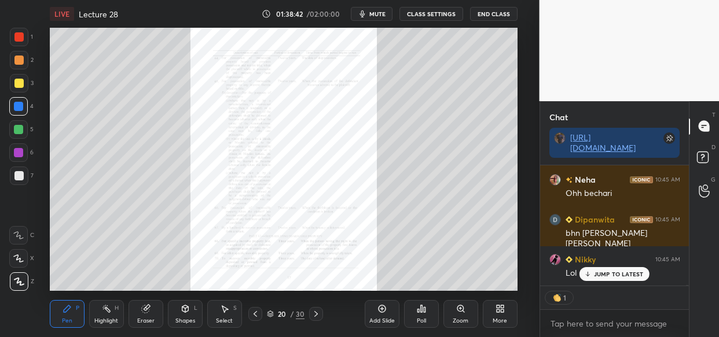
scroll to position [48456, 0]
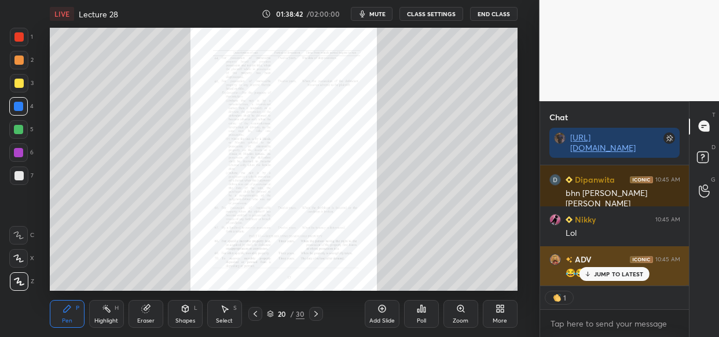
click at [617, 275] on p "JUMP TO LATEST" at bounding box center [619, 274] width 50 height 7
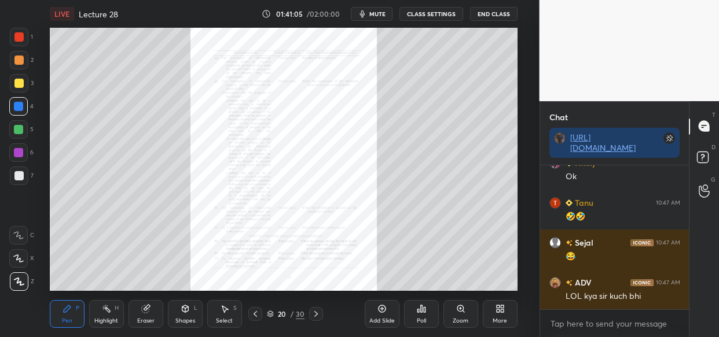
scroll to position [49773, 0]
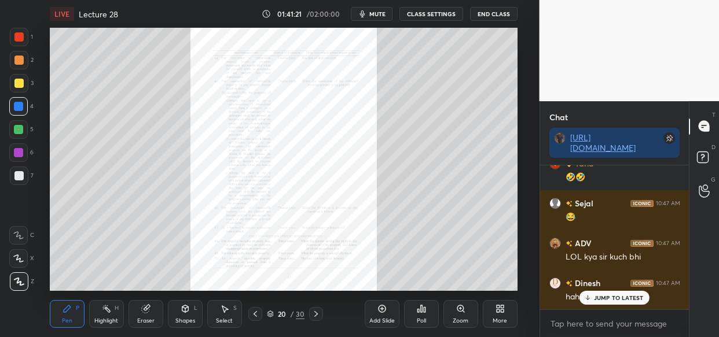
click at [149, 317] on div "Eraser" at bounding box center [146, 314] width 35 height 28
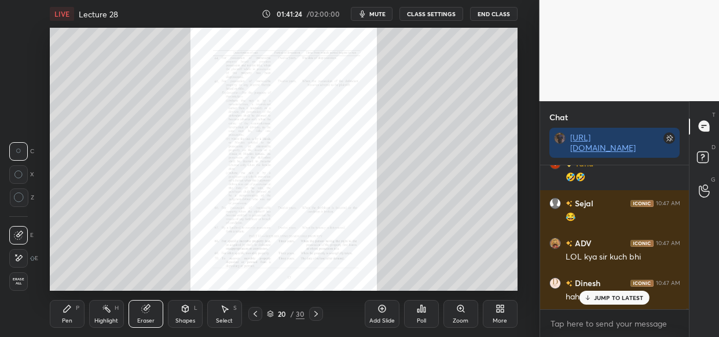
click at [68, 313] on div "Pen P" at bounding box center [67, 314] width 35 height 28
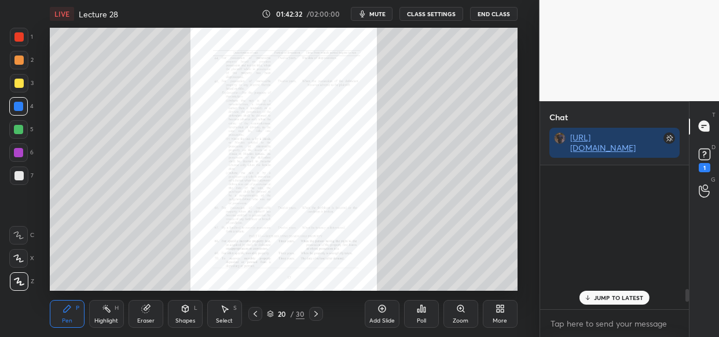
scroll to position [1426, 0]
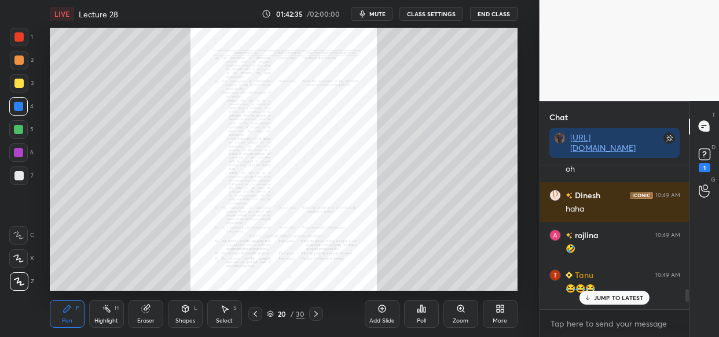
click at [611, 307] on div "Dinesh 10:47 AM haha Dipanwita 10:48 AM 😂 ji labheshri 10:48 AM ji ADV 10:48 AM…" at bounding box center [614, 238] width 149 height 144
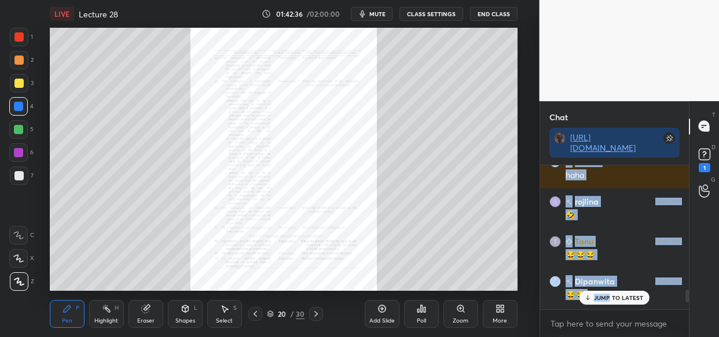
click at [701, 153] on rect at bounding box center [704, 154] width 11 height 11
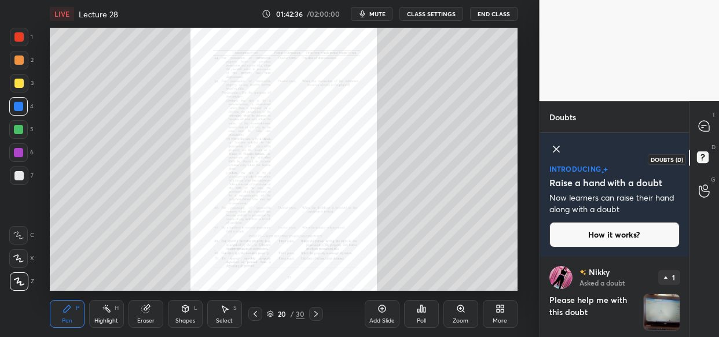
scroll to position [76, 146]
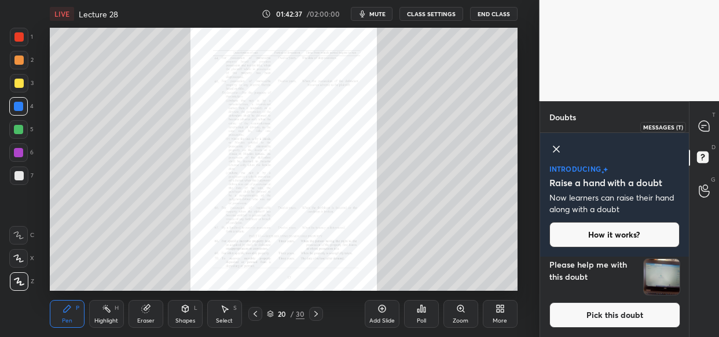
click at [704, 126] on icon at bounding box center [704, 126] width 10 height 10
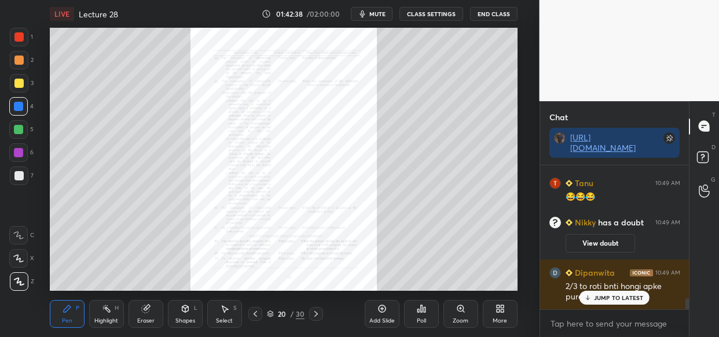
scroll to position [1726, 0]
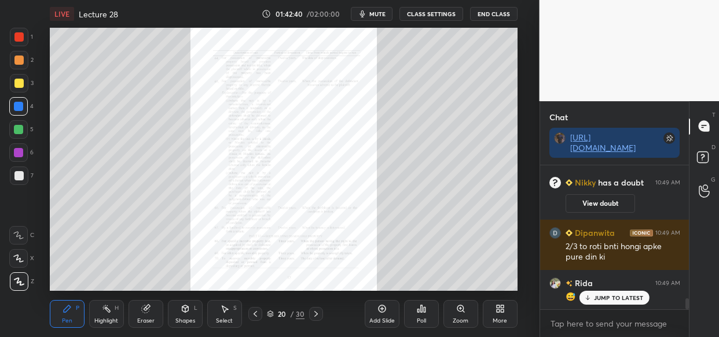
click at [622, 289] on div "Rida 10:49 AM 😅" at bounding box center [614, 290] width 149 height 40
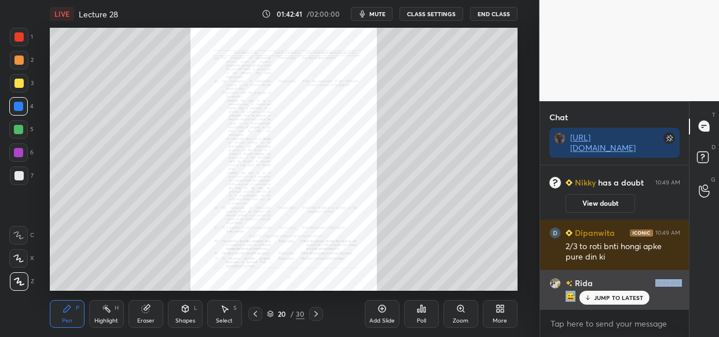
click at [614, 301] on div "Dipanwita 10:48 AM 😂 rojlina 10:48 AM Didi nhi aai aaj Dipanwita 10:48 AM 🤣🤣 Di…" at bounding box center [614, 238] width 149 height 144
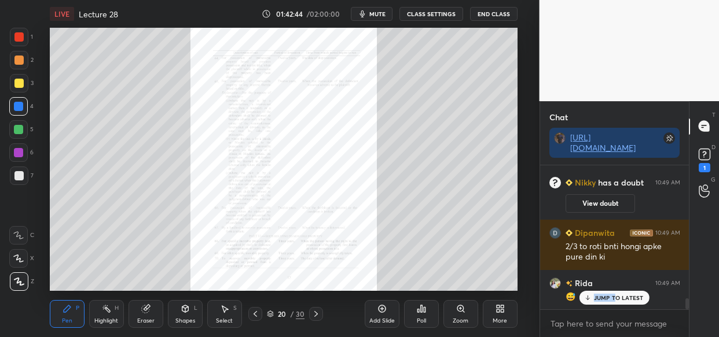
scroll to position [1766, 0]
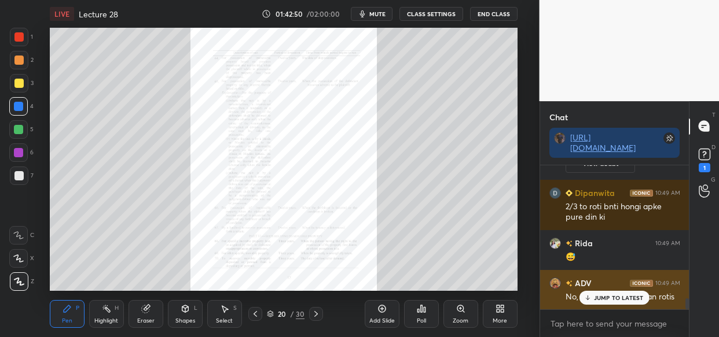
click at [617, 296] on p "JUMP TO LATEST" at bounding box center [619, 298] width 50 height 7
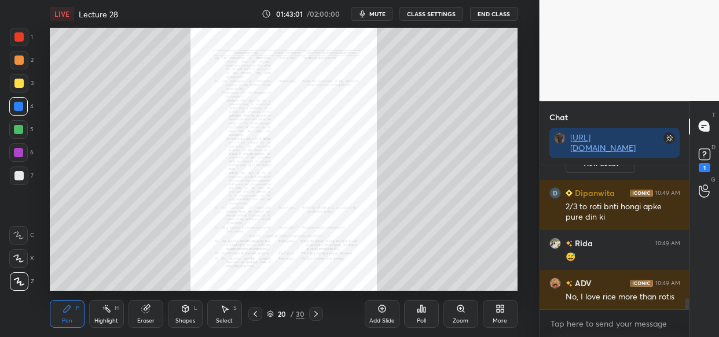
scroll to position [1806, 0]
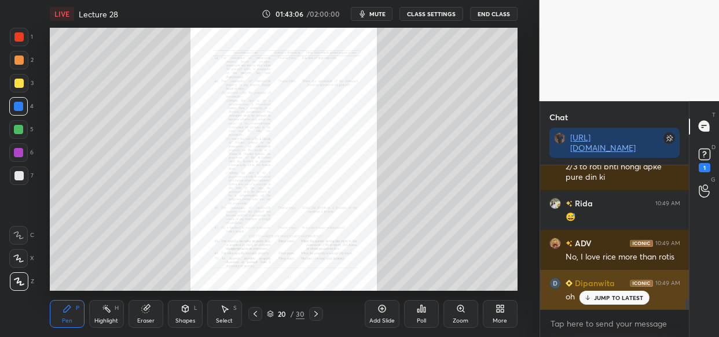
drag, startPoint x: 622, startPoint y: 295, endPoint x: 605, endPoint y: 304, distance: 20.0
click at [622, 298] on p "JUMP TO LATEST" at bounding box center [619, 298] width 50 height 7
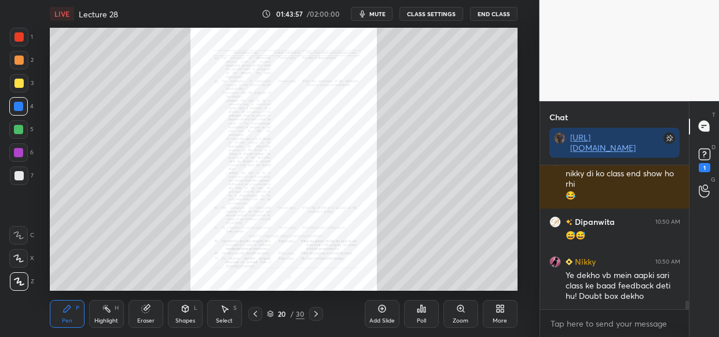
scroll to position [2248, 0]
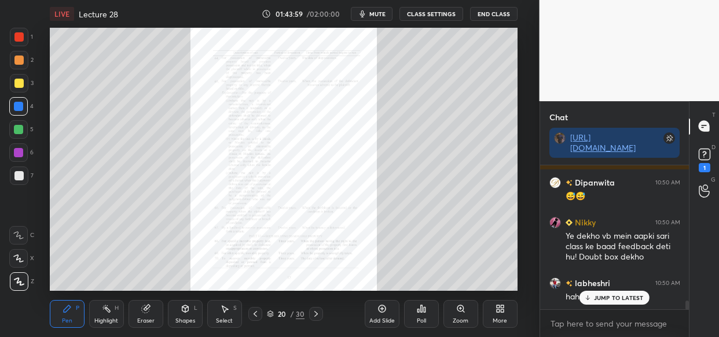
click at [638, 299] on p "JUMP TO LATEST" at bounding box center [619, 298] width 50 height 7
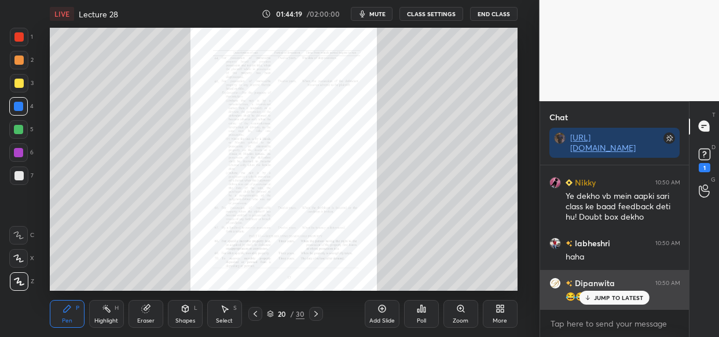
click at [611, 292] on div "JUMP TO LATEST" at bounding box center [613, 298] width 69 height 14
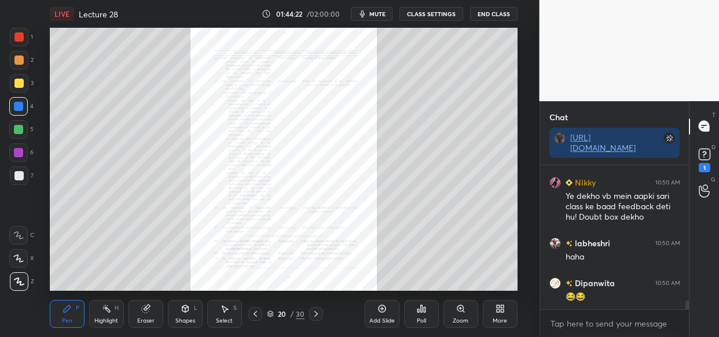
scroll to position [2328, 0]
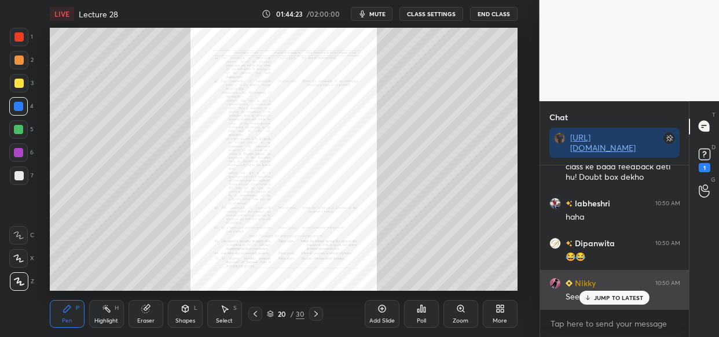
click at [619, 299] on p "JUMP TO LATEST" at bounding box center [619, 298] width 50 height 7
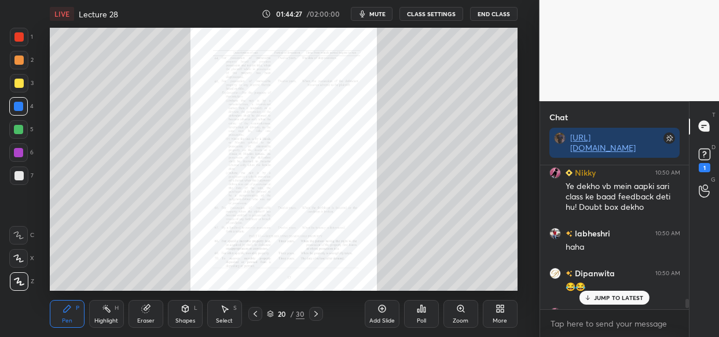
scroll to position [2286, 0]
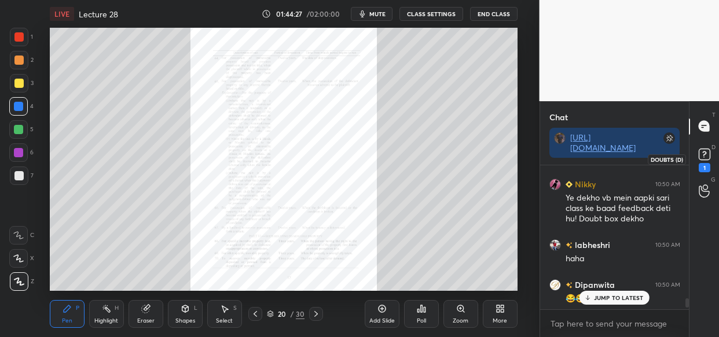
click at [702, 156] on icon at bounding box center [704, 154] width 17 height 17
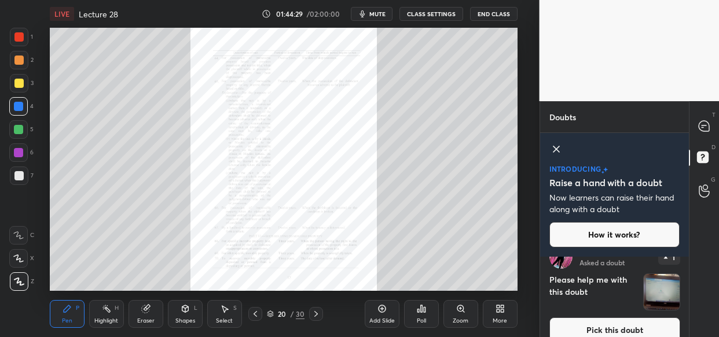
scroll to position [152, 0]
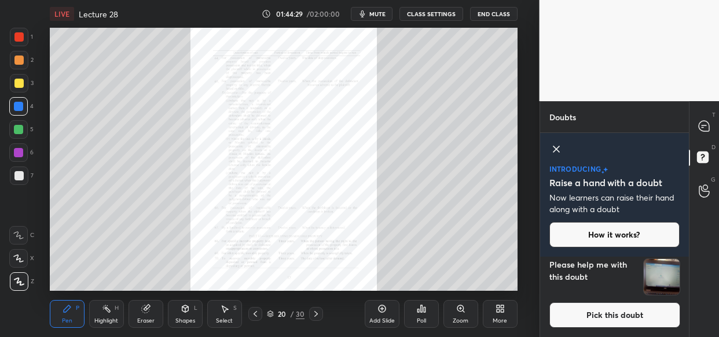
drag, startPoint x: 660, startPoint y: 274, endPoint x: 652, endPoint y: 278, distance: 8.8
click at [659, 275] on img "grid" at bounding box center [662, 277] width 36 height 36
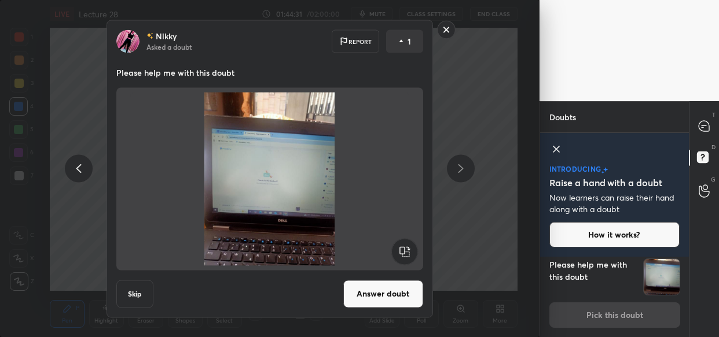
drag, startPoint x: 380, startPoint y: 293, endPoint x: 380, endPoint y: 299, distance: 5.8
click at [380, 292] on button "Answer doubt" at bounding box center [383, 294] width 80 height 28
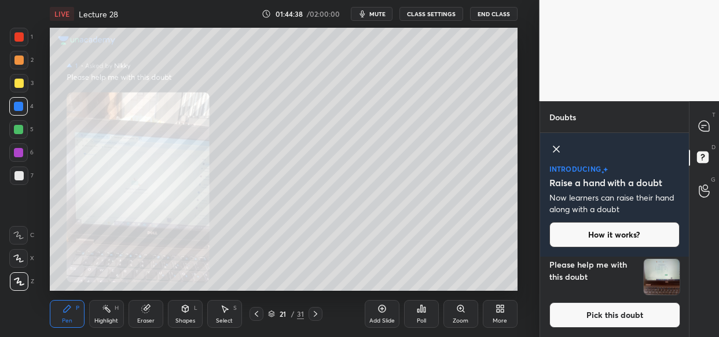
click at [463, 312] on icon at bounding box center [460, 308] width 9 height 9
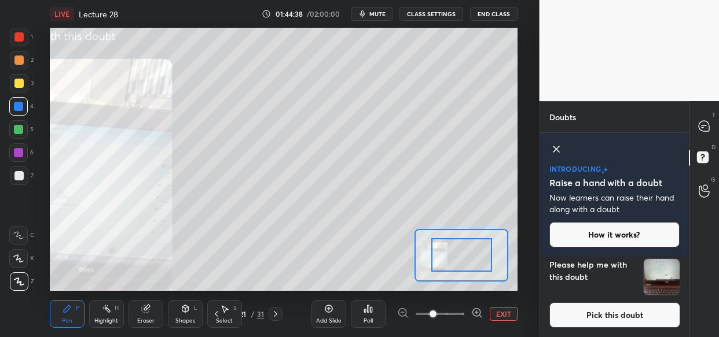
click at [469, 313] on div at bounding box center [440, 314] width 86 height 14
click at [471, 313] on icon at bounding box center [477, 313] width 12 height 12
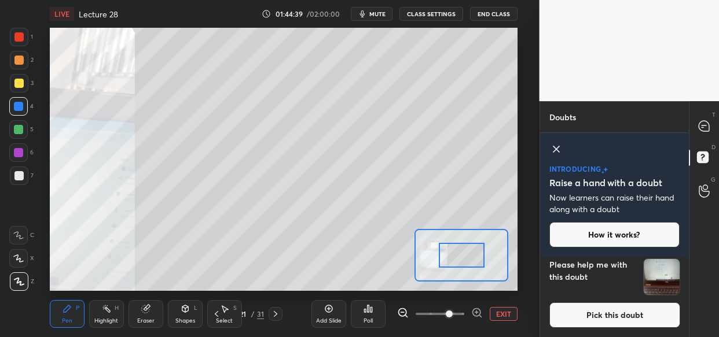
click at [474, 312] on icon at bounding box center [477, 313] width 12 height 12
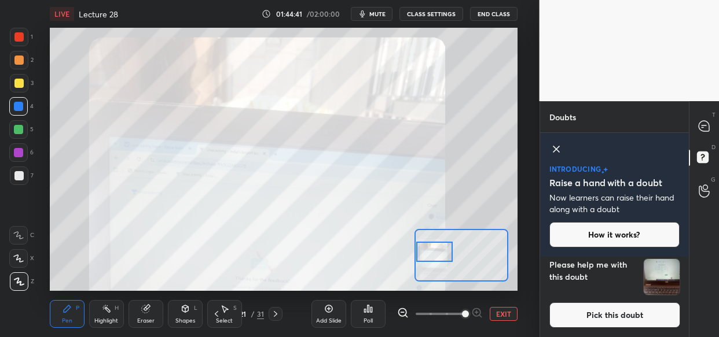
click at [359, 247] on div "Setting up your live class Poll for secs No correct answer Start poll" at bounding box center [284, 159] width 468 height 263
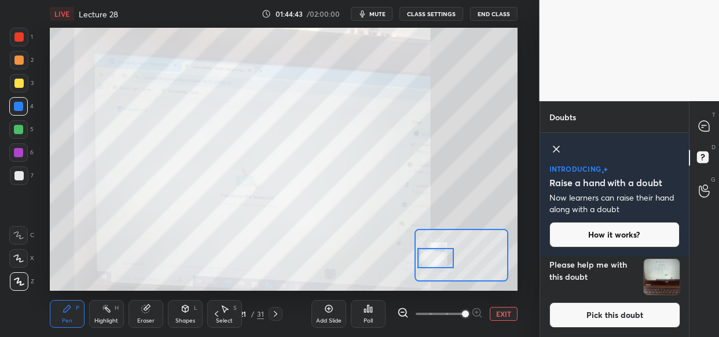
drag, startPoint x: 438, startPoint y: 254, endPoint x: 439, endPoint y: 259, distance: 5.9
click at [439, 259] on div at bounding box center [435, 258] width 36 height 20
drag, startPoint x: 705, startPoint y: 127, endPoint x: 696, endPoint y: 133, distance: 10.4
click at [704, 123] on icon at bounding box center [704, 126] width 10 height 10
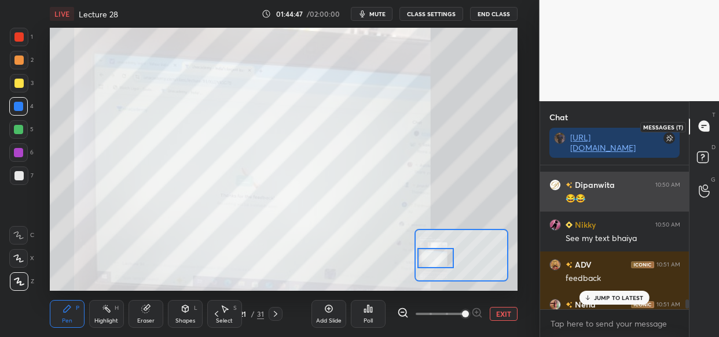
scroll to position [141, 146]
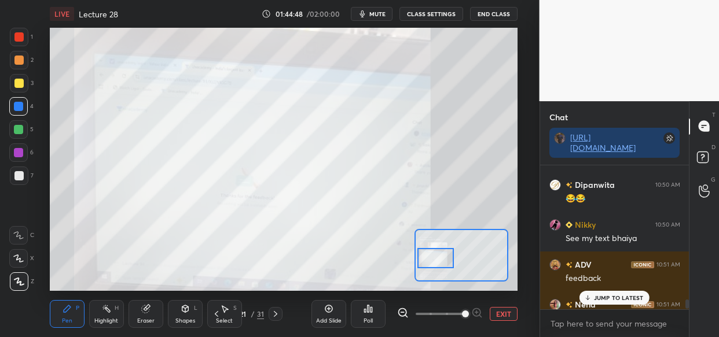
click at [614, 299] on p "JUMP TO LATEST" at bounding box center [619, 298] width 50 height 7
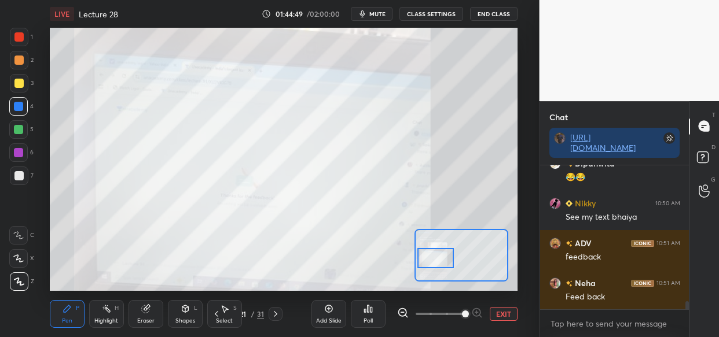
click at [494, 313] on button "EXIT" at bounding box center [504, 314] width 28 height 14
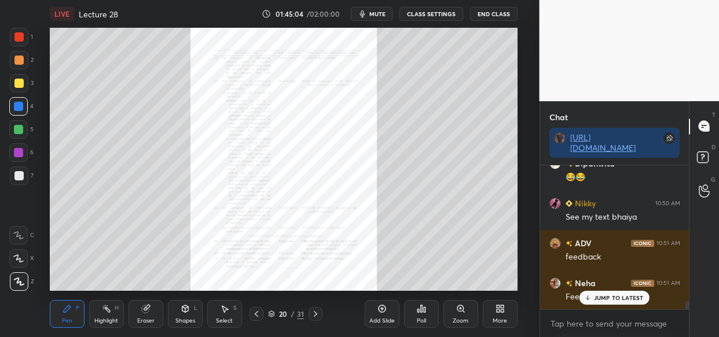
scroll to position [2398, 0]
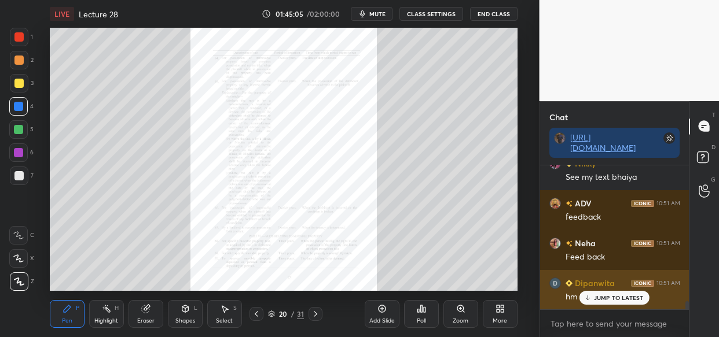
click at [614, 298] on p "JUMP TO LATEST" at bounding box center [619, 298] width 50 height 7
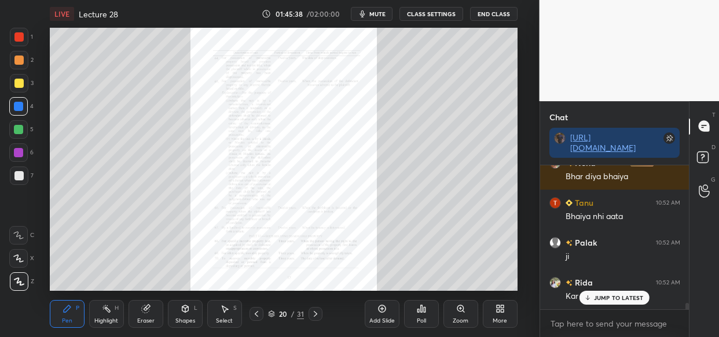
scroll to position [3029, 0]
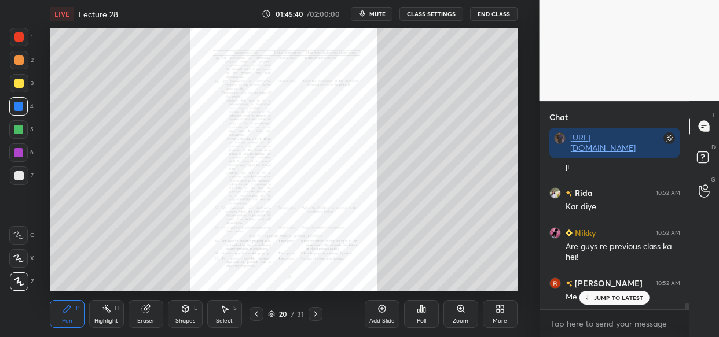
drag, startPoint x: 604, startPoint y: 296, endPoint x: 509, endPoint y: 335, distance: 102.5
click at [601, 298] on p "JUMP TO LATEST" at bounding box center [619, 298] width 50 height 7
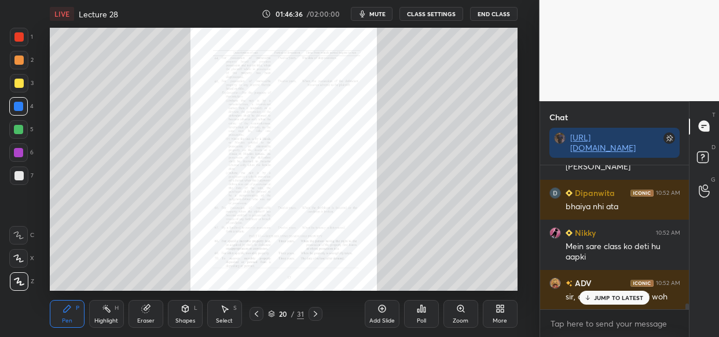
scroll to position [3369, 0]
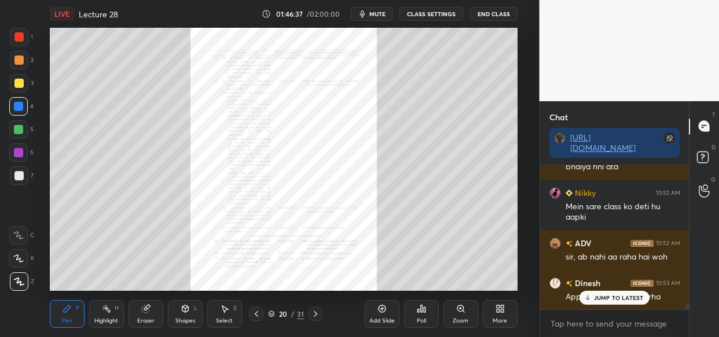
drag, startPoint x: 610, startPoint y: 298, endPoint x: 602, endPoint y: 309, distance: 13.3
click at [610, 296] on p "JUMP TO LATEST" at bounding box center [619, 298] width 50 height 7
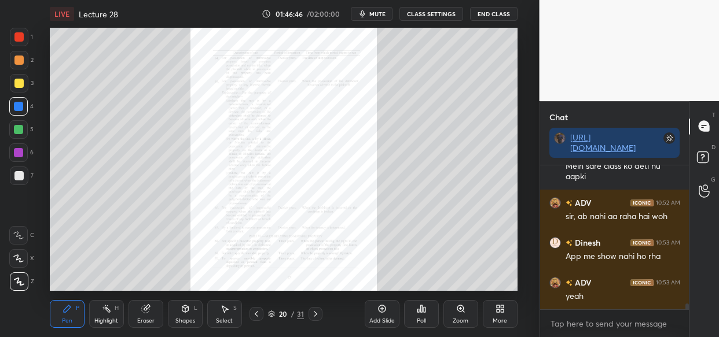
scroll to position [3449, 0]
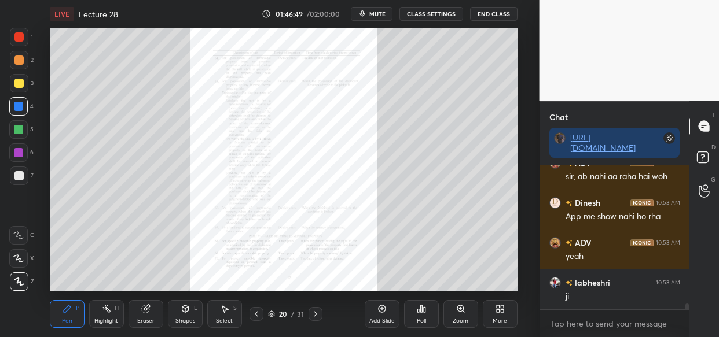
click at [463, 314] on div "Zoom" at bounding box center [460, 314] width 35 height 28
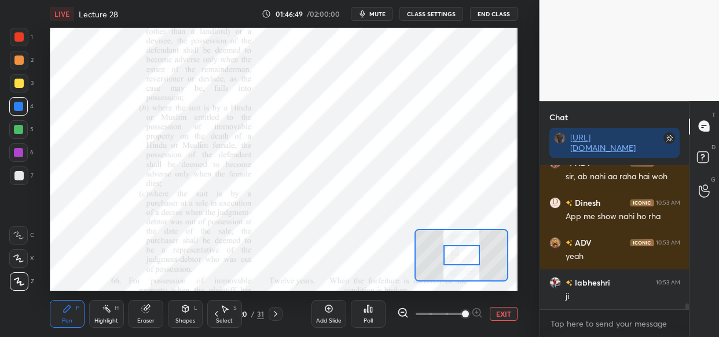
click at [463, 312] on span at bounding box center [465, 314] width 7 height 7
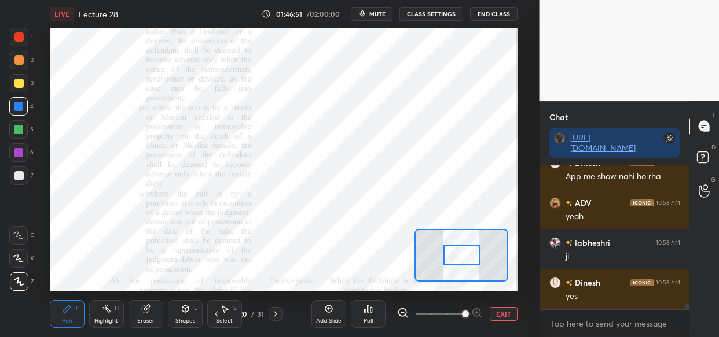
click at [499, 308] on button "EXIT" at bounding box center [504, 314] width 28 height 14
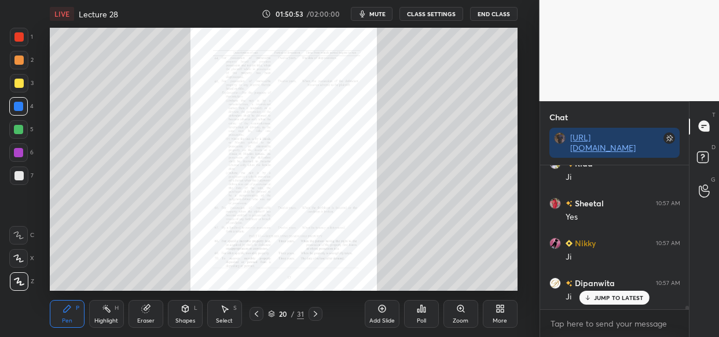
scroll to position [6176, 0]
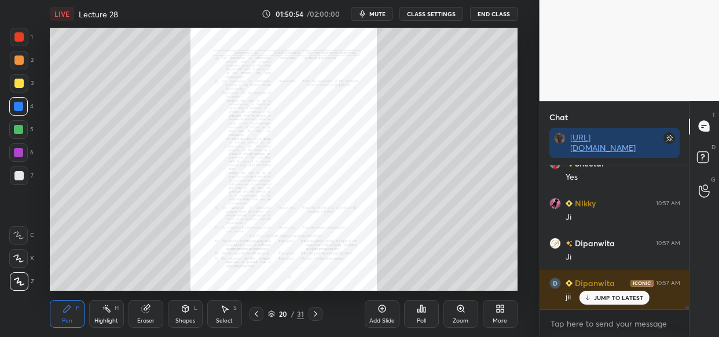
click at [457, 315] on div "Zoom" at bounding box center [460, 314] width 35 height 28
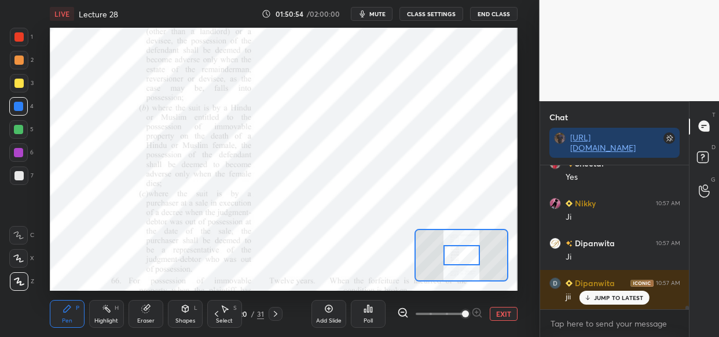
click at [468, 311] on span at bounding box center [465, 314] width 7 height 7
click at [469, 311] on span at bounding box center [465, 314] width 7 height 7
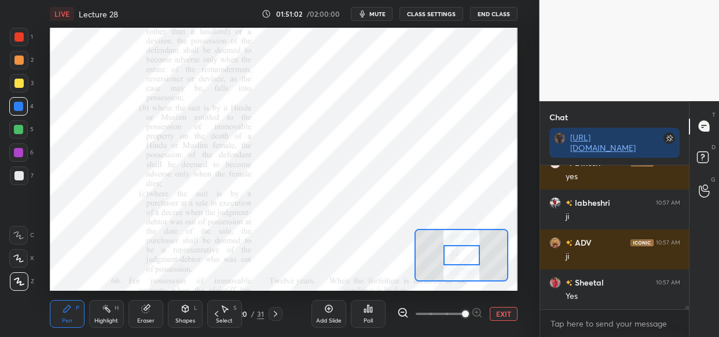
scroll to position [6377, 0]
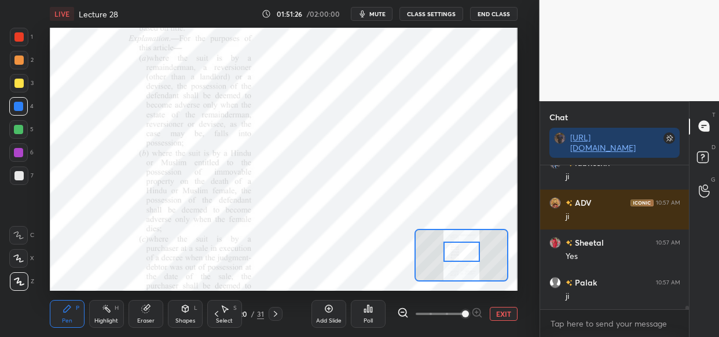
click at [463, 245] on div at bounding box center [461, 252] width 36 height 20
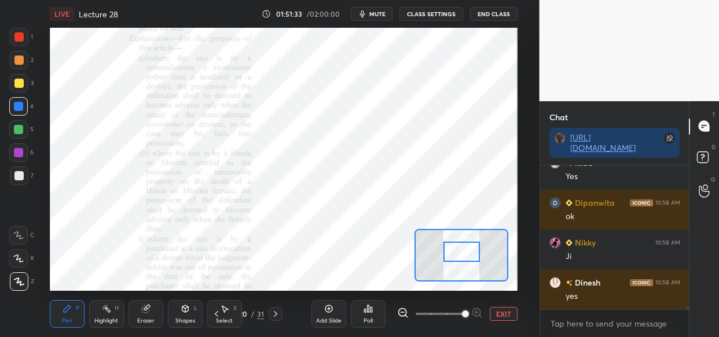
scroll to position [6656, 0]
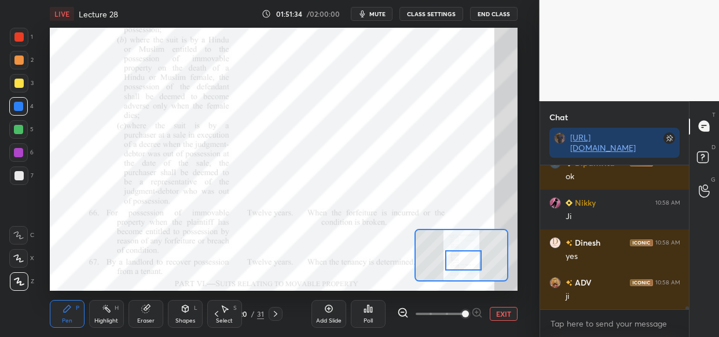
drag, startPoint x: 461, startPoint y: 253, endPoint x: 463, endPoint y: 262, distance: 8.9
click at [463, 262] on div at bounding box center [463, 261] width 36 height 20
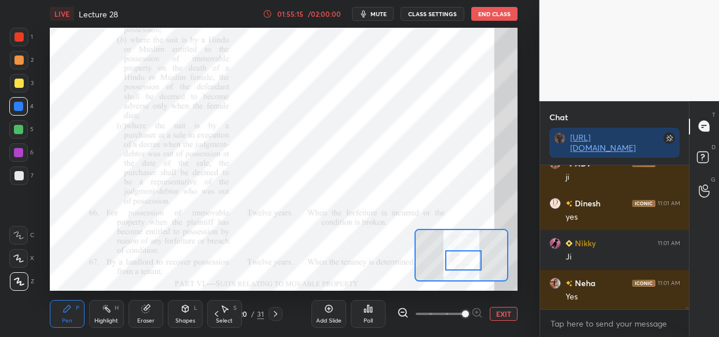
scroll to position [9674, 0]
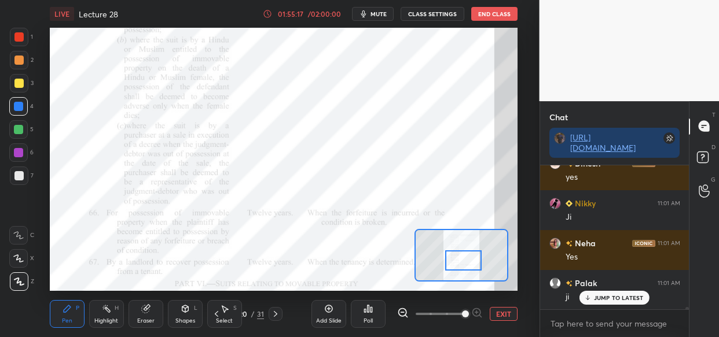
click at [372, 278] on div "LIVE Lecture 28 01:55:17 / 02:00:00 mute CLASS SETTINGS End Class Setting up yo…" at bounding box center [283, 168] width 493 height 337
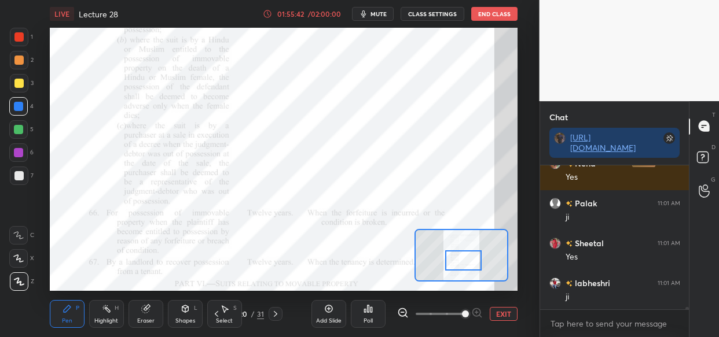
scroll to position [9794, 0]
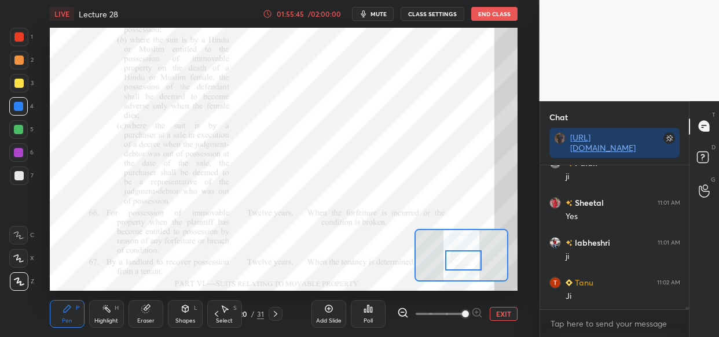
click at [406, 251] on div "Setting up your live class Poll for secs No correct answer Start poll" at bounding box center [284, 159] width 468 height 263
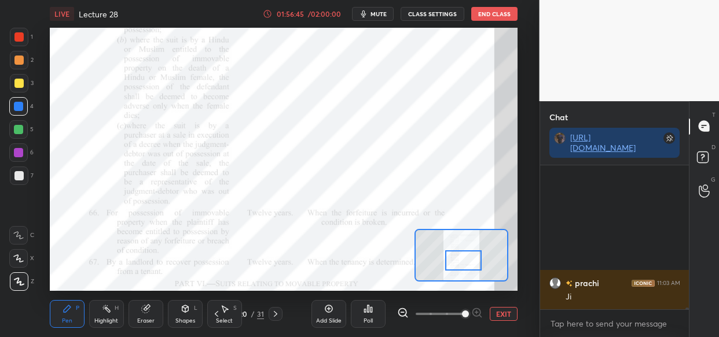
scroll to position [11072, 0]
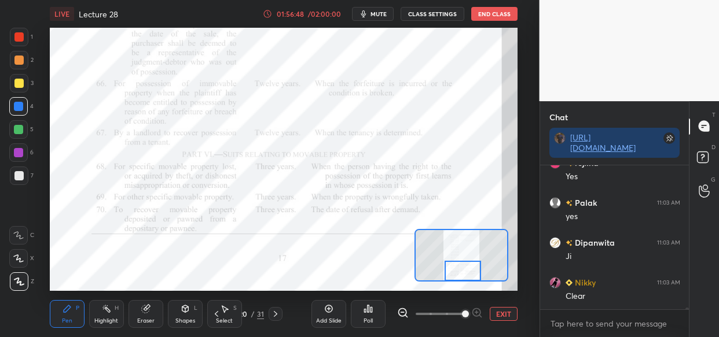
drag, startPoint x: 471, startPoint y: 254, endPoint x: 470, endPoint y: 265, distance: 10.4
click at [470, 265] on div at bounding box center [463, 271] width 36 height 20
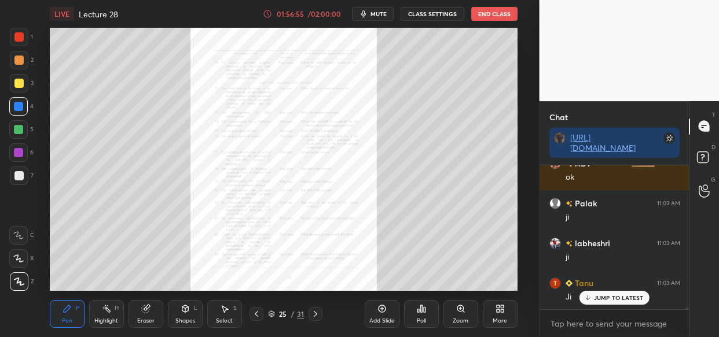
scroll to position [11272, 0]
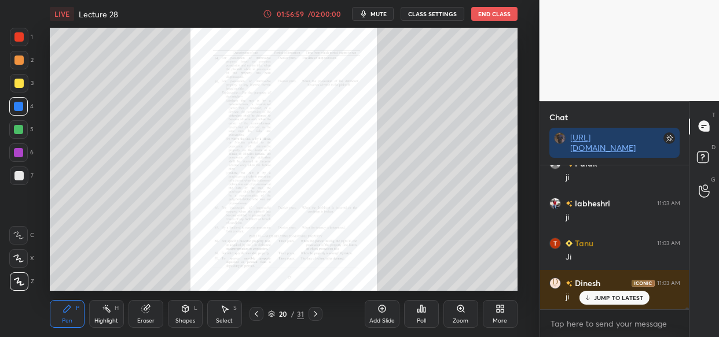
click at [458, 313] on div "Zoom" at bounding box center [460, 314] width 35 height 28
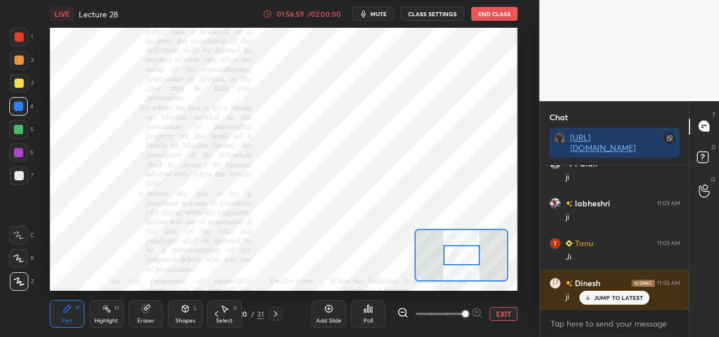
click at [468, 314] on span at bounding box center [465, 314] width 7 height 7
click at [467, 313] on span at bounding box center [465, 314] width 7 height 7
click at [469, 313] on span at bounding box center [465, 314] width 7 height 7
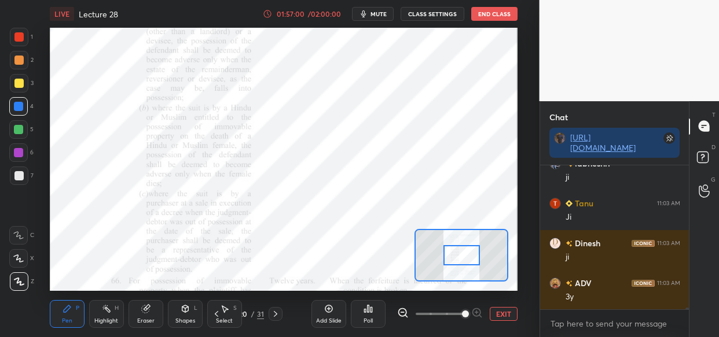
click at [469, 311] on span at bounding box center [465, 314] width 7 height 7
drag, startPoint x: 457, startPoint y: 248, endPoint x: 459, endPoint y: 256, distance: 8.3
click at [459, 256] on div at bounding box center [462, 262] width 36 height 20
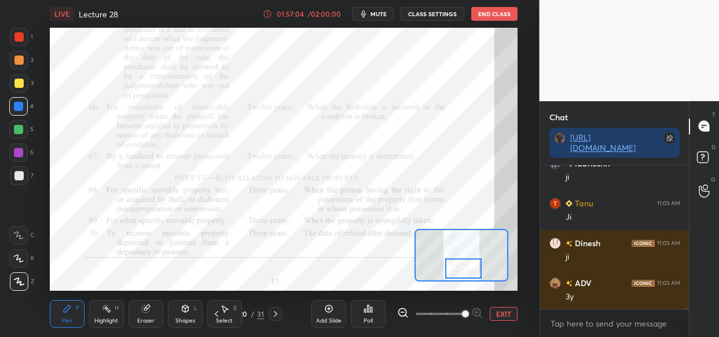
click at [459, 265] on div at bounding box center [463, 269] width 36 height 20
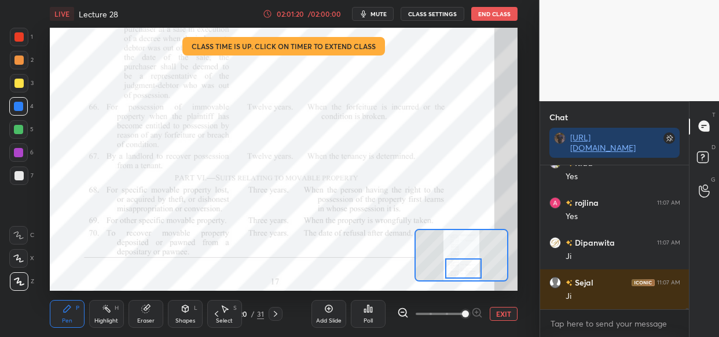
scroll to position [15557, 0]
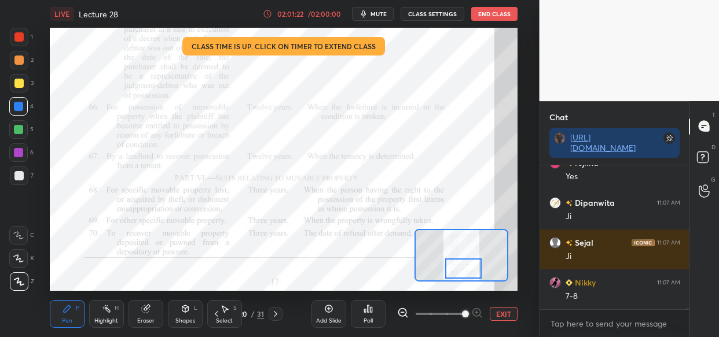
click at [50, 225] on div "Setting up your live class Class time is up. Click on timer to extend class Pol…" at bounding box center [283, 159] width 493 height 263
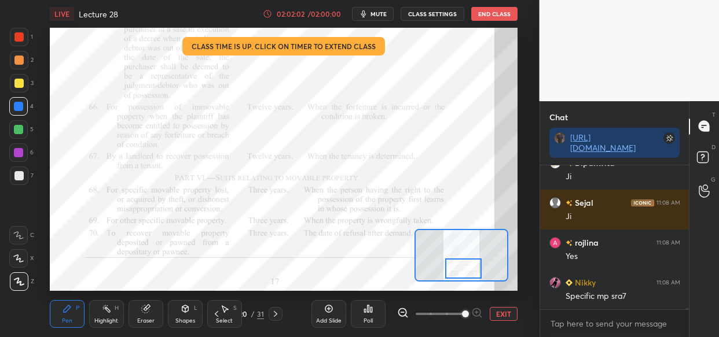
scroll to position [15957, 0]
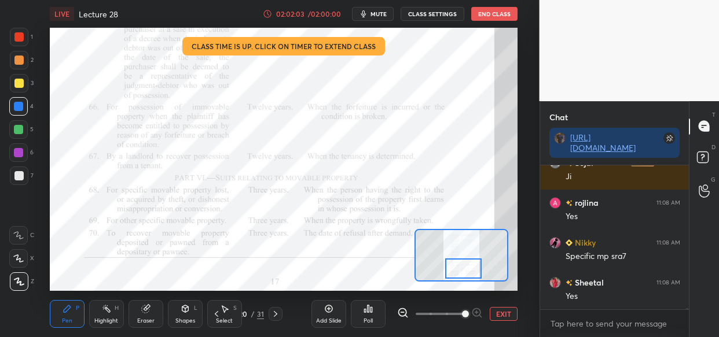
drag, startPoint x: 46, startPoint y: 220, endPoint x: 342, endPoint y: 283, distance: 302.5
click at [344, 284] on div "LIVE Lecture 28 02:02:03 / 02:00:00 mute CLASS SETTINGS End Class Setting up yo…" at bounding box center [283, 168] width 493 height 337
click at [348, 283] on div "LIVE Lecture 28 02:02:04 / 02:00:00 mute CLASS SETTINGS End Class Setting up yo…" at bounding box center [283, 168] width 493 height 337
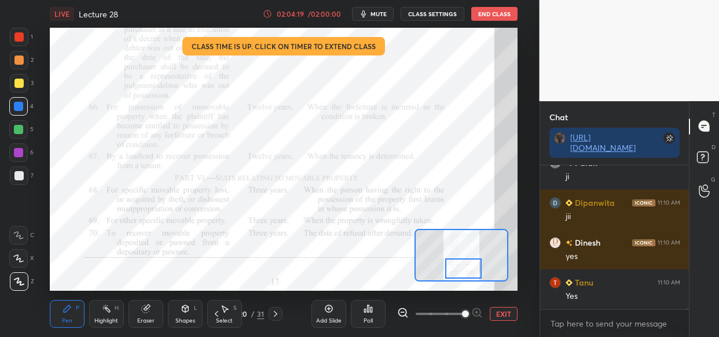
scroll to position [17874, 0]
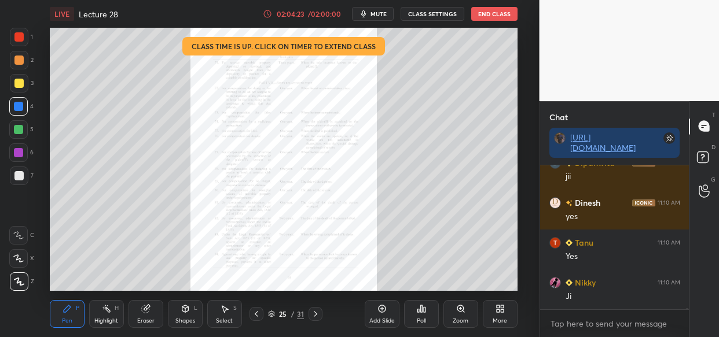
click at [458, 310] on icon at bounding box center [460, 308] width 9 height 9
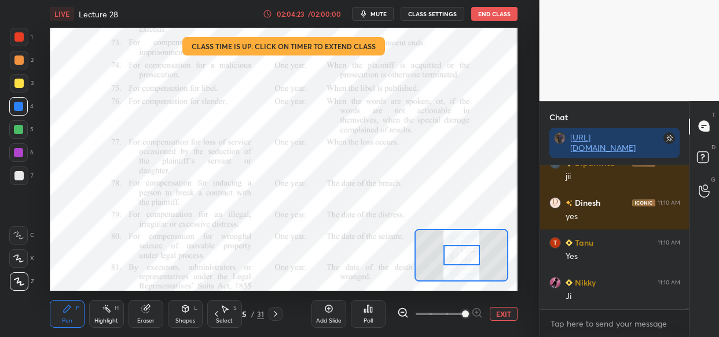
click at [462, 313] on span at bounding box center [465, 314] width 7 height 7
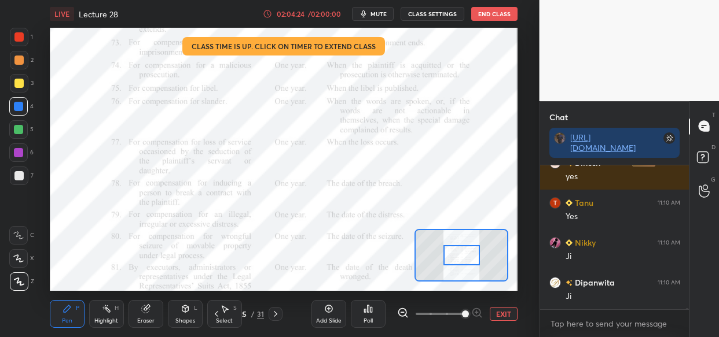
click at [463, 313] on span at bounding box center [465, 314] width 7 height 7
click at [468, 311] on span at bounding box center [465, 314] width 7 height 7
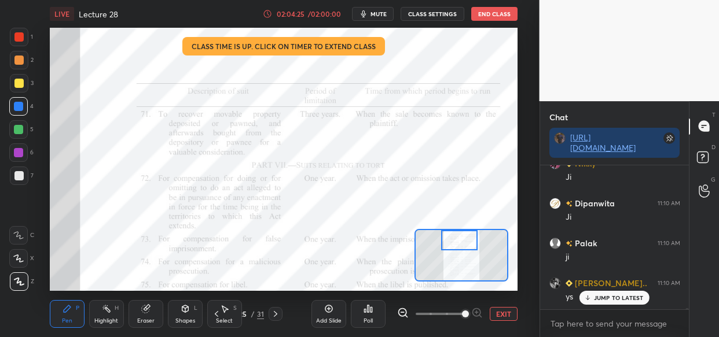
click at [463, 226] on div "Setting up your live class Class time is up. Click on timer to extend class Pol…" at bounding box center [284, 159] width 468 height 263
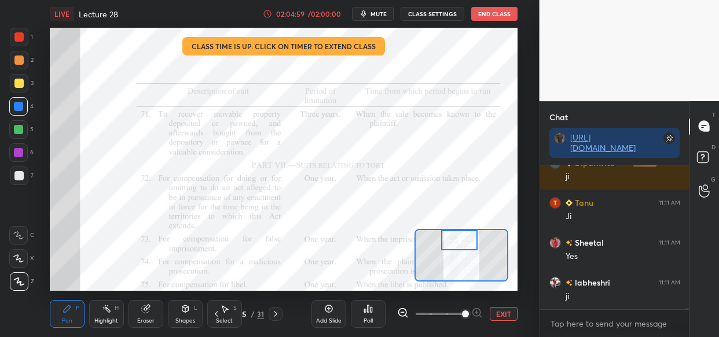
scroll to position [18393, 0]
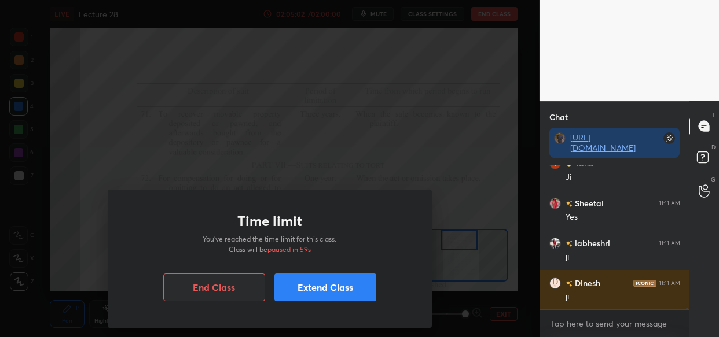
click at [325, 292] on button "Extend Class" at bounding box center [325, 288] width 102 height 28
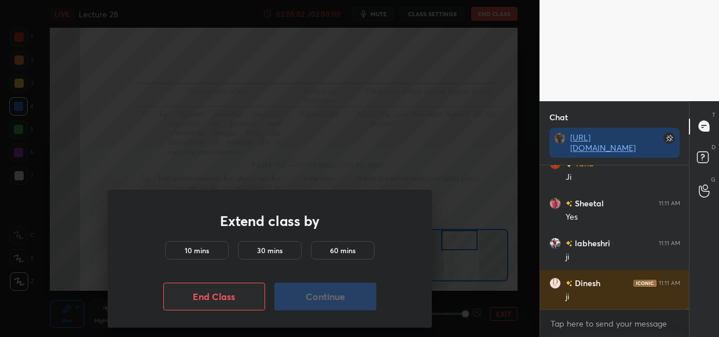
click at [196, 243] on div "10 mins" at bounding box center [197, 250] width 64 height 19
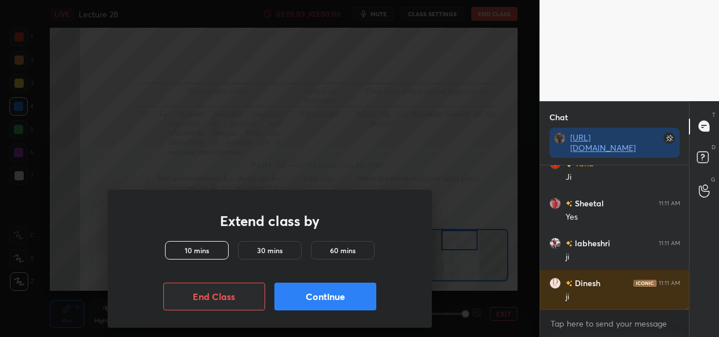
click at [344, 301] on button "Continue" at bounding box center [325, 297] width 102 height 28
click at [346, 300] on button "Continue" at bounding box center [325, 297] width 102 height 28
click at [341, 307] on button "Continue" at bounding box center [325, 297] width 102 height 28
click at [343, 308] on button "Continue" at bounding box center [325, 297] width 102 height 28
click at [338, 308] on button "Continue" at bounding box center [325, 297] width 102 height 28
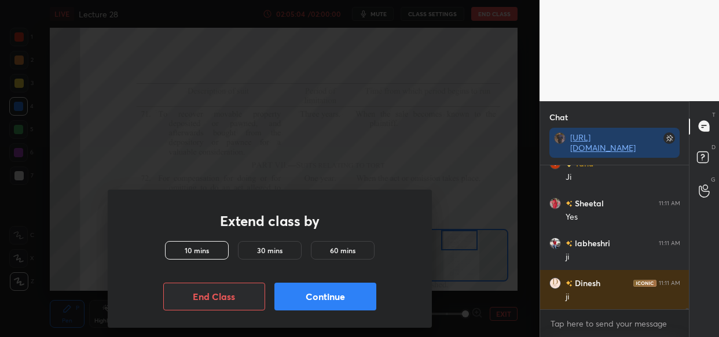
click at [342, 304] on button "Continue" at bounding box center [325, 297] width 102 height 28
click at [342, 303] on button "Continue" at bounding box center [325, 297] width 102 height 28
click at [344, 299] on button "Continue" at bounding box center [325, 297] width 102 height 28
click at [340, 296] on button "Continue" at bounding box center [325, 297] width 102 height 28
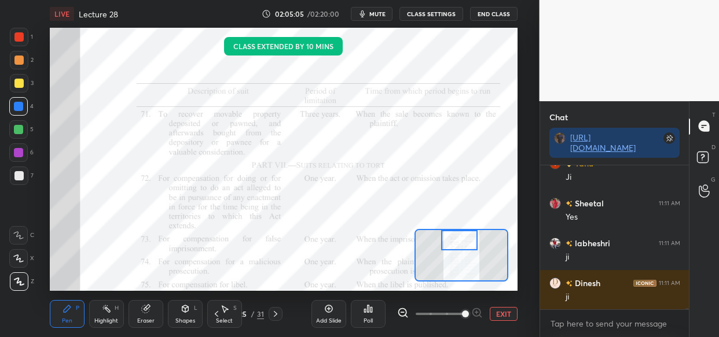
click at [357, 293] on div "Poll" at bounding box center [368, 314] width 35 height 65
click at [361, 293] on div "Poll" at bounding box center [368, 314] width 35 height 65
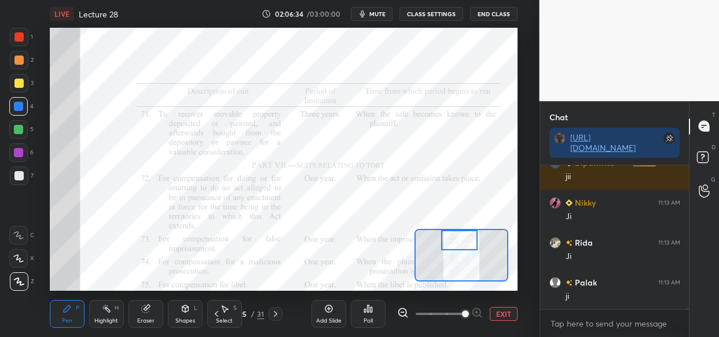
scroll to position [19871, 0]
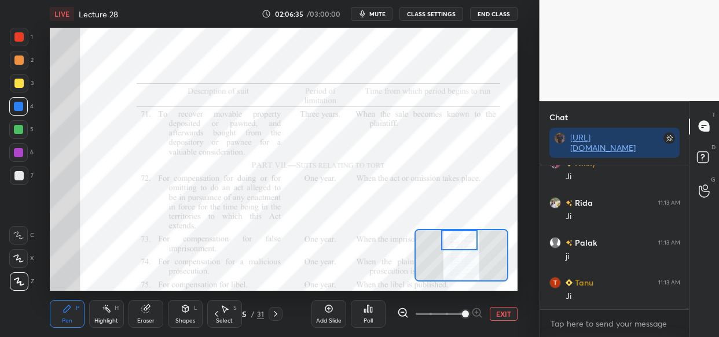
click at [374, 11] on span "mute" at bounding box center [377, 14] width 16 height 8
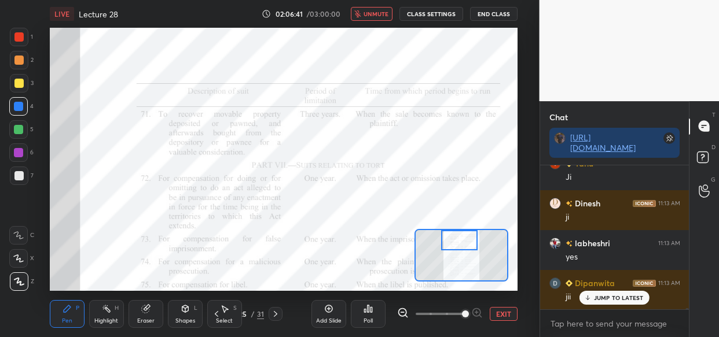
scroll to position [20030, 0]
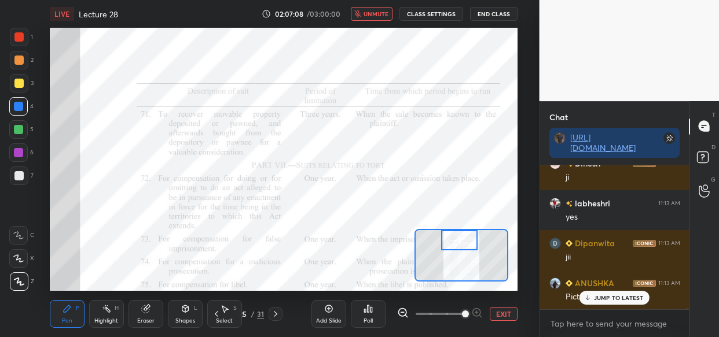
click at [606, 297] on p "JUMP TO LATEST" at bounding box center [619, 298] width 50 height 7
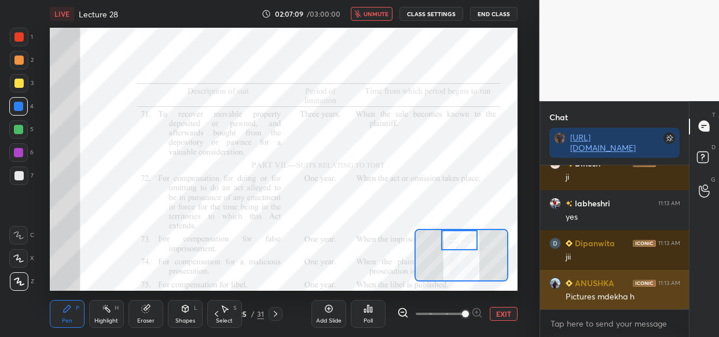
scroll to position [20081, 0]
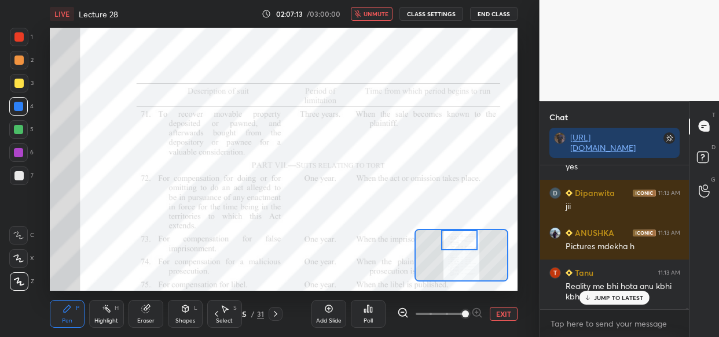
click at [376, 19] on button "unmute" at bounding box center [372, 14] width 42 height 14
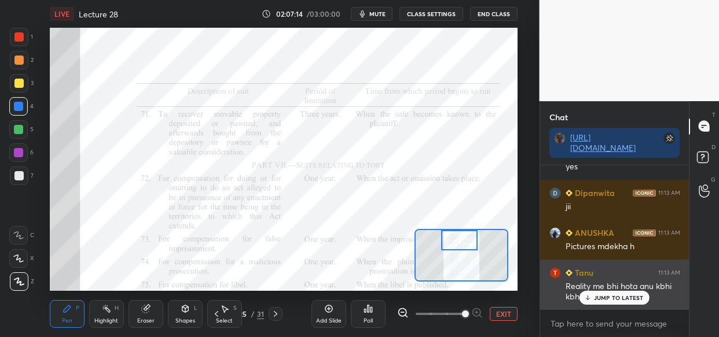
click at [603, 299] on p "JUMP TO LATEST" at bounding box center [619, 298] width 50 height 7
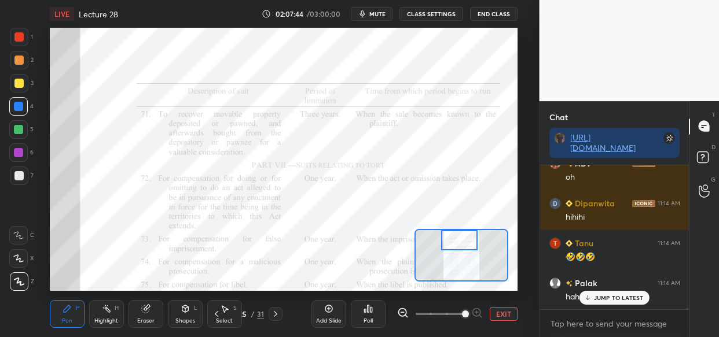
scroll to position [20621, 0]
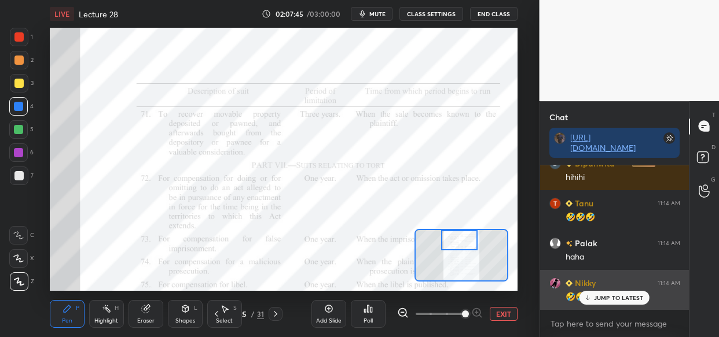
click at [590, 295] on icon at bounding box center [588, 298] width 8 height 7
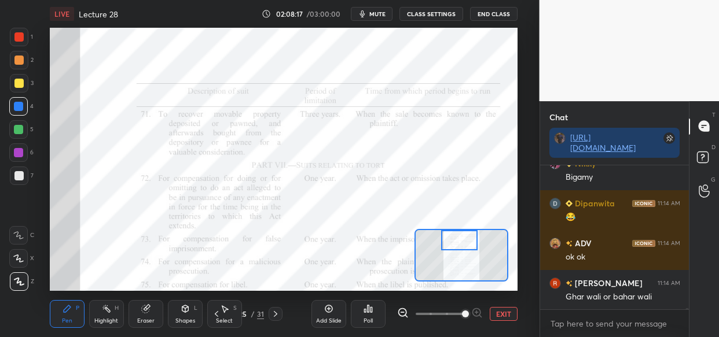
scroll to position [21180, 0]
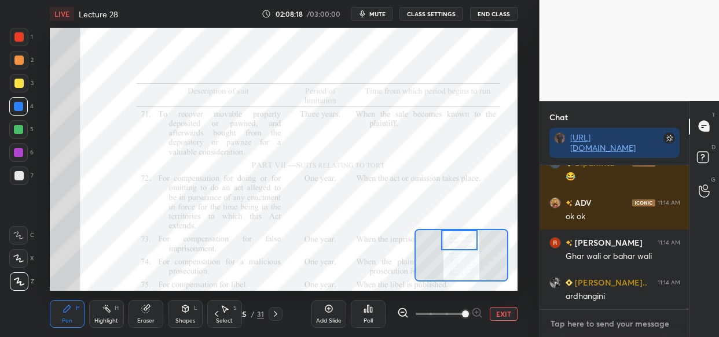
click at [571, 325] on textarea at bounding box center [614, 324] width 131 height 19
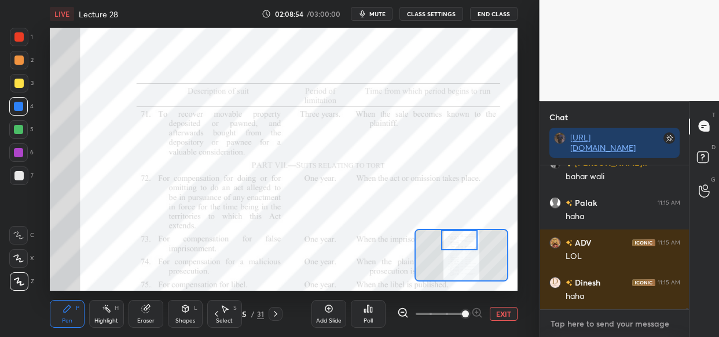
scroll to position [21660, 0]
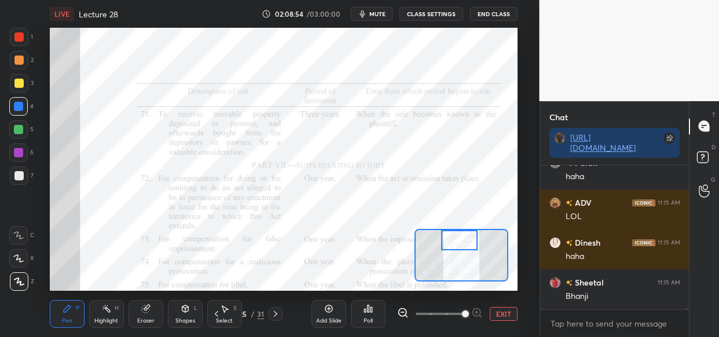
click at [380, 13] on span "mute" at bounding box center [377, 14] width 16 height 8
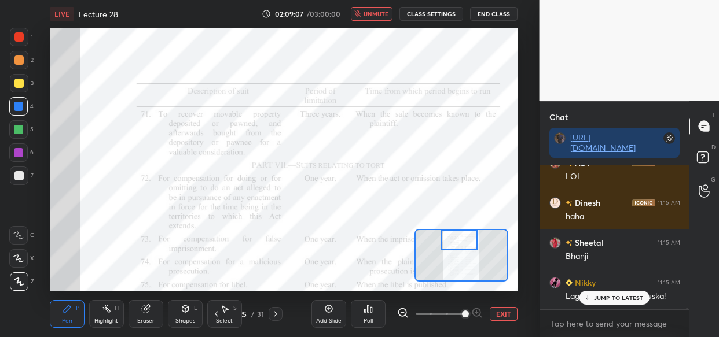
scroll to position [21750, 0]
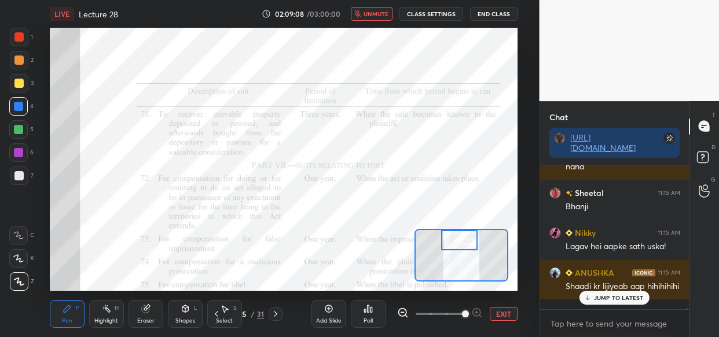
click at [381, 17] on span "unmute" at bounding box center [376, 14] width 25 height 8
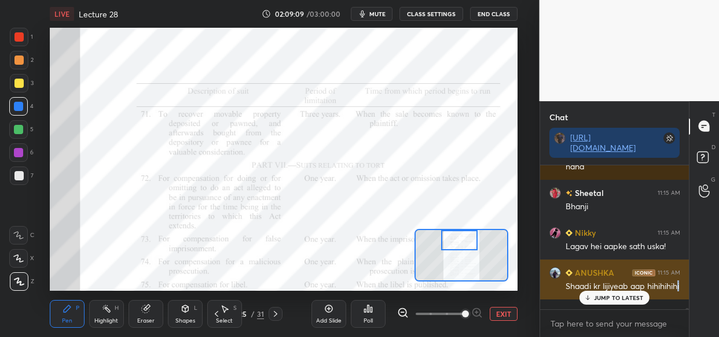
click at [597, 300] on div "ANUSHKA 11:15 AM Shaadi kr lijiyeab aap hihihihihi" at bounding box center [614, 280] width 149 height 40
drag, startPoint x: 603, startPoint y: 296, endPoint x: 576, endPoint y: 285, distance: 29.6
click at [602, 296] on p "JUMP TO LATEST" at bounding box center [619, 298] width 50 height 7
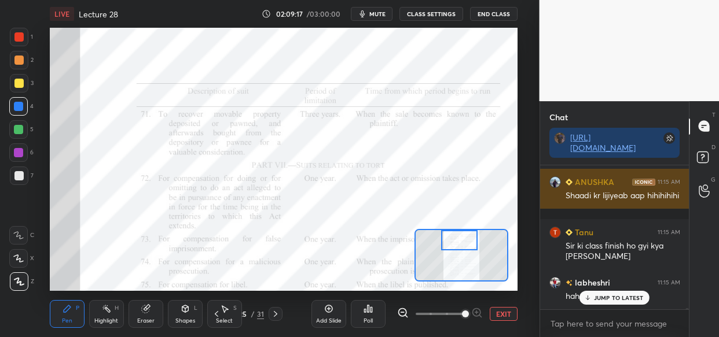
scroll to position [21911, 0]
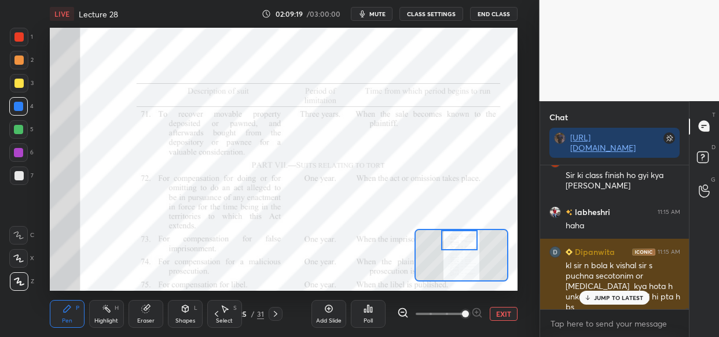
drag, startPoint x: 613, startPoint y: 302, endPoint x: 592, endPoint y: 301, distance: 21.4
click at [612, 303] on div "JUMP TO LATEST" at bounding box center [613, 298] width 69 height 14
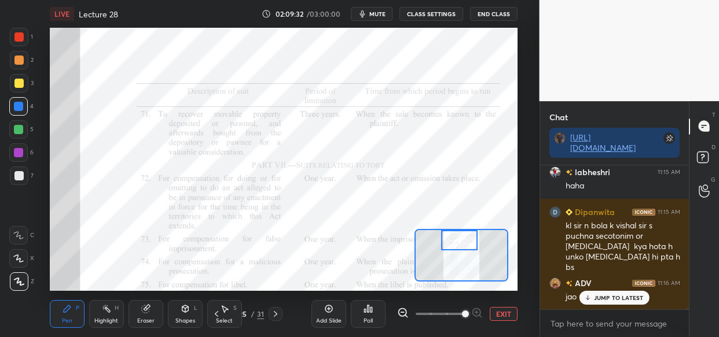
scroll to position [21991, 0]
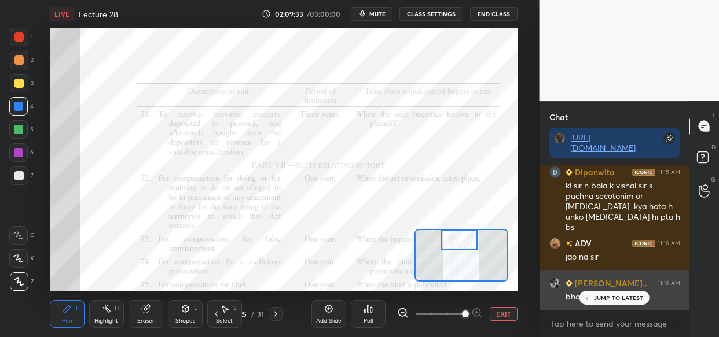
click at [604, 295] on p "JUMP TO LATEST" at bounding box center [619, 298] width 50 height 7
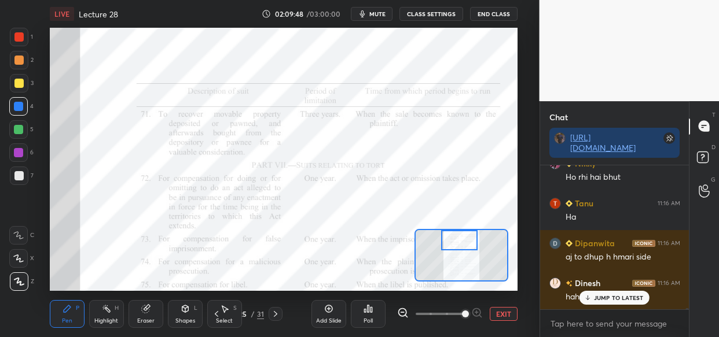
scroll to position [22270, 0]
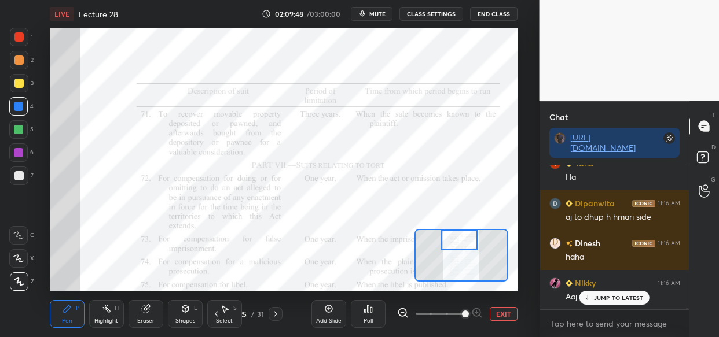
click at [629, 300] on p "JUMP TO LATEST" at bounding box center [619, 298] width 50 height 7
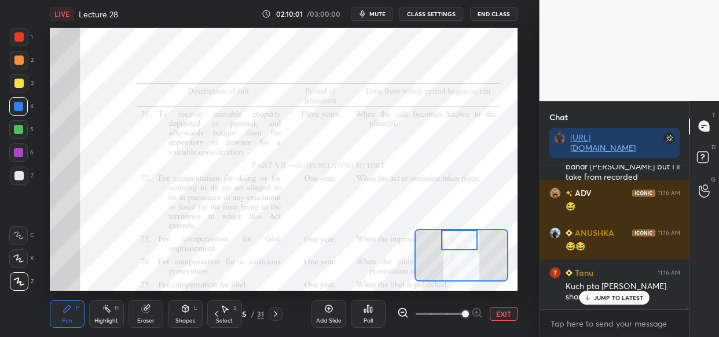
scroll to position [22501, 0]
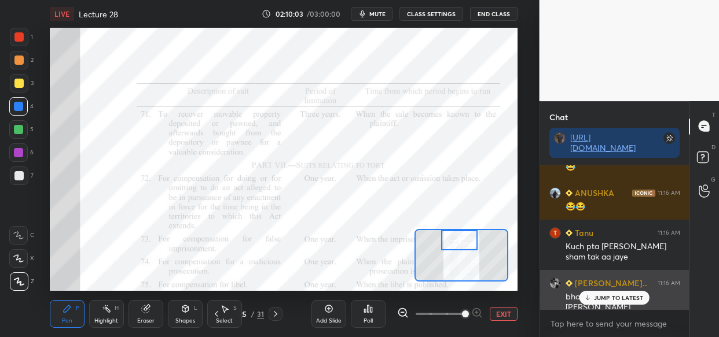
drag, startPoint x: 631, startPoint y: 296, endPoint x: 622, endPoint y: 289, distance: 11.5
click at [628, 291] on div "JUMP TO LATEST" at bounding box center [613, 298] width 69 height 14
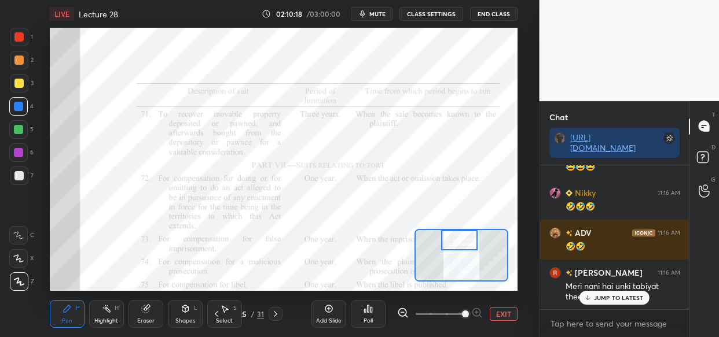
scroll to position [22831, 0]
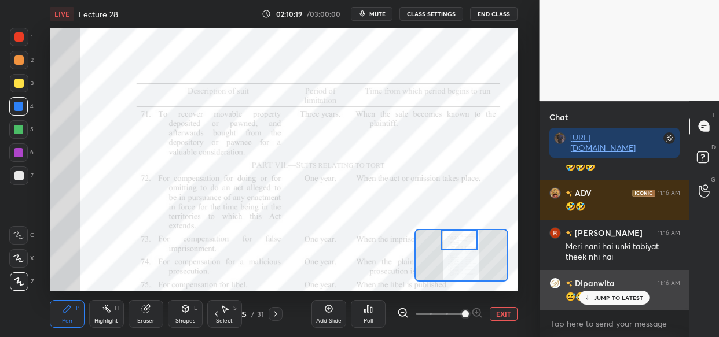
drag, startPoint x: 616, startPoint y: 295, endPoint x: 594, endPoint y: 301, distance: 22.3
click at [614, 297] on p "JUMP TO LATEST" at bounding box center [619, 298] width 50 height 7
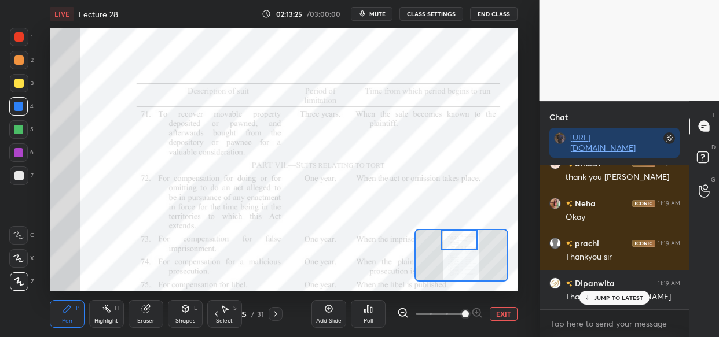
scroll to position [27075, 0]
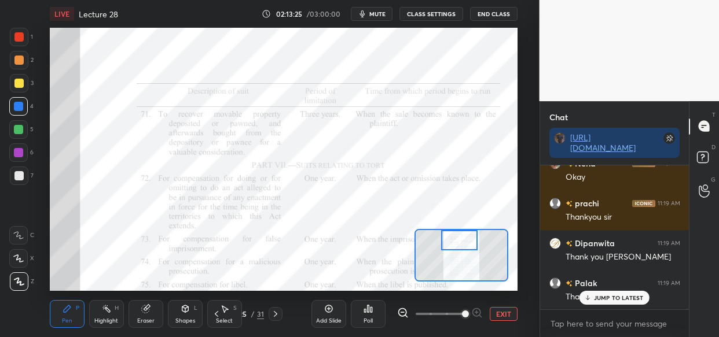
click at [490, 16] on button "End Class" at bounding box center [493, 14] width 47 height 14
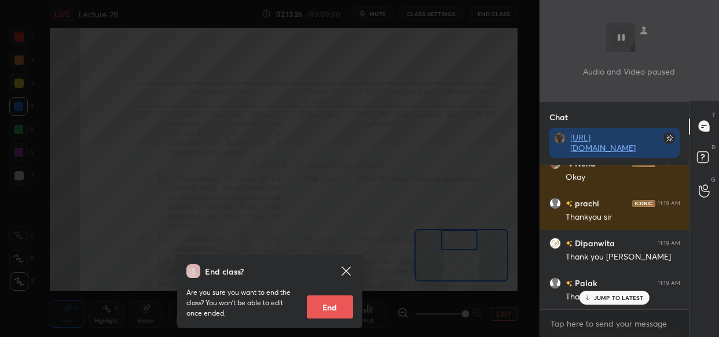
scroll to position [27155, 0]
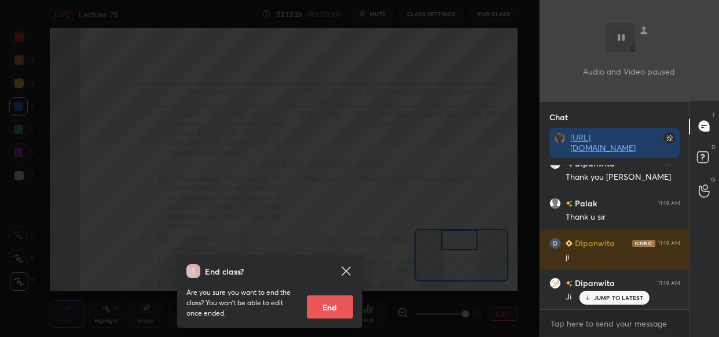
click at [336, 305] on button "End" at bounding box center [330, 307] width 46 height 23
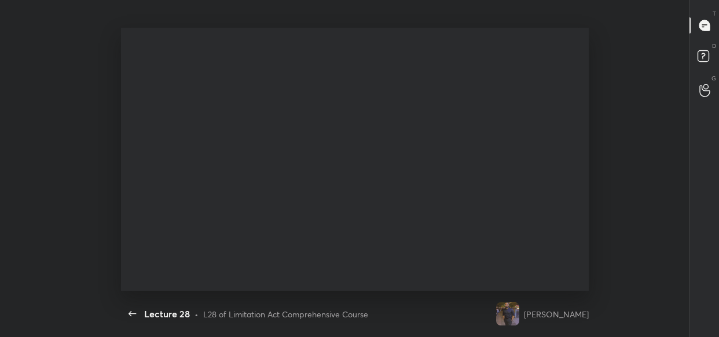
scroll to position [4, 4]
